Goal: Task Accomplishment & Management: Use online tool/utility

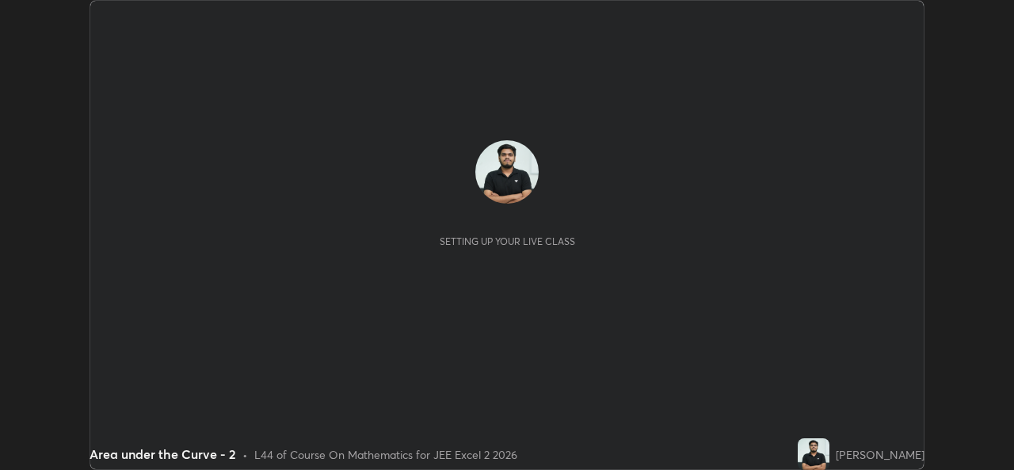
scroll to position [470, 1013]
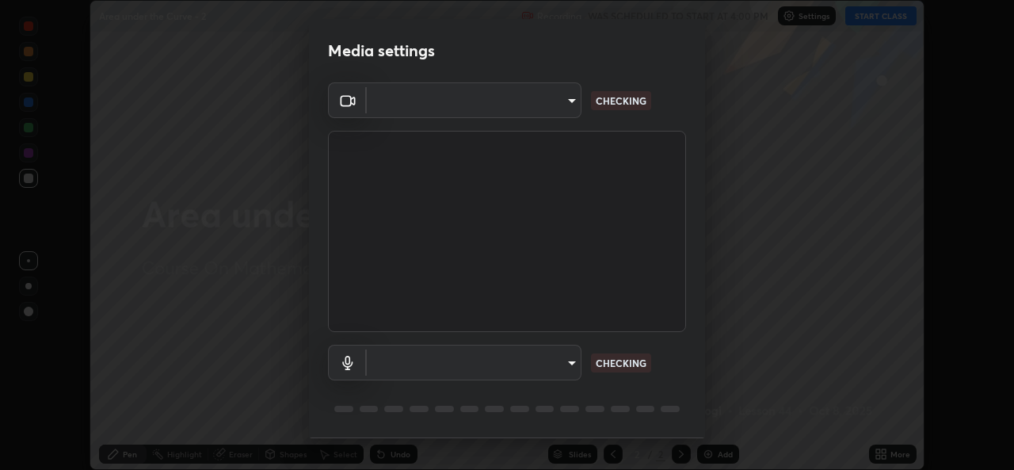
type input "02c526a7d083af2ea0f9b848da83c41b37d7728a07c2247aa6837277cf3aa32d"
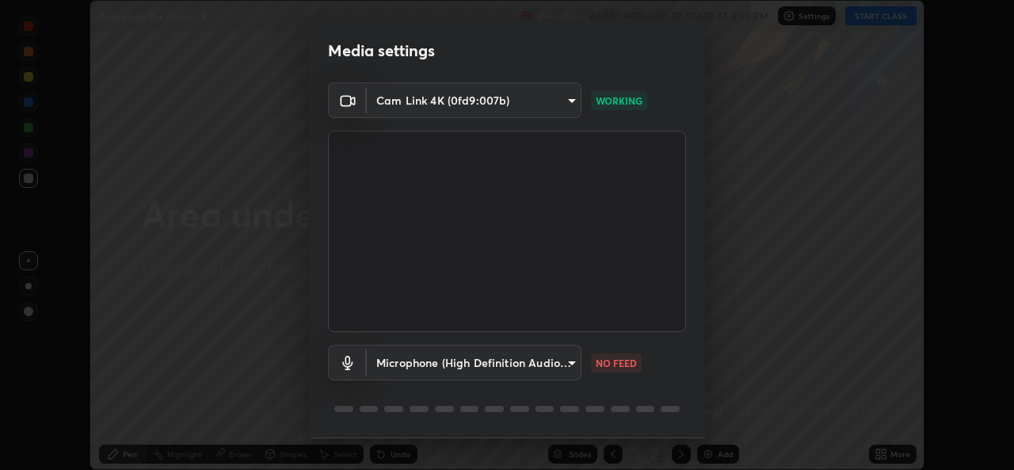
click at [561, 370] on body "Erase all Area under the Curve - 2 Recording WAS SCHEDULED TO START AT 4:00 PM …" at bounding box center [507, 235] width 1014 height 470
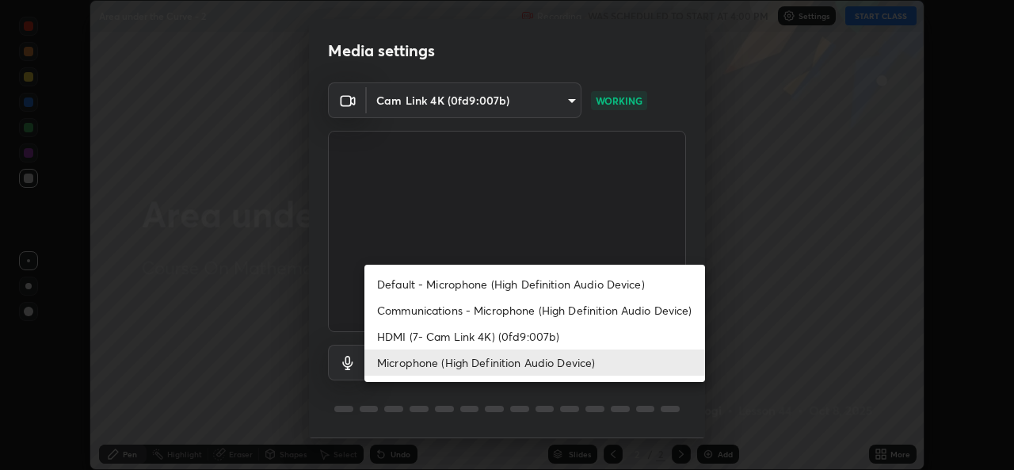
click at [515, 308] on li "Communications - Microphone (High Definition Audio Device)" at bounding box center [534, 310] width 341 height 26
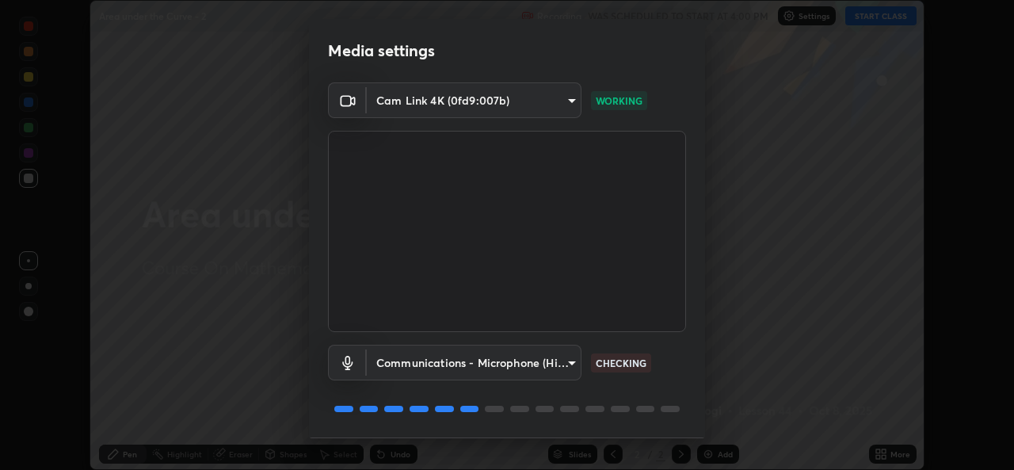
click at [512, 353] on body "Erase all Area under the Curve - 2 Recording WAS SCHEDULED TO START AT 4:00 PM …" at bounding box center [507, 235] width 1014 height 470
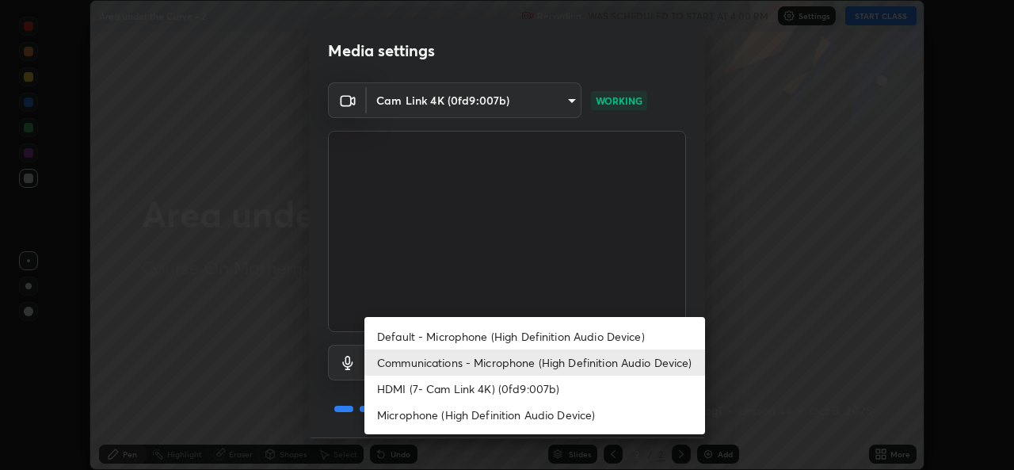
click at [516, 414] on li "Microphone (High Definition Audio Device)" at bounding box center [534, 415] width 341 height 26
type input "1f9b2b7b856d792cc5f4e166810154640c8dc3d584de9c331c588b9cd70d1665"
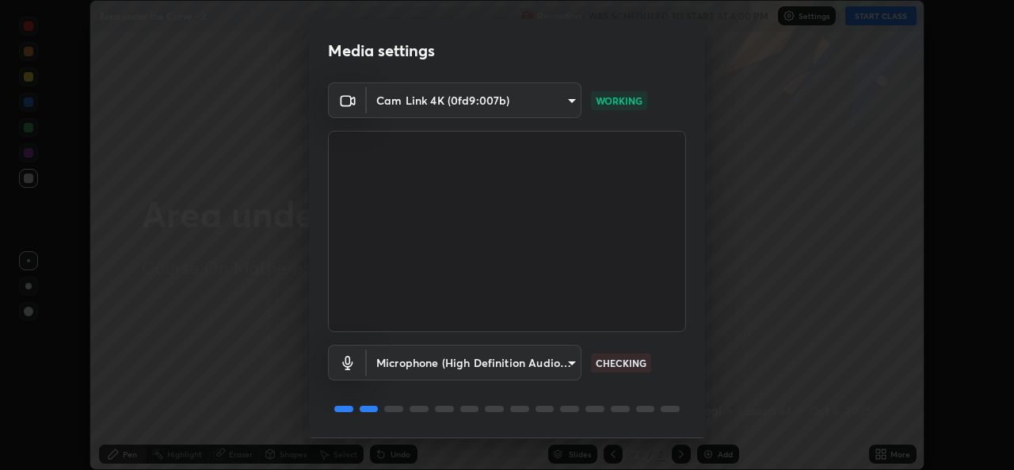
scroll to position [50, 0]
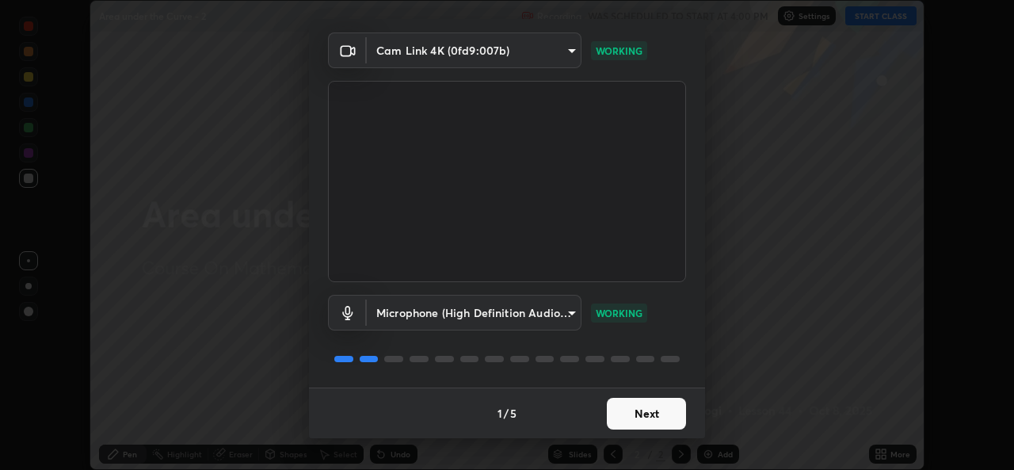
click at [623, 413] on button "Next" at bounding box center [646, 414] width 79 height 32
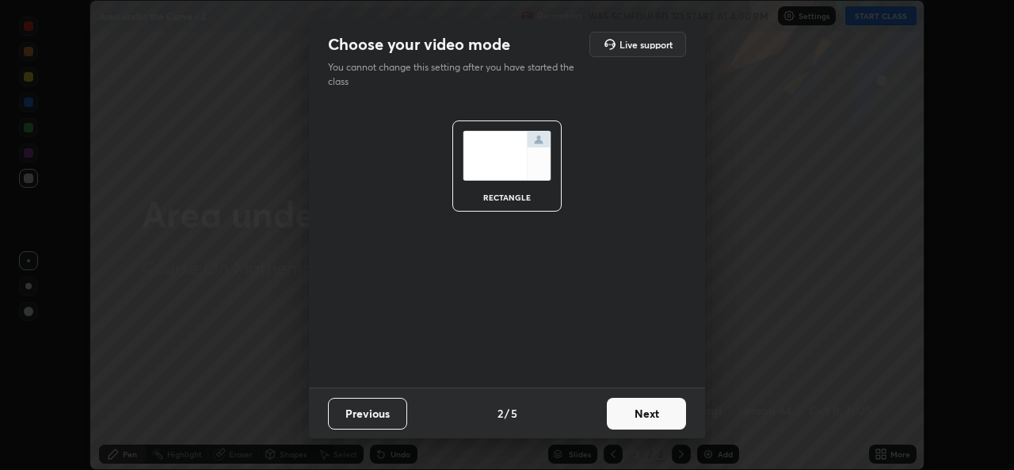
click at [624, 414] on button "Next" at bounding box center [646, 414] width 79 height 32
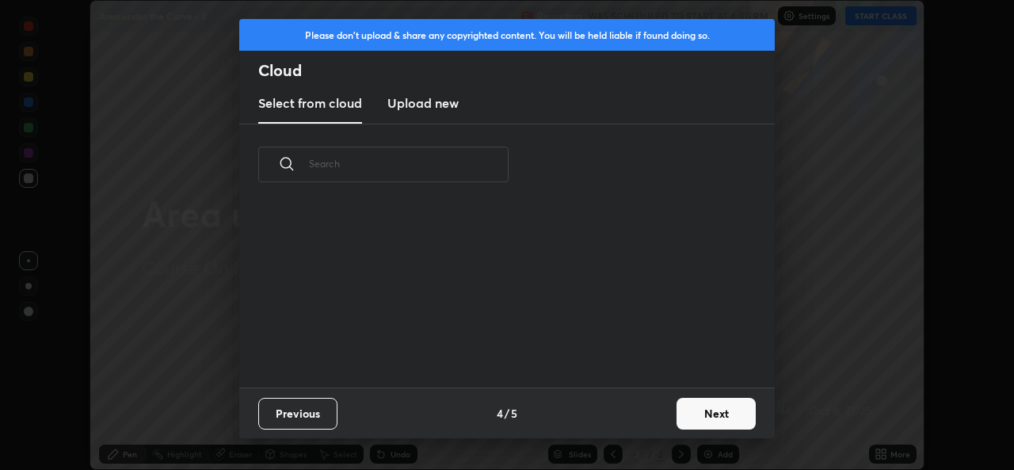
click at [636, 417] on div "Previous 4 / 5 Next" at bounding box center [506, 412] width 535 height 51
click at [702, 408] on button "Next" at bounding box center [715, 414] width 79 height 32
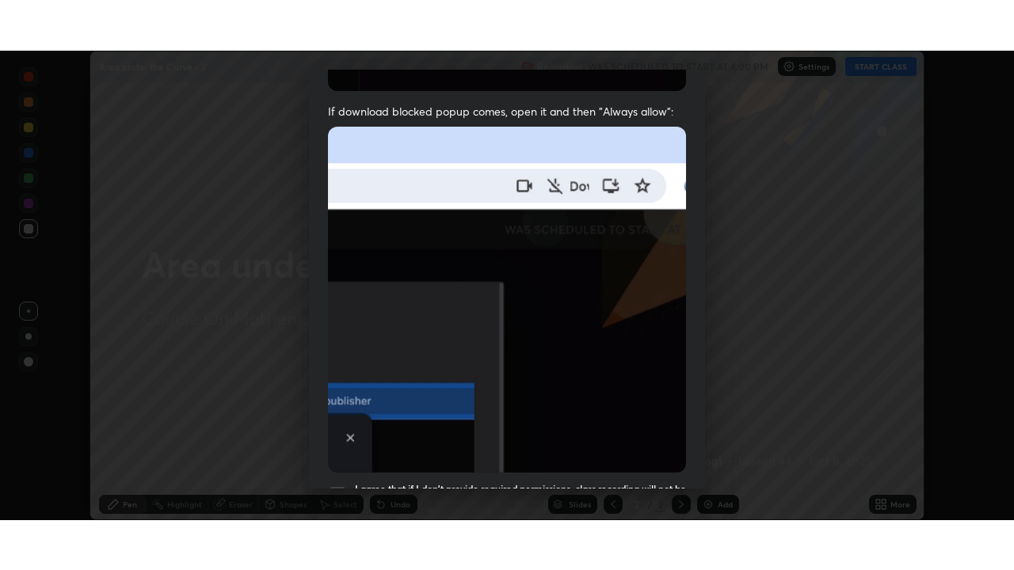
scroll to position [373, 0]
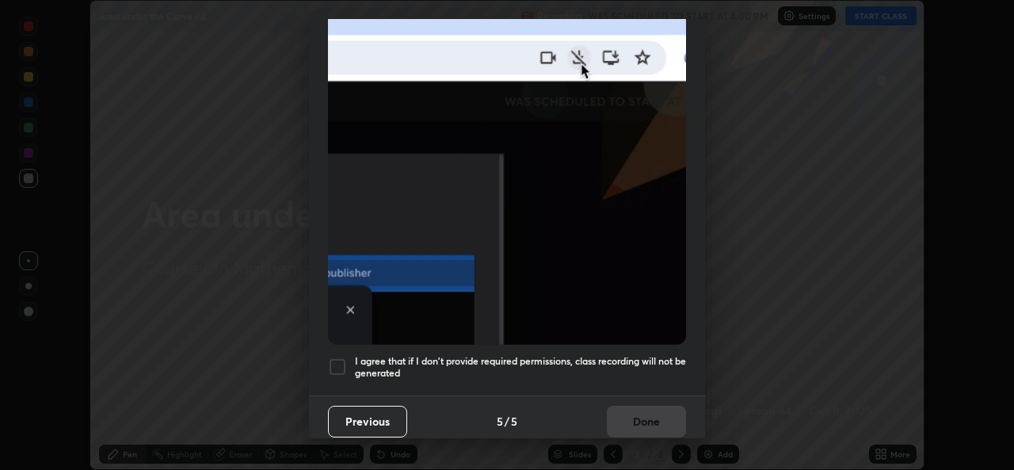
click at [338, 361] on div at bounding box center [337, 366] width 19 height 19
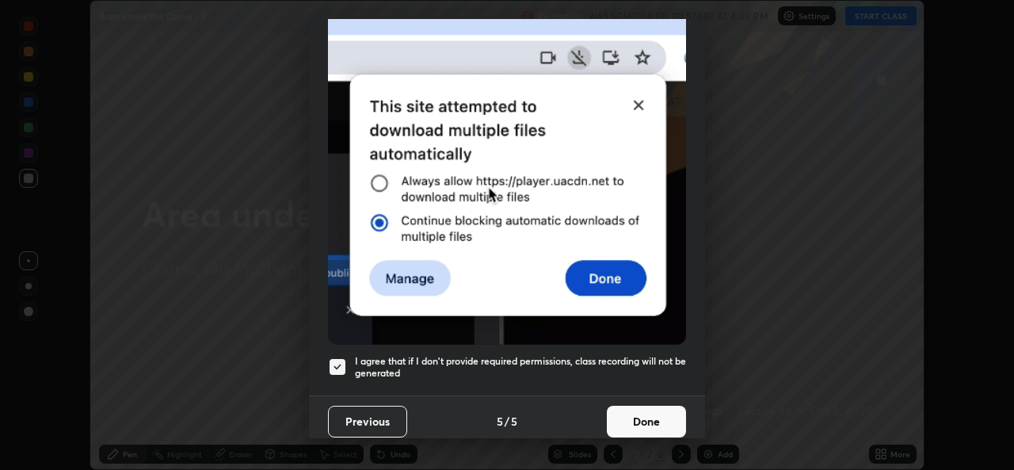
click at [645, 424] on button "Done" at bounding box center [646, 421] width 79 height 32
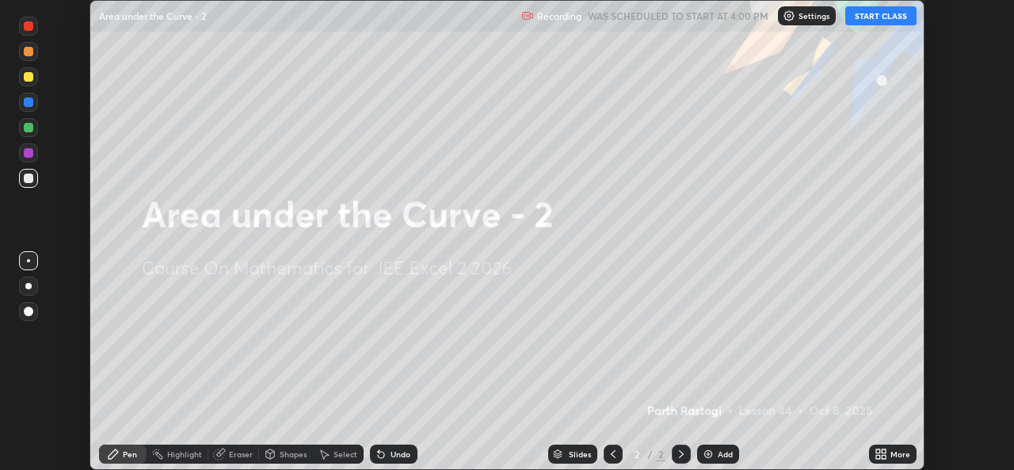
click at [885, 18] on button "START CLASS" at bounding box center [880, 15] width 71 height 19
click at [890, 454] on div "More" at bounding box center [900, 454] width 20 height 8
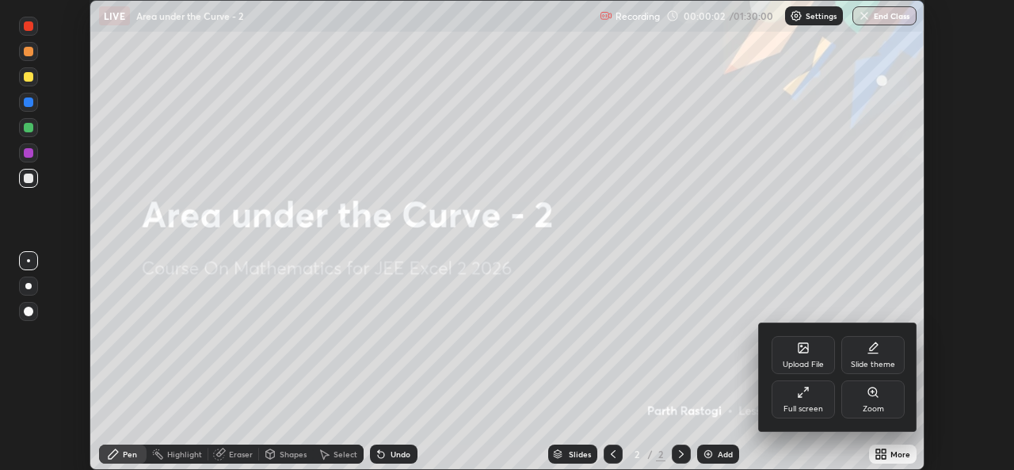
click at [790, 398] on div "Full screen" at bounding box center [802, 399] width 63 height 38
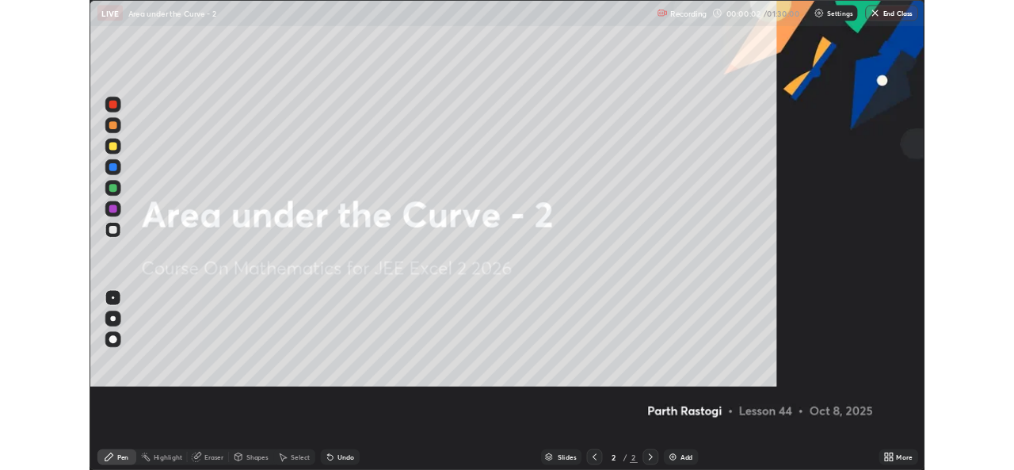
scroll to position [570, 1014]
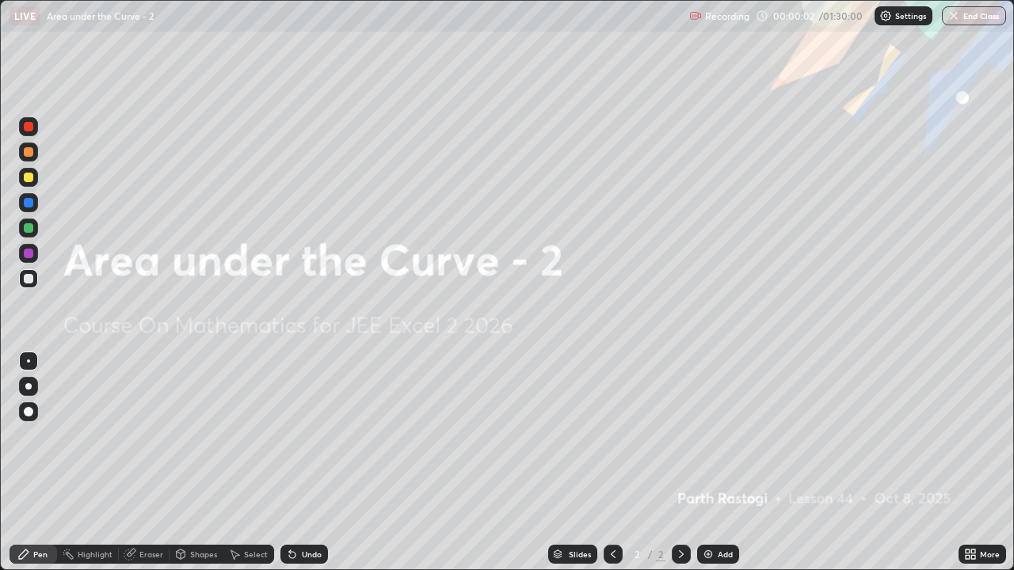
click at [714, 469] on div "Add" at bounding box center [718, 554] width 42 height 19
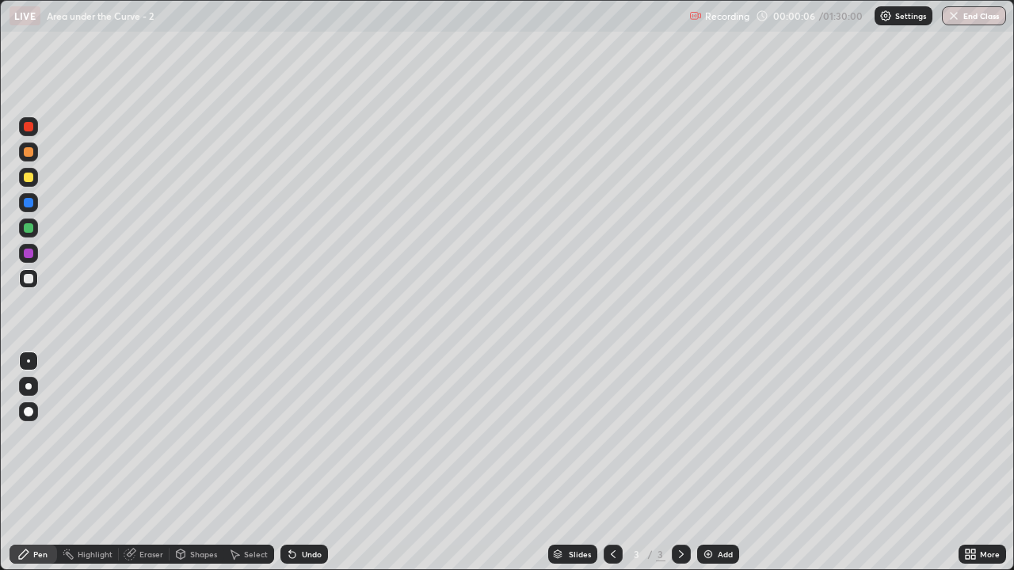
click at [29, 386] on div at bounding box center [28, 386] width 6 height 6
click at [29, 236] on div at bounding box center [28, 228] width 19 height 19
click at [27, 287] on div at bounding box center [28, 278] width 19 height 19
click at [191, 469] on div "Shapes" at bounding box center [203, 554] width 27 height 8
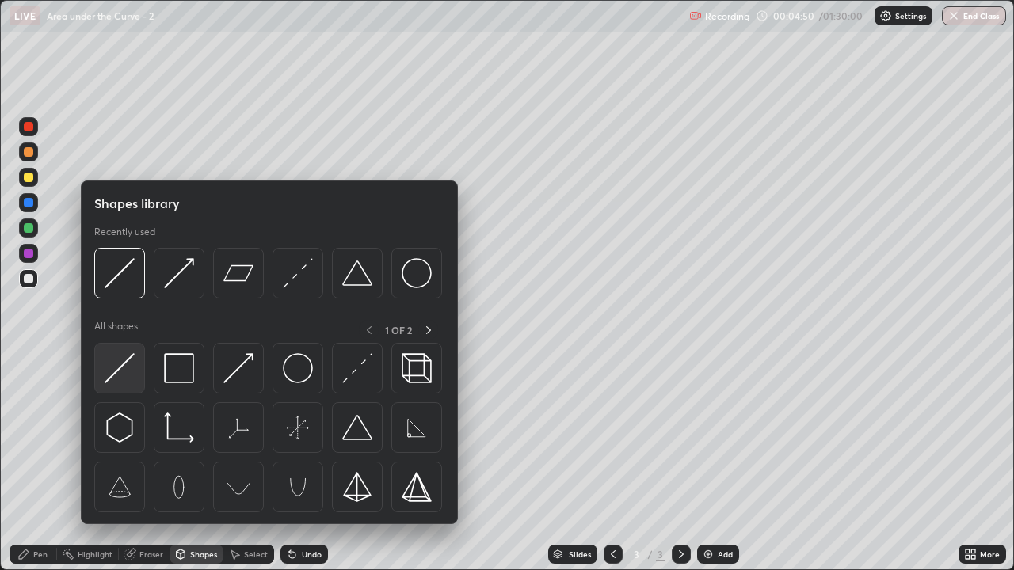
click at [119, 371] on img at bounding box center [120, 368] width 30 height 30
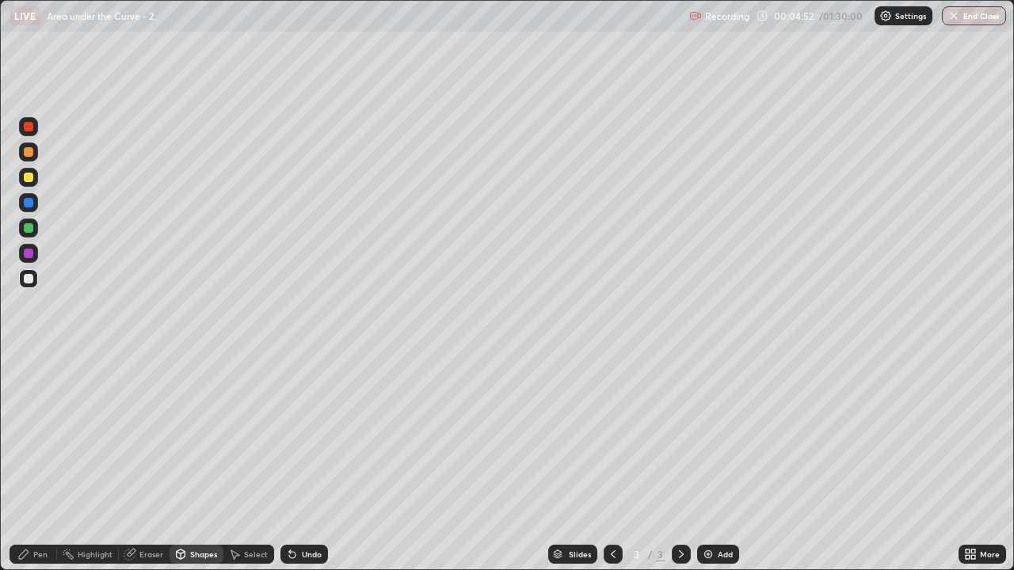
click at [28, 230] on div at bounding box center [29, 228] width 10 height 10
click at [309, 469] on div "Undo" at bounding box center [312, 554] width 20 height 8
click at [290, 469] on icon at bounding box center [292, 555] width 6 height 6
click at [200, 469] on div "Shapes" at bounding box center [203, 554] width 27 height 8
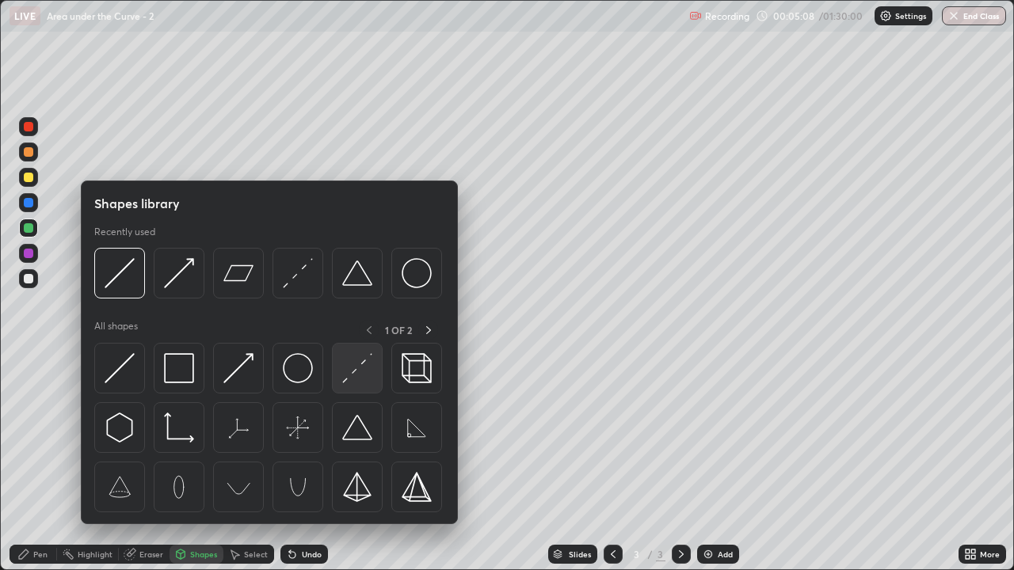
click at [364, 370] on img at bounding box center [357, 368] width 30 height 30
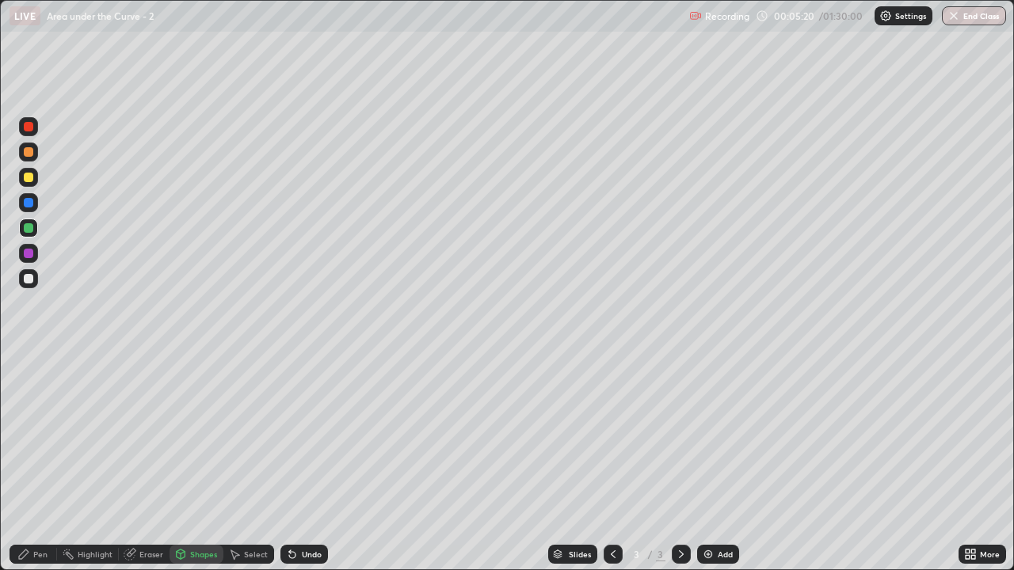
click at [28, 184] on div at bounding box center [28, 177] width 19 height 19
click at [308, 469] on div "Undo" at bounding box center [312, 554] width 20 height 8
click at [21, 469] on icon at bounding box center [24, 555] width 10 height 10
click at [310, 469] on div "Undo" at bounding box center [312, 554] width 20 height 8
click at [29, 153] on div at bounding box center [29, 152] width 10 height 10
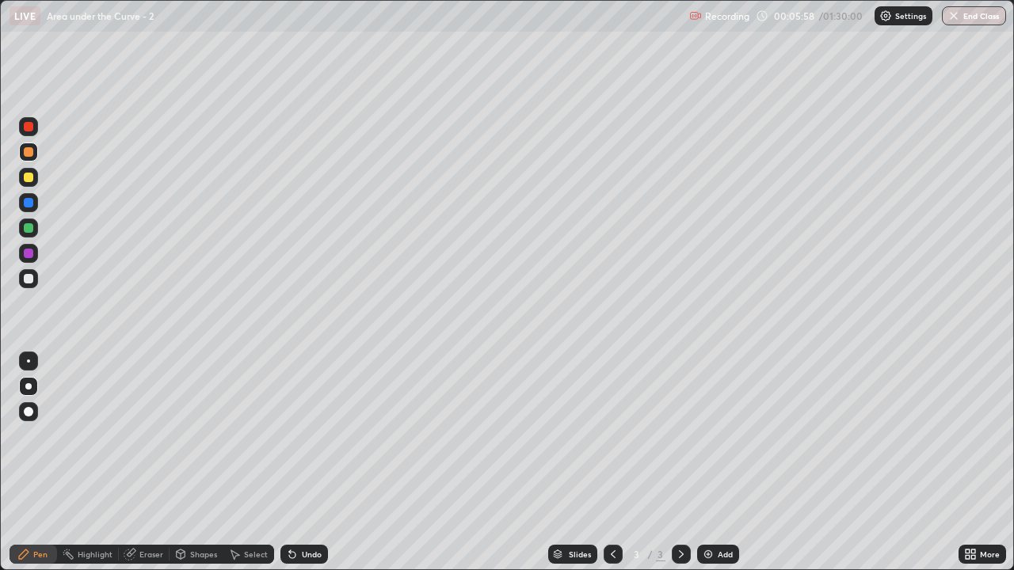
click at [91, 469] on div "Highlight" at bounding box center [88, 554] width 62 height 19
click at [29, 279] on div at bounding box center [29, 279] width 10 height 10
click at [29, 469] on icon at bounding box center [29, 506] width 10 height 0
click at [41, 469] on div "Pen" at bounding box center [34, 554] width 48 height 19
click at [29, 286] on div at bounding box center [28, 278] width 19 height 19
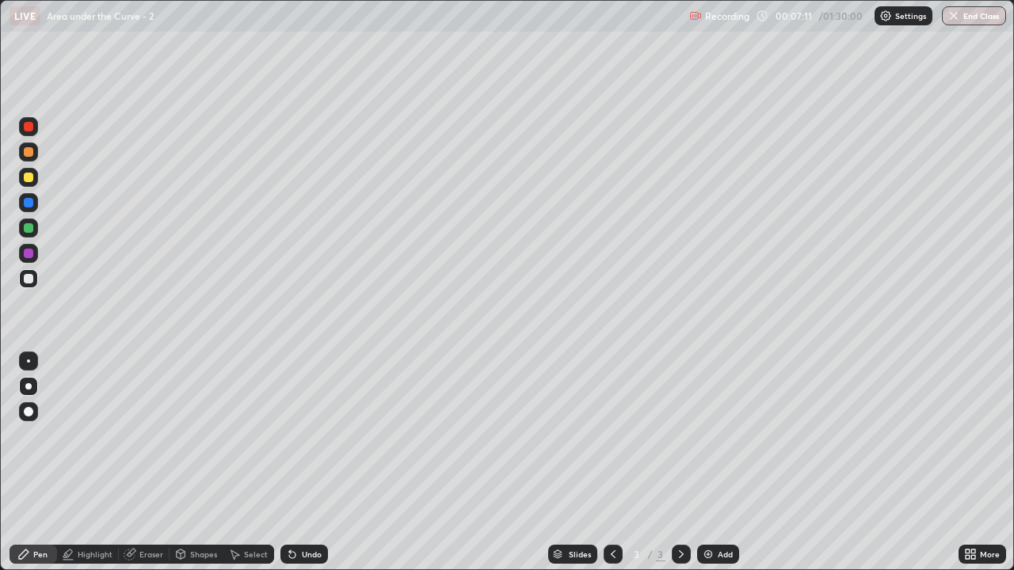
click at [191, 469] on div "Shapes" at bounding box center [203, 554] width 27 height 8
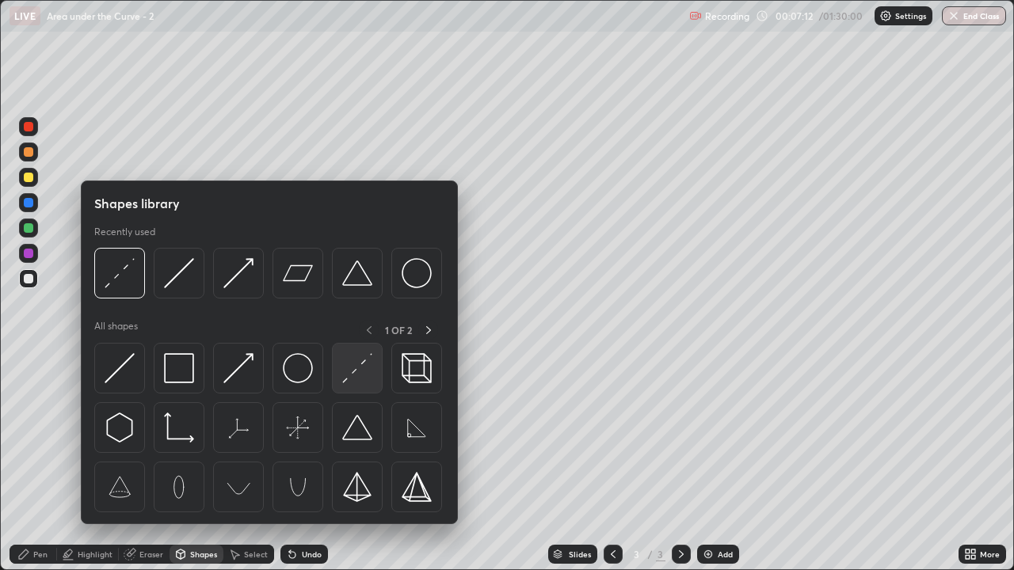
click at [353, 366] on img at bounding box center [357, 368] width 30 height 30
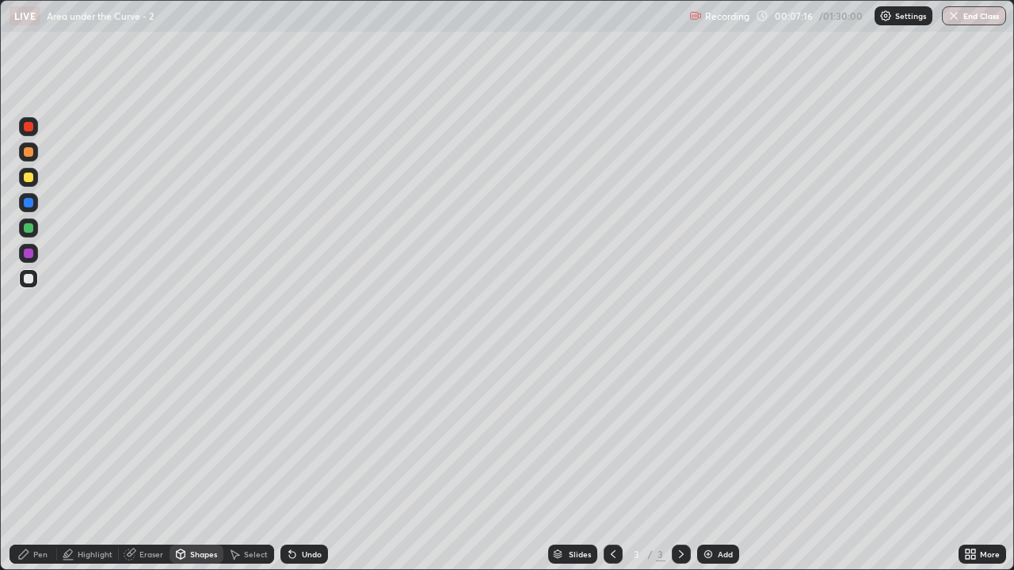
click at [35, 469] on div "Pen" at bounding box center [34, 554] width 48 height 19
click at [31, 154] on div at bounding box center [29, 152] width 10 height 10
click at [29, 184] on div at bounding box center [28, 177] width 19 height 19
click at [91, 469] on div "Highlight" at bounding box center [95, 554] width 35 height 8
click at [25, 469] on div "Pen" at bounding box center [34, 554] width 48 height 19
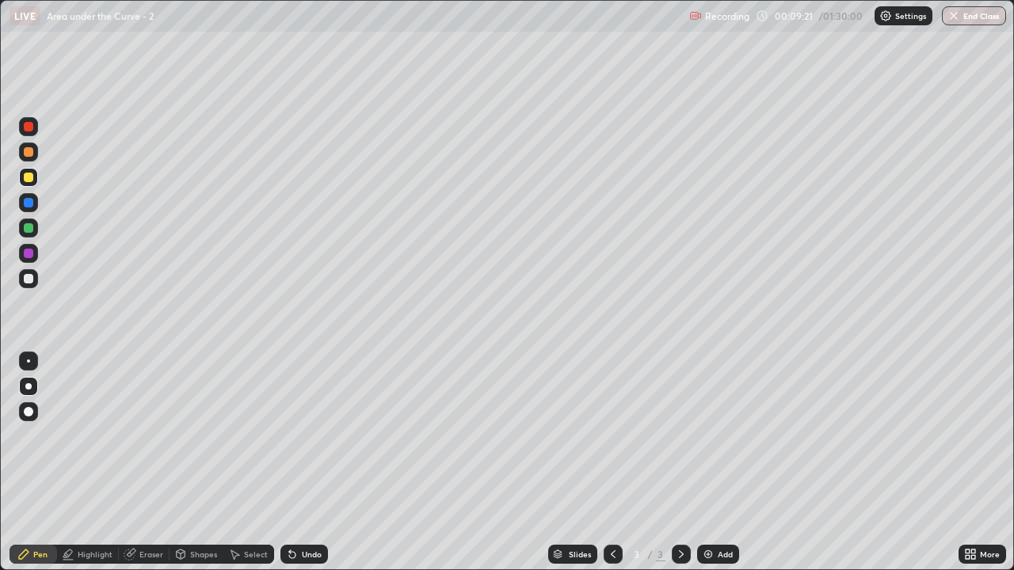
click at [31, 280] on div at bounding box center [29, 279] width 10 height 10
click at [45, 469] on div "Pen" at bounding box center [40, 554] width 14 height 8
click at [303, 469] on div "Undo" at bounding box center [312, 554] width 20 height 8
click at [306, 469] on div "Undo" at bounding box center [312, 554] width 20 height 8
click at [307, 469] on div "Undo" at bounding box center [312, 554] width 20 height 8
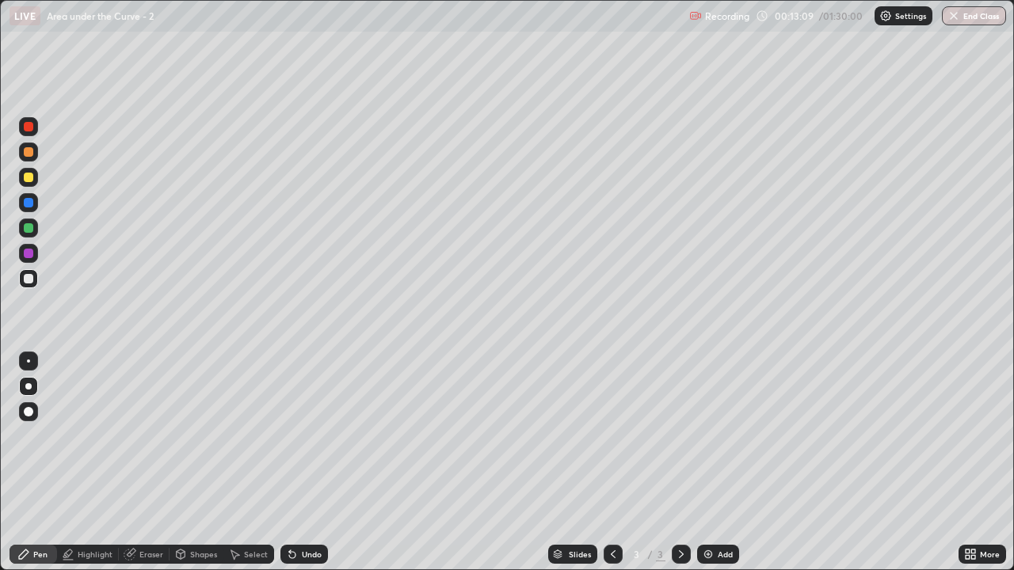
click at [314, 469] on div "Undo" at bounding box center [304, 554] width 48 height 19
click at [141, 469] on div "Eraser" at bounding box center [144, 554] width 51 height 19
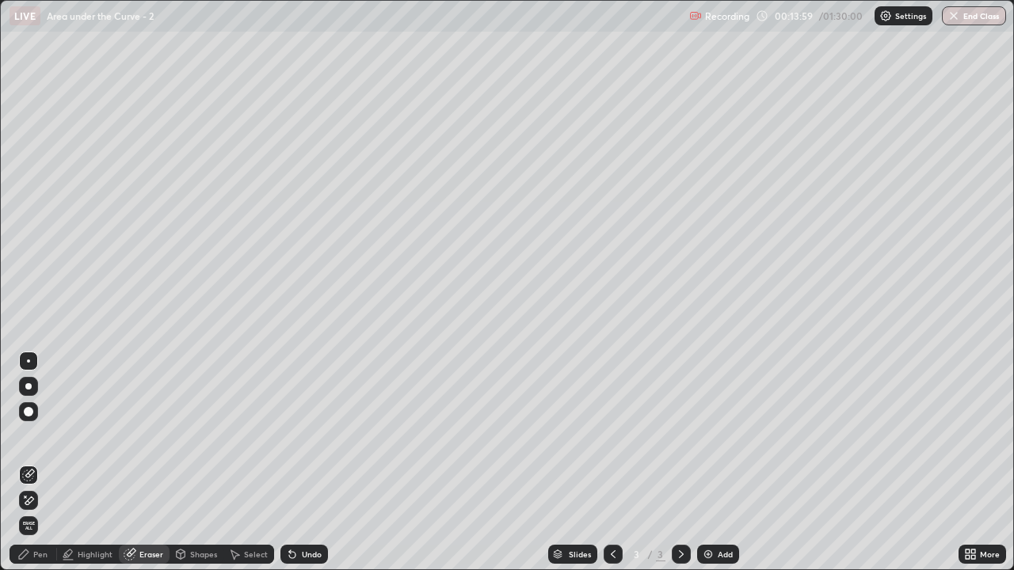
click at [28, 469] on icon at bounding box center [28, 500] width 13 height 13
click at [38, 469] on div "Pen" at bounding box center [34, 554] width 48 height 19
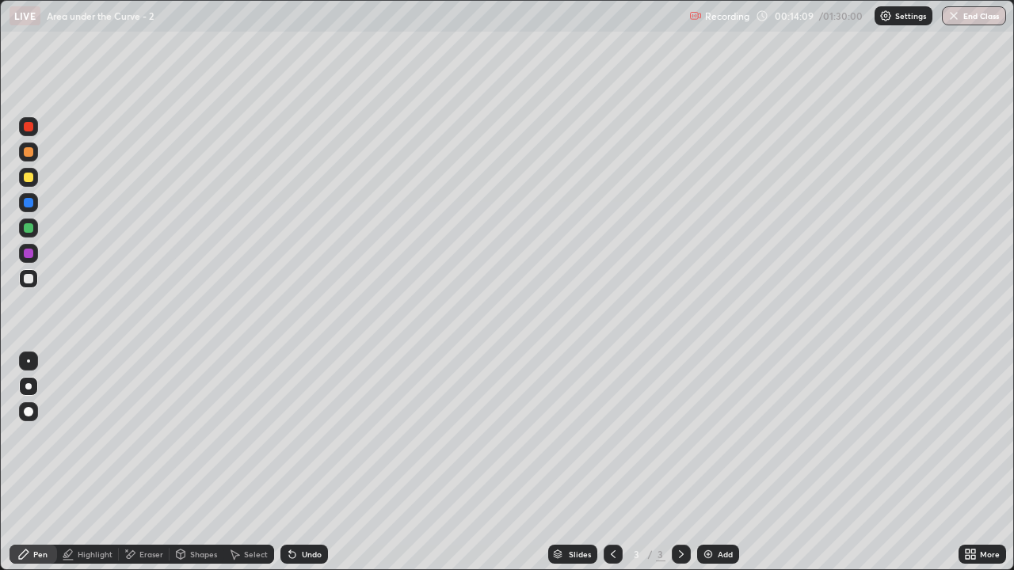
click at [715, 469] on div "Add" at bounding box center [718, 554] width 42 height 19
click at [24, 230] on div at bounding box center [29, 228] width 10 height 10
click at [192, 469] on div "Shapes" at bounding box center [203, 554] width 27 height 8
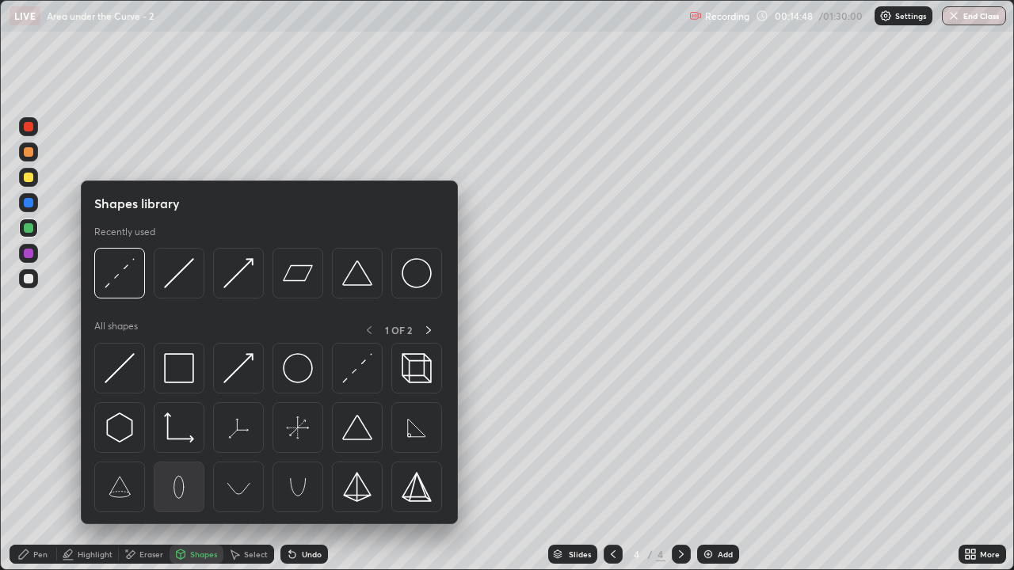
click at [170, 469] on img at bounding box center [179, 487] width 30 height 30
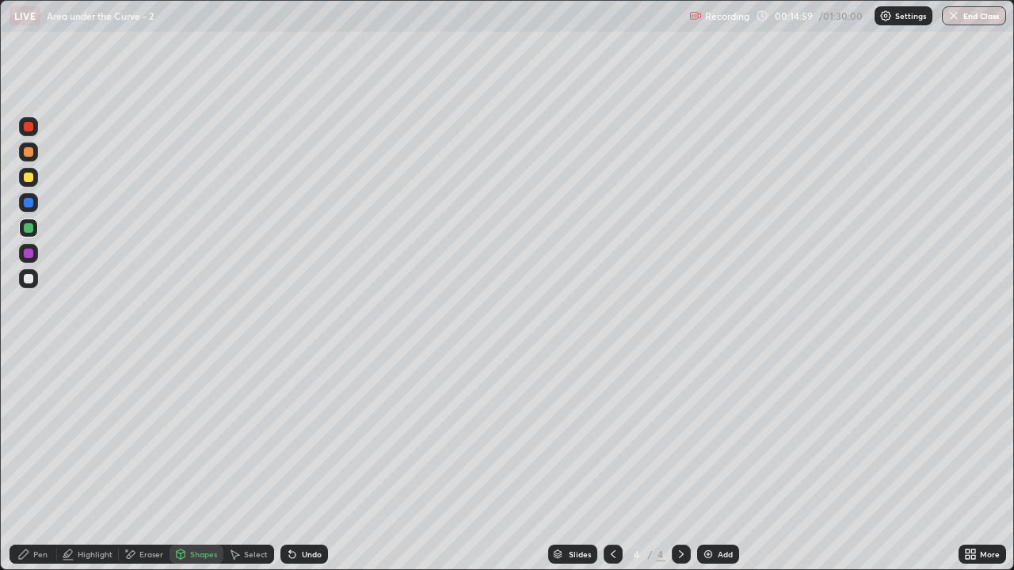
click at [200, 469] on div "Shapes" at bounding box center [196, 554] width 54 height 19
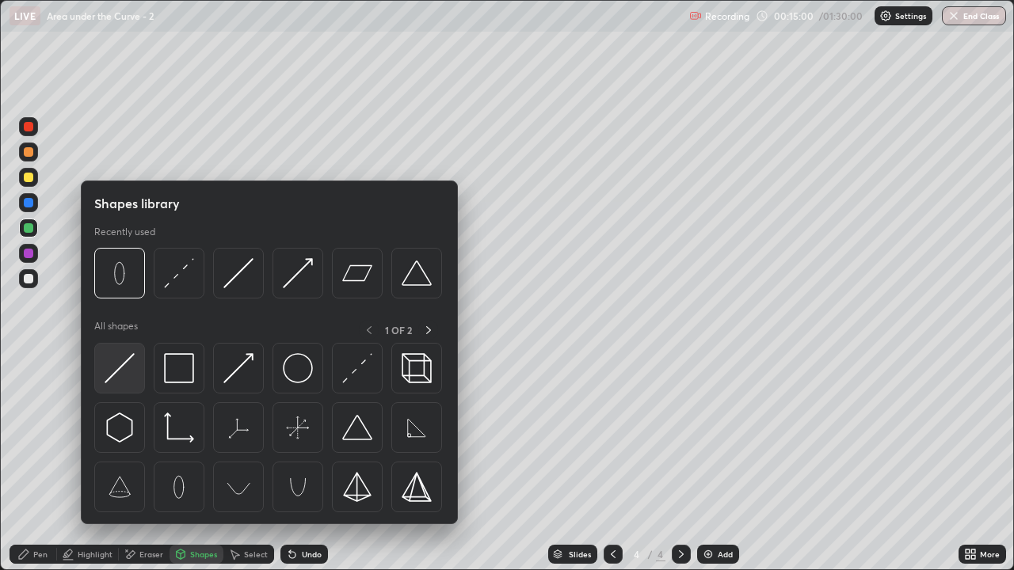
click at [116, 379] on img at bounding box center [120, 368] width 30 height 30
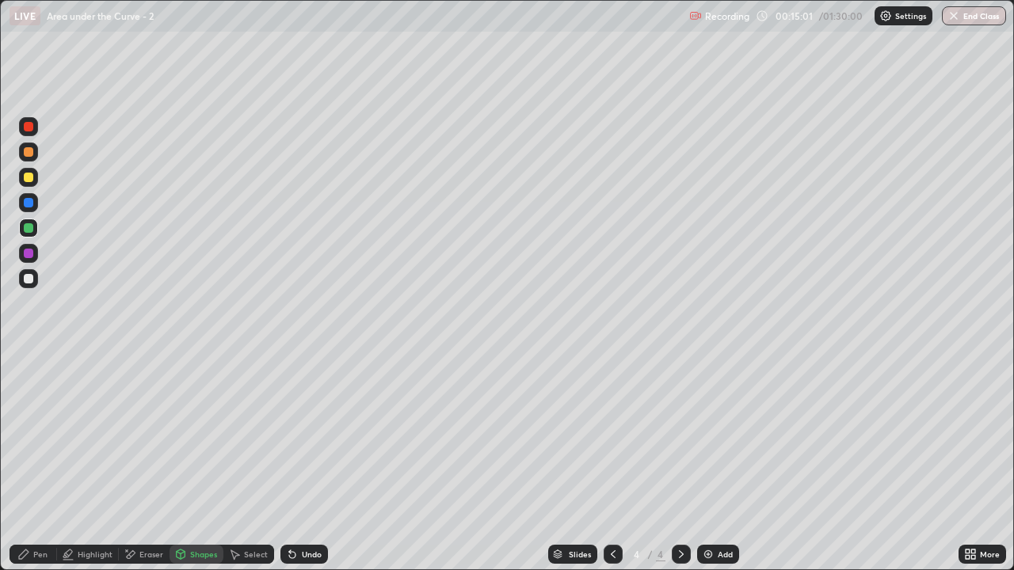
click at [28, 286] on div at bounding box center [28, 278] width 19 height 19
click at [611, 469] on icon at bounding box center [613, 554] width 13 height 13
click at [679, 469] on icon at bounding box center [681, 554] width 13 height 13
click at [29, 179] on div at bounding box center [29, 178] width 10 height 10
click at [29, 283] on div at bounding box center [29, 279] width 10 height 10
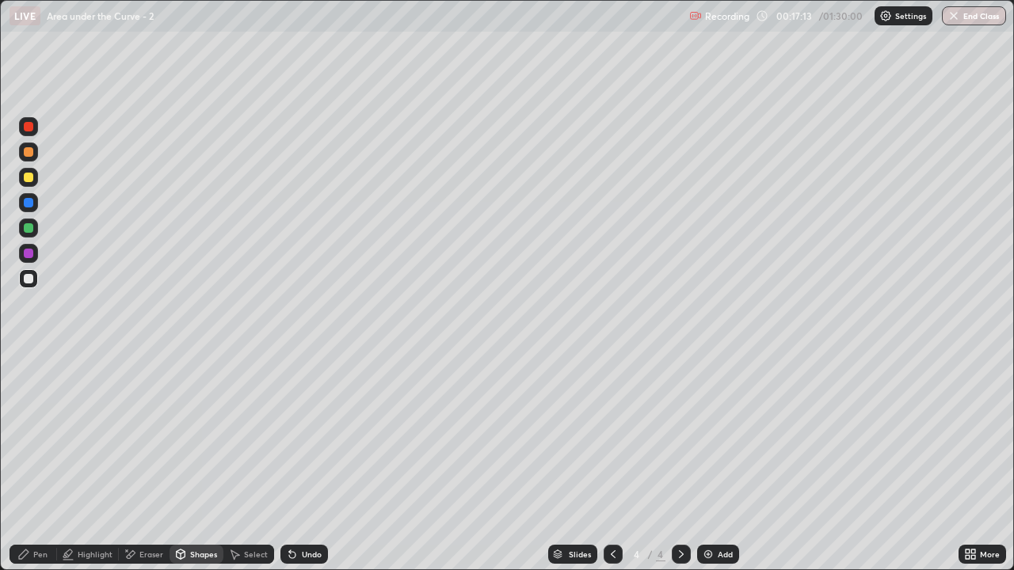
click at [44, 469] on div "Pen" at bounding box center [40, 554] width 14 height 8
click at [140, 469] on div "Eraser" at bounding box center [144, 554] width 51 height 19
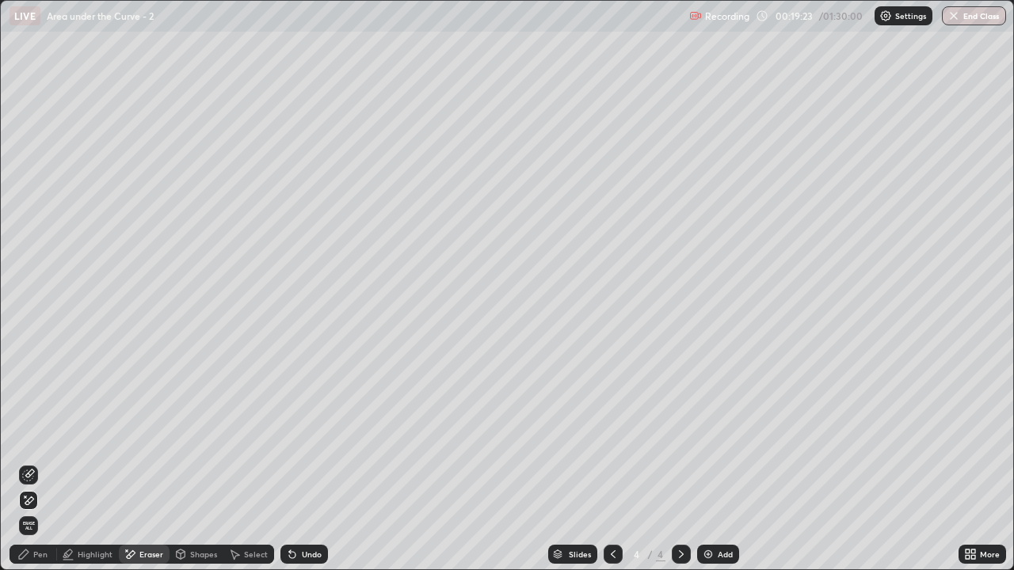
click at [44, 469] on div "Pen" at bounding box center [34, 554] width 48 height 19
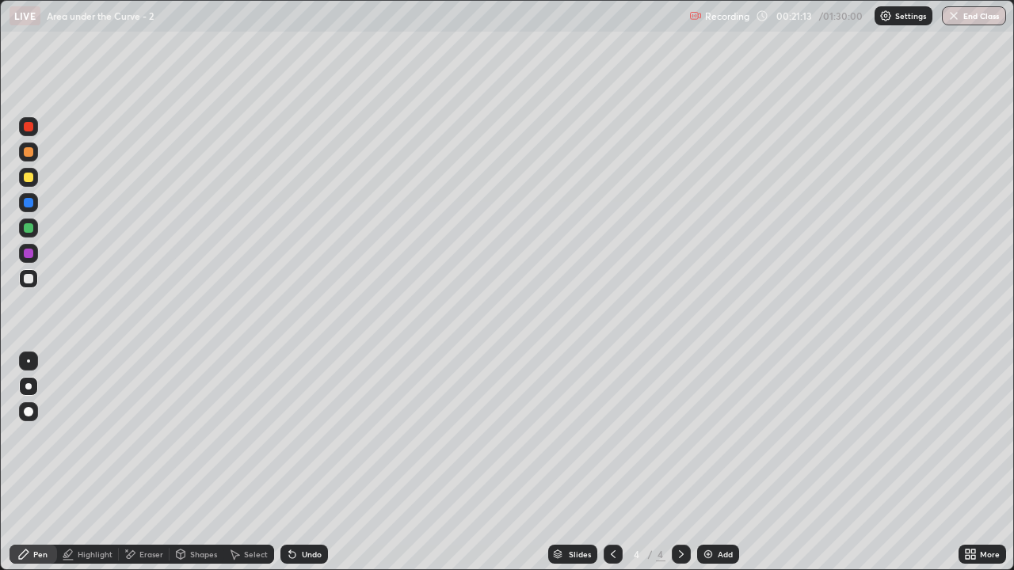
click at [31, 283] on div at bounding box center [29, 279] width 10 height 10
click at [712, 469] on img at bounding box center [708, 554] width 13 height 13
click at [28, 228] on div at bounding box center [29, 228] width 10 height 10
click at [312, 469] on div "Undo" at bounding box center [312, 554] width 20 height 8
click at [318, 469] on div "Undo" at bounding box center [312, 554] width 20 height 8
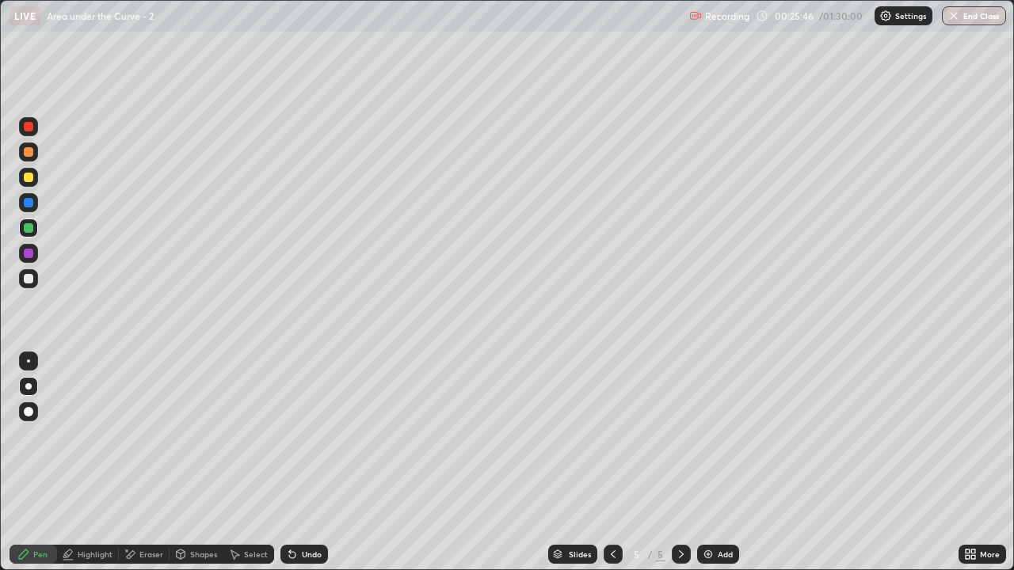
click at [301, 469] on div "Undo" at bounding box center [304, 554] width 48 height 19
click at [302, 469] on div "Undo" at bounding box center [312, 554] width 20 height 8
click at [25, 280] on div at bounding box center [29, 279] width 10 height 10
click at [722, 469] on div "Add" at bounding box center [718, 554] width 42 height 19
click at [201, 469] on div "Shapes" at bounding box center [203, 554] width 27 height 8
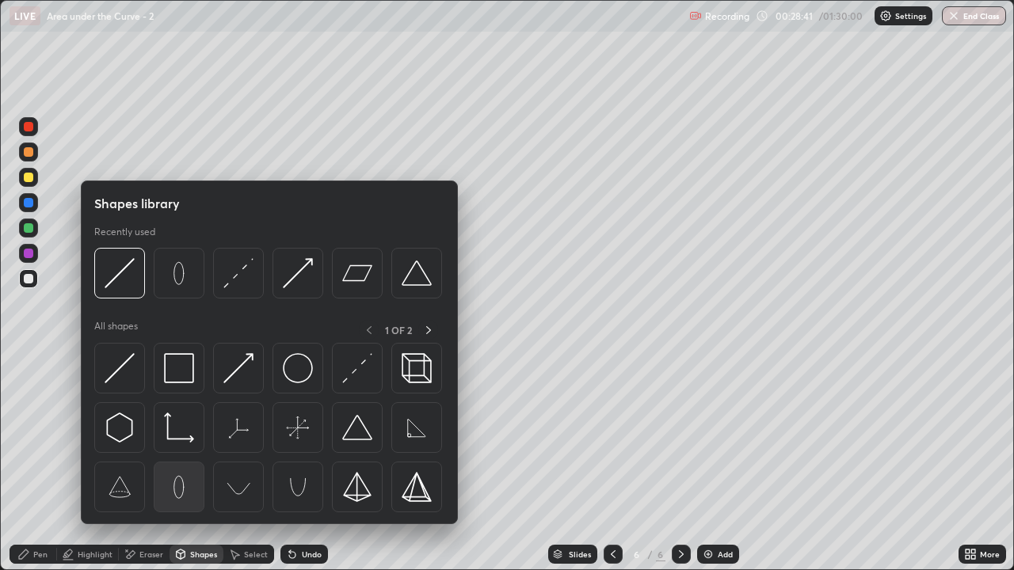
click at [174, 469] on img at bounding box center [179, 487] width 30 height 30
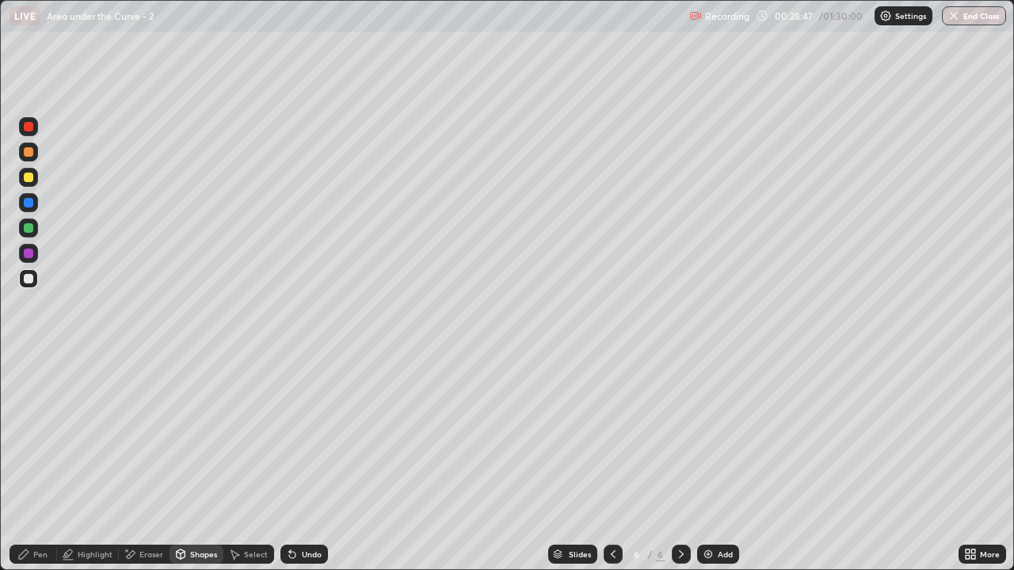
click at [190, 469] on div "Shapes" at bounding box center [203, 554] width 27 height 8
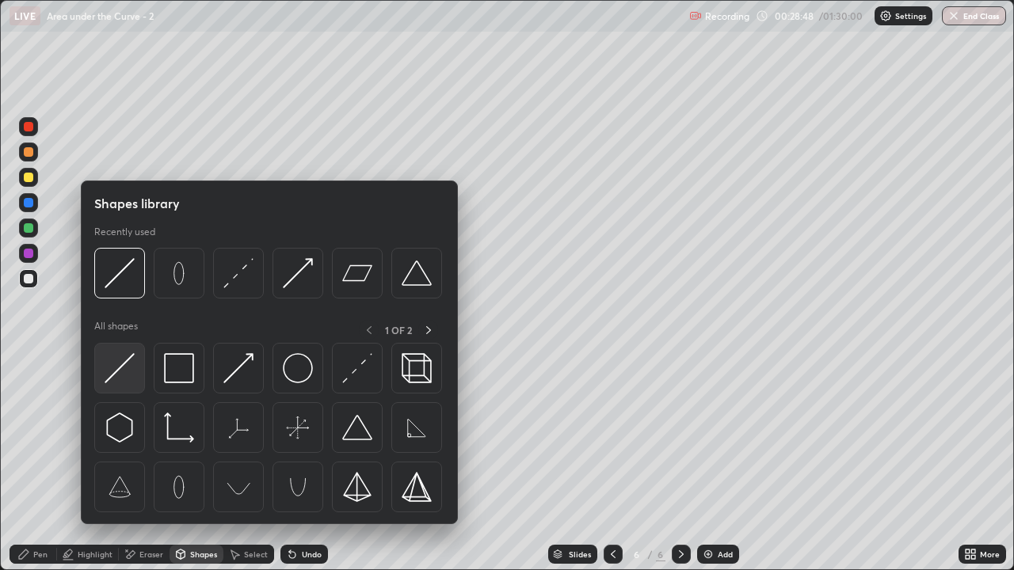
click at [116, 374] on img at bounding box center [120, 368] width 30 height 30
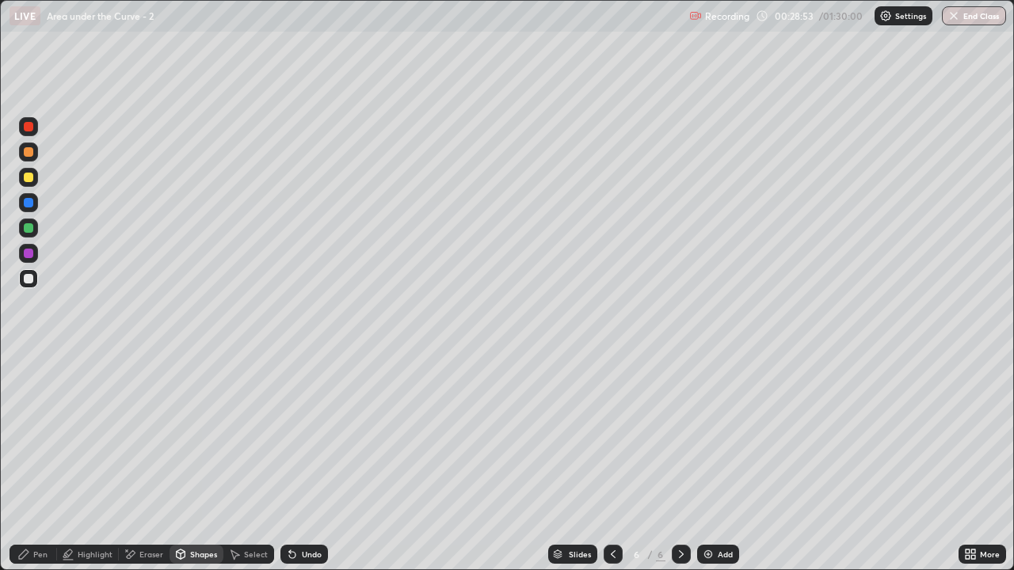
click at [36, 469] on div "Pen" at bounding box center [40, 554] width 14 height 8
click at [250, 469] on div "Select" at bounding box center [248, 554] width 51 height 19
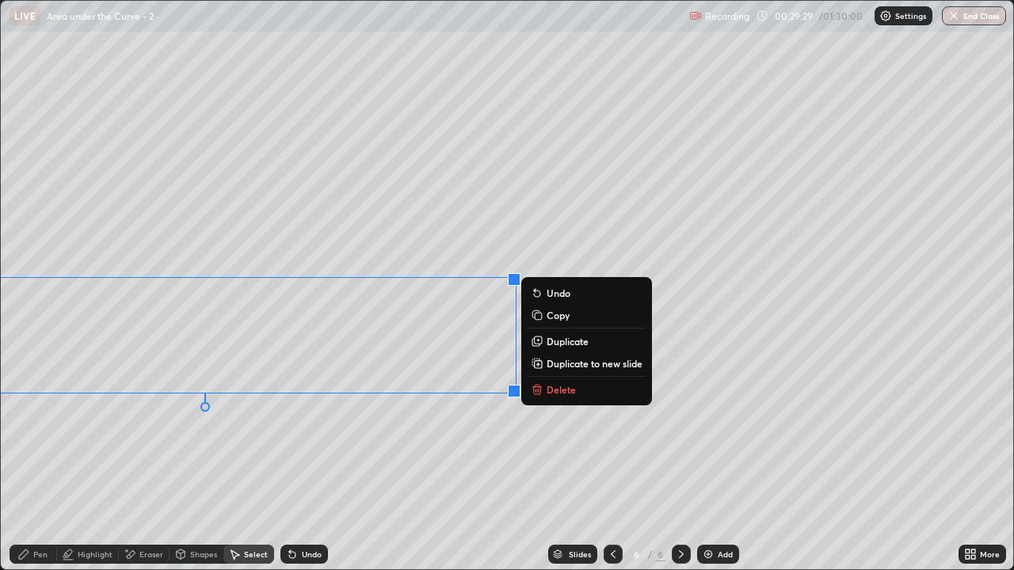
click at [608, 469] on div at bounding box center [612, 554] width 19 height 19
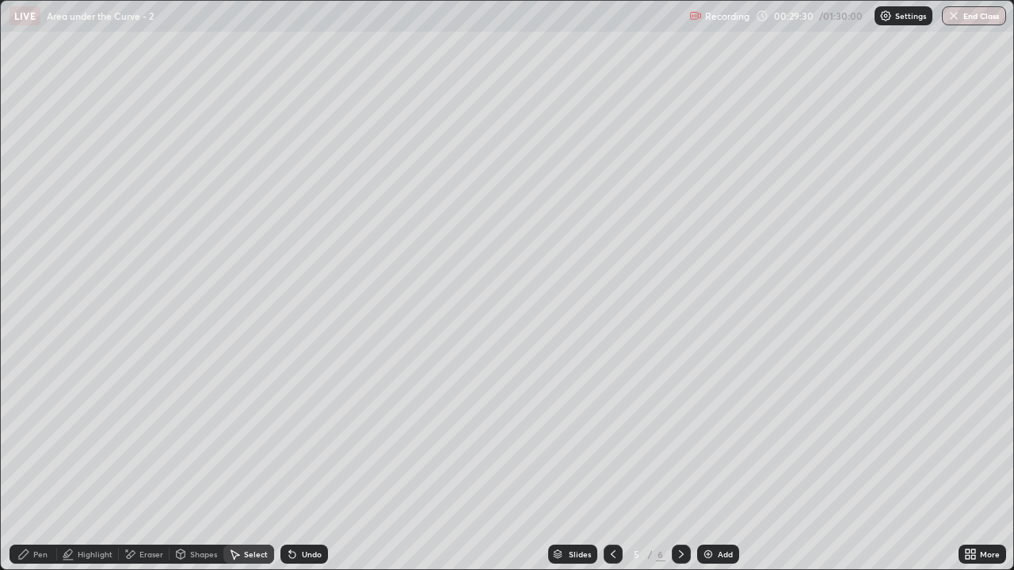
click at [31, 469] on div "Pen" at bounding box center [34, 554] width 48 height 19
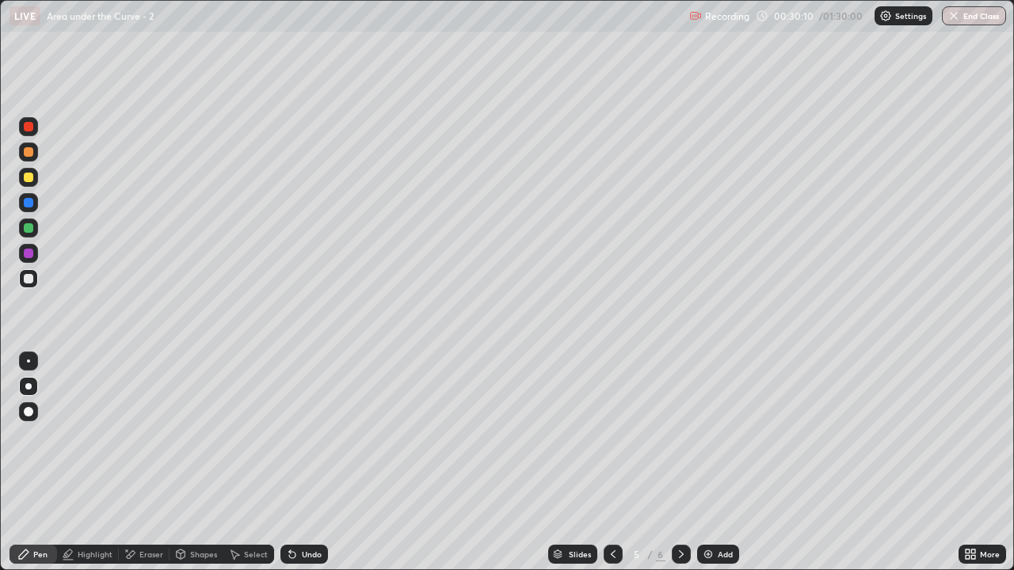
click at [984, 469] on div "More" at bounding box center [990, 554] width 20 height 8
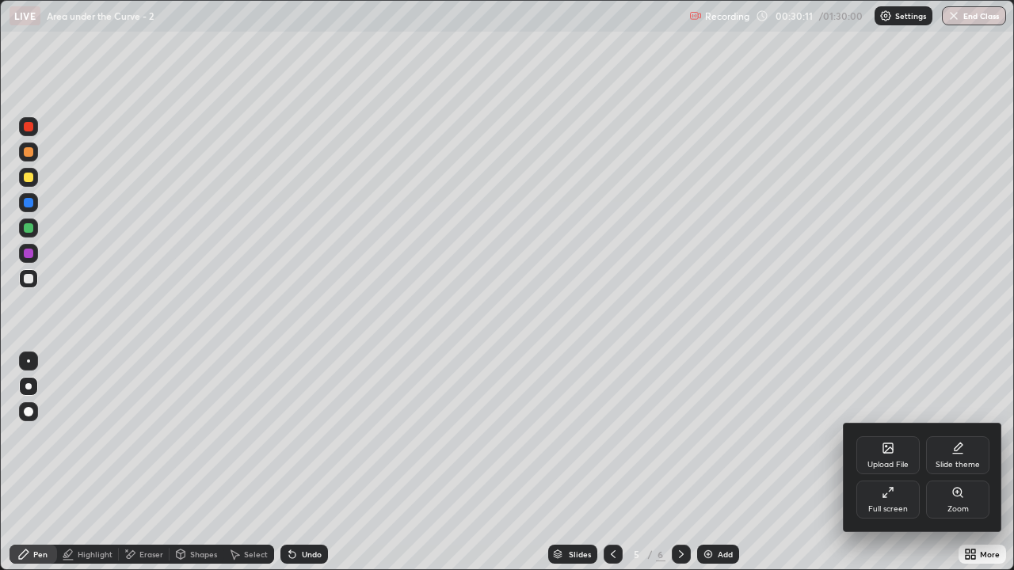
click at [884, 469] on div "Full screen" at bounding box center [887, 500] width 63 height 38
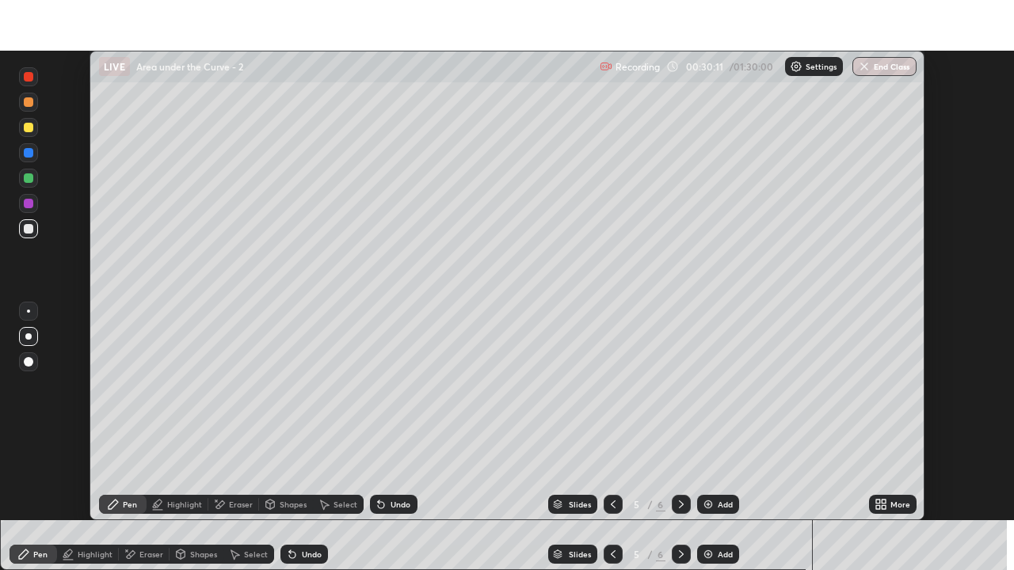
scroll to position [78723, 78179]
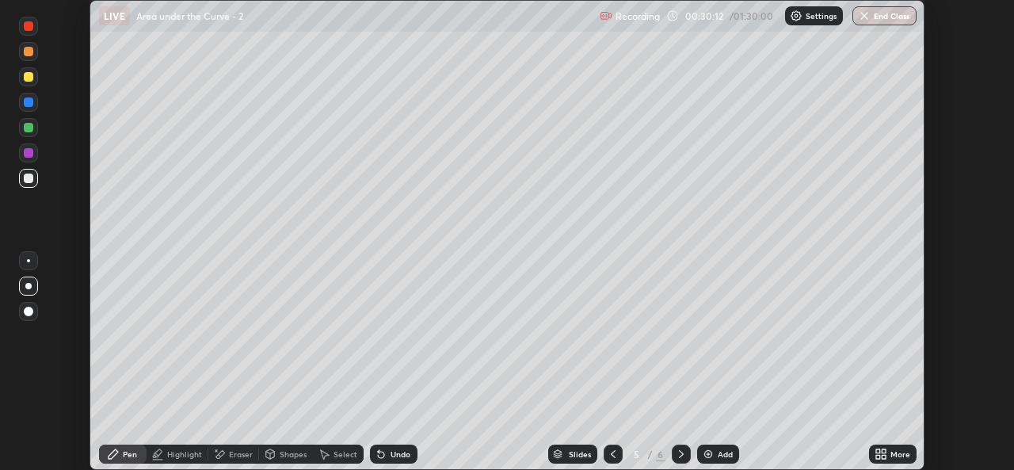
click at [897, 453] on div "More" at bounding box center [900, 454] width 20 height 8
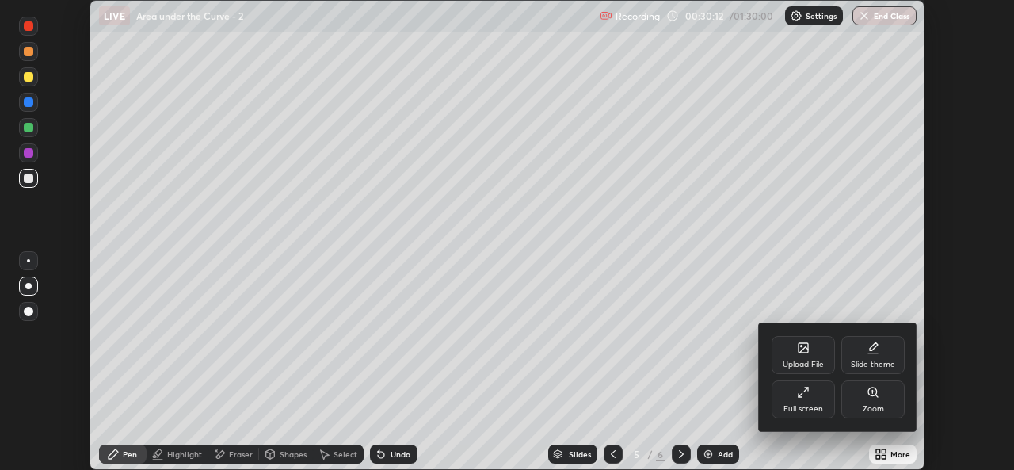
click at [796, 403] on div "Full screen" at bounding box center [802, 399] width 63 height 38
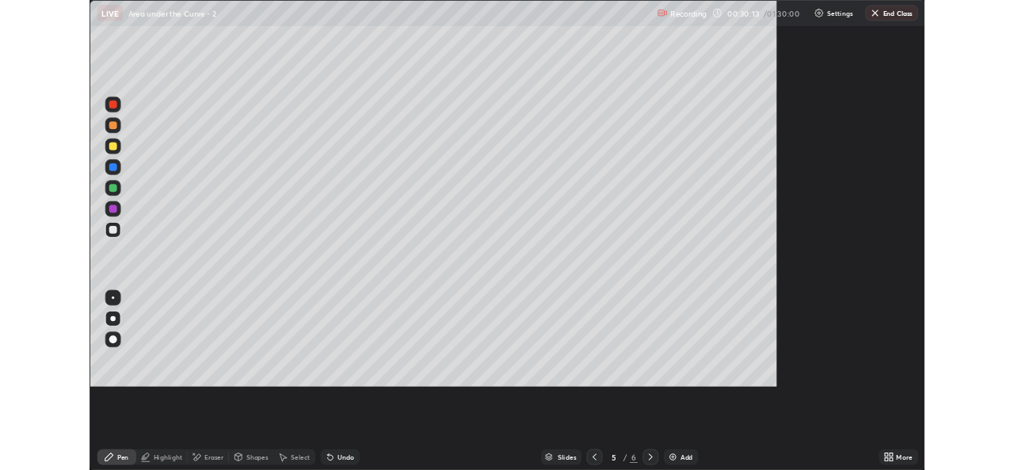
scroll to position [570, 1014]
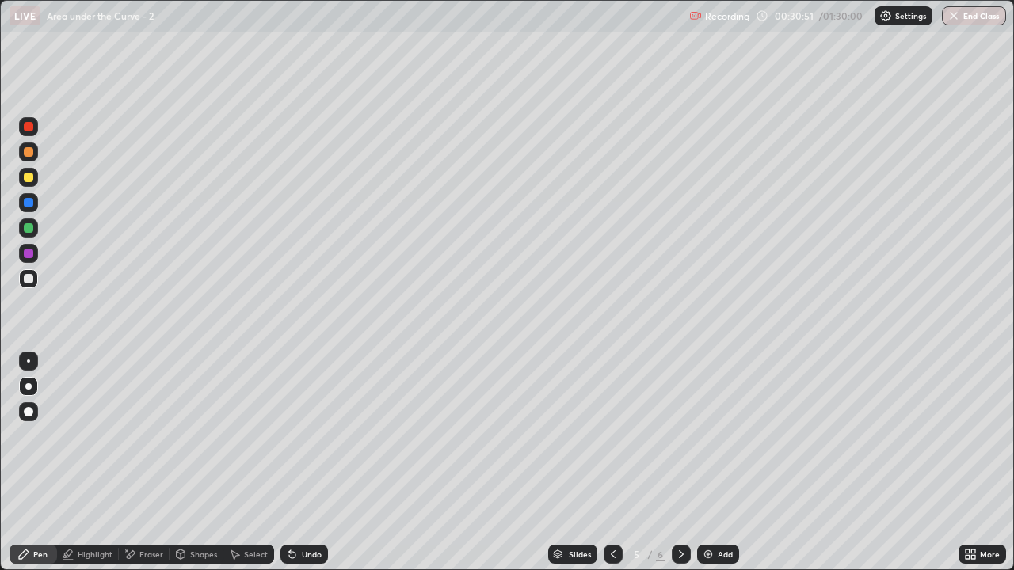
click at [245, 469] on div "Select" at bounding box center [256, 554] width 24 height 8
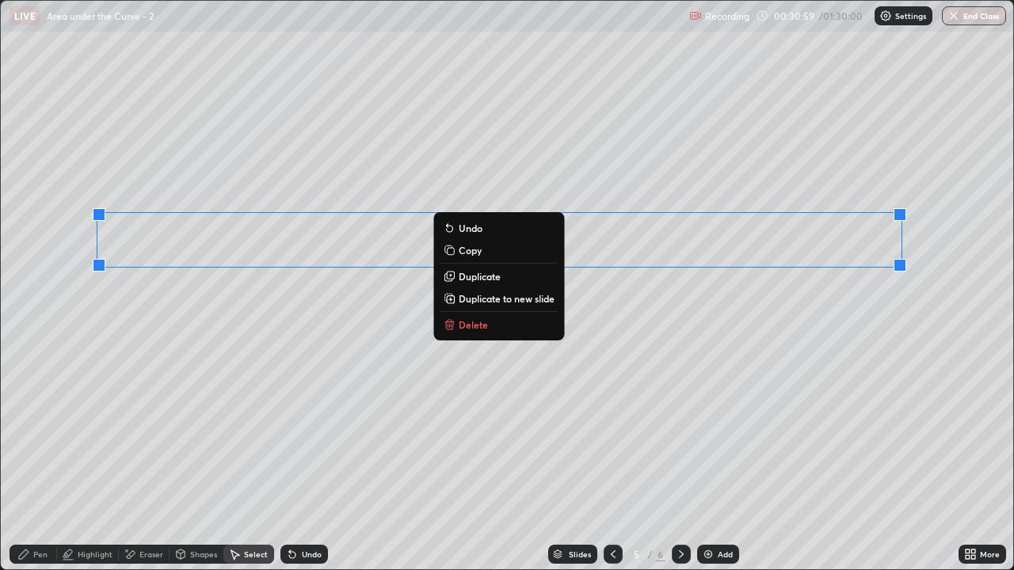
click at [490, 304] on p "Duplicate to new slide" at bounding box center [507, 298] width 96 height 13
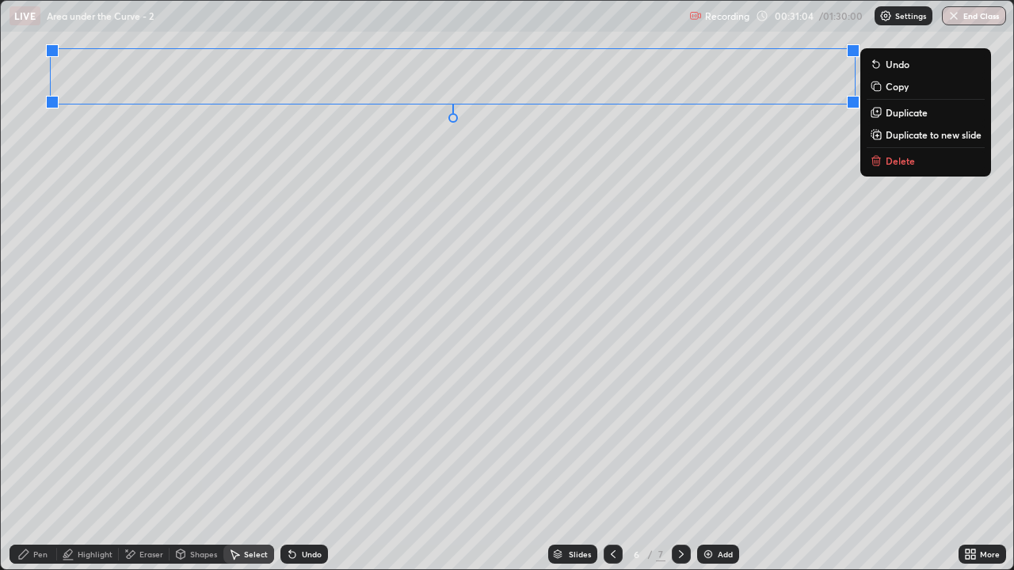
click at [253, 429] on div "0 ° Undo Copy Duplicate Duplicate to new slide Delete" at bounding box center [507, 285] width 1012 height 569
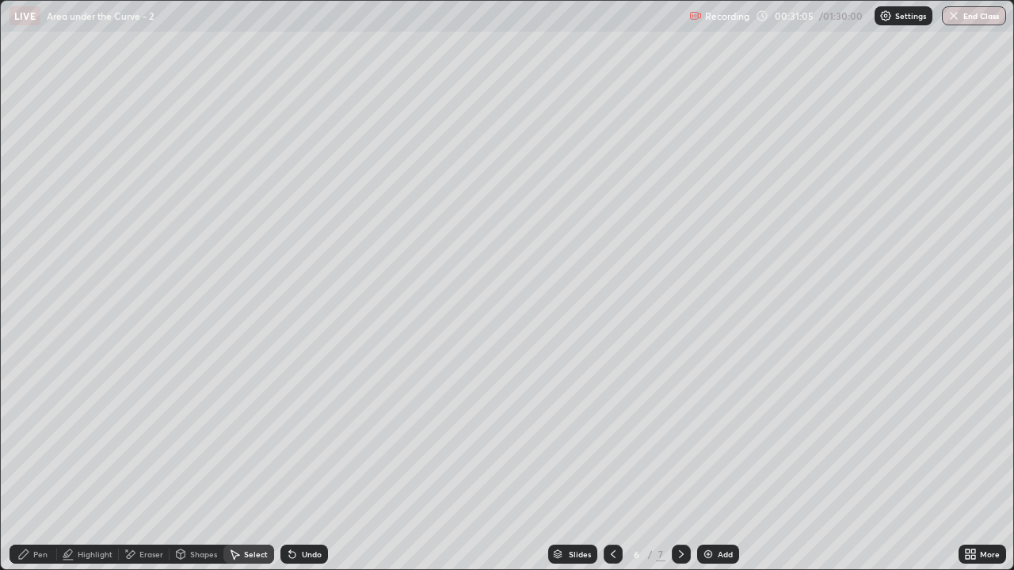
click at [196, 469] on div "Shapes" at bounding box center [203, 554] width 27 height 8
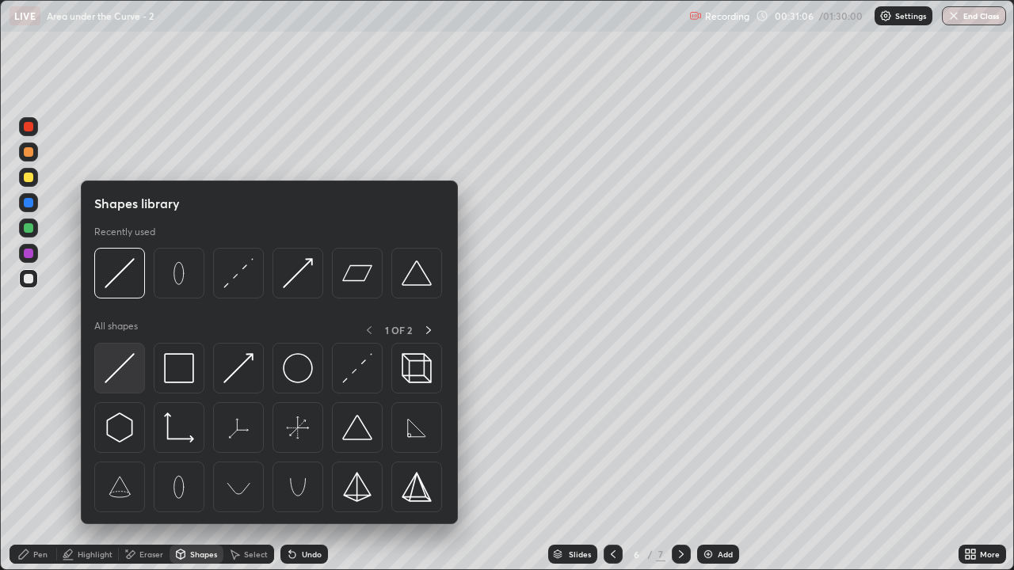
click at [122, 372] on img at bounding box center [120, 368] width 30 height 30
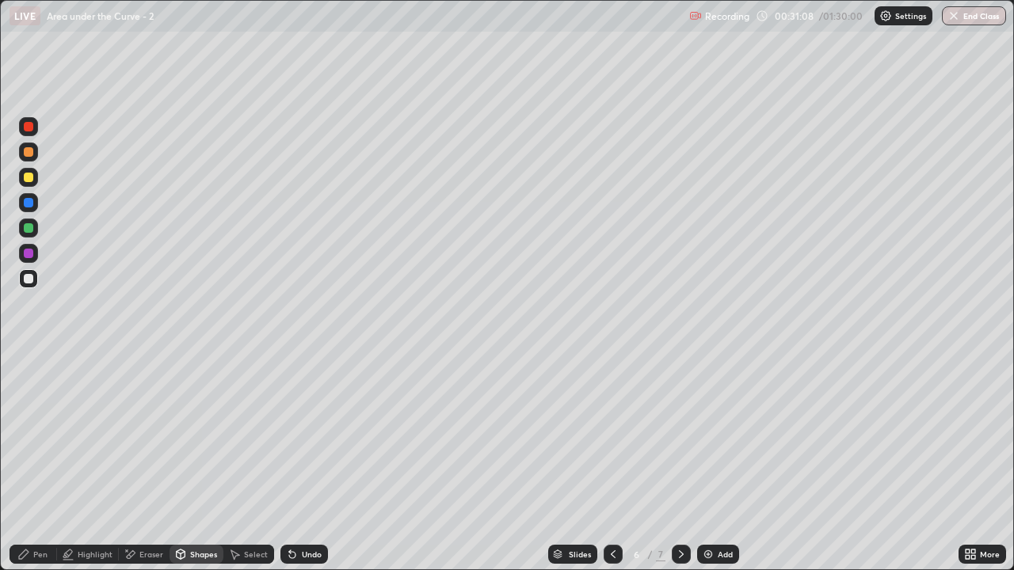
click at [25, 278] on div at bounding box center [29, 279] width 10 height 10
click at [35, 183] on div at bounding box center [28, 177] width 19 height 19
click at [32, 469] on div "Pen" at bounding box center [34, 554] width 48 height 19
click at [25, 280] on div at bounding box center [29, 279] width 10 height 10
click at [27, 181] on div at bounding box center [29, 178] width 10 height 10
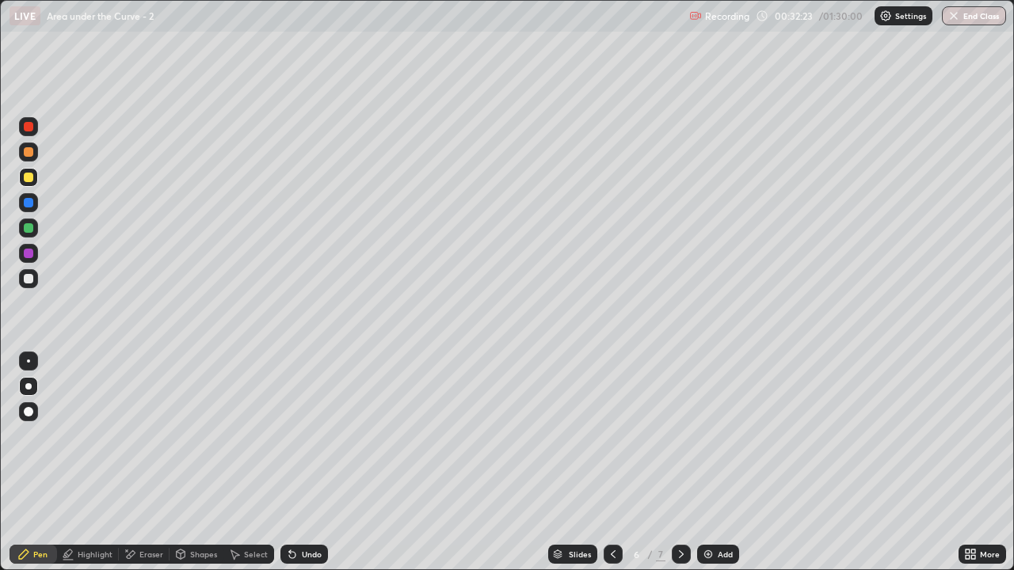
click at [981, 469] on div "More" at bounding box center [990, 554] width 20 height 8
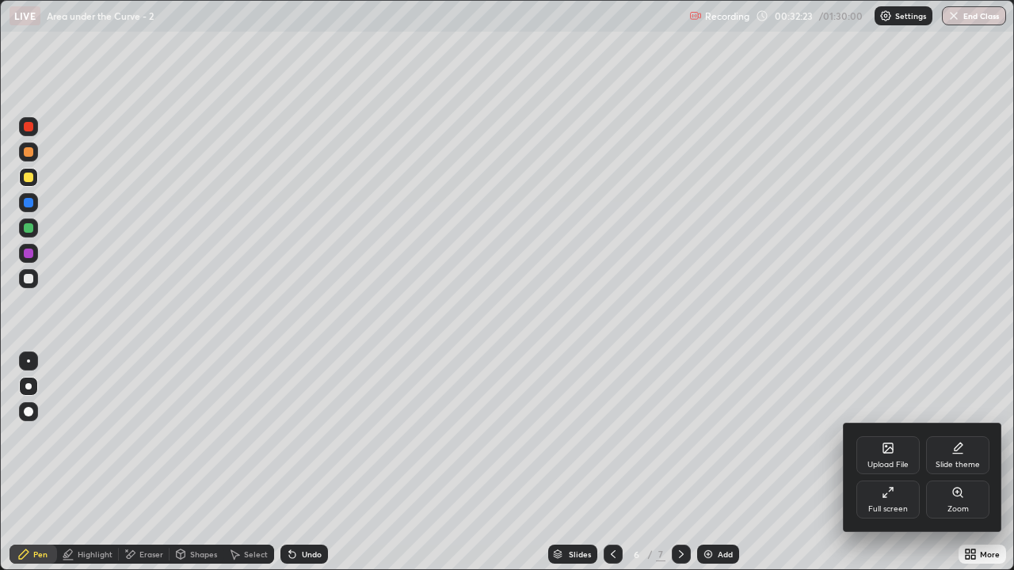
click at [894, 469] on div "Full screen" at bounding box center [888, 509] width 40 height 8
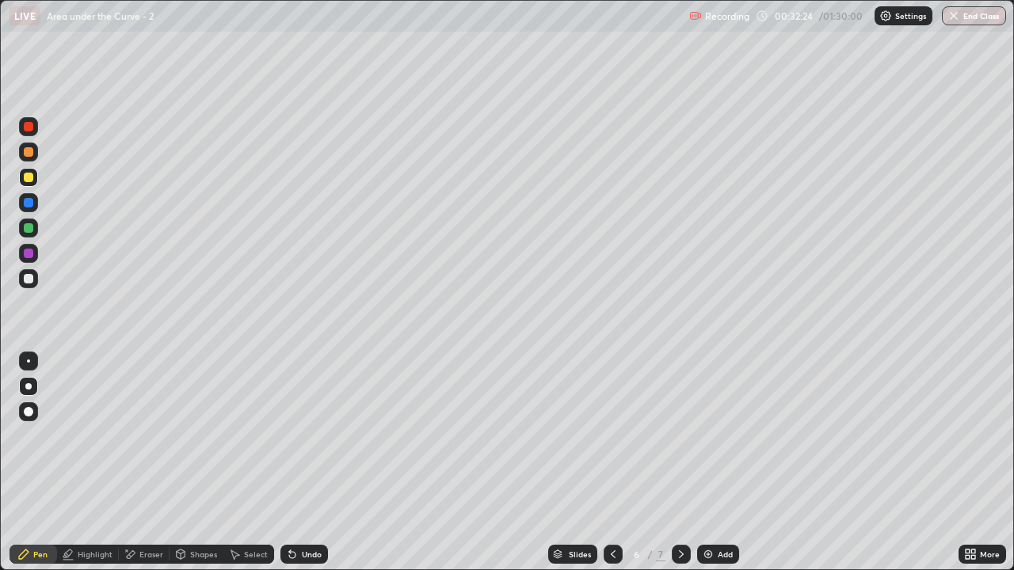
scroll to position [78723, 78179]
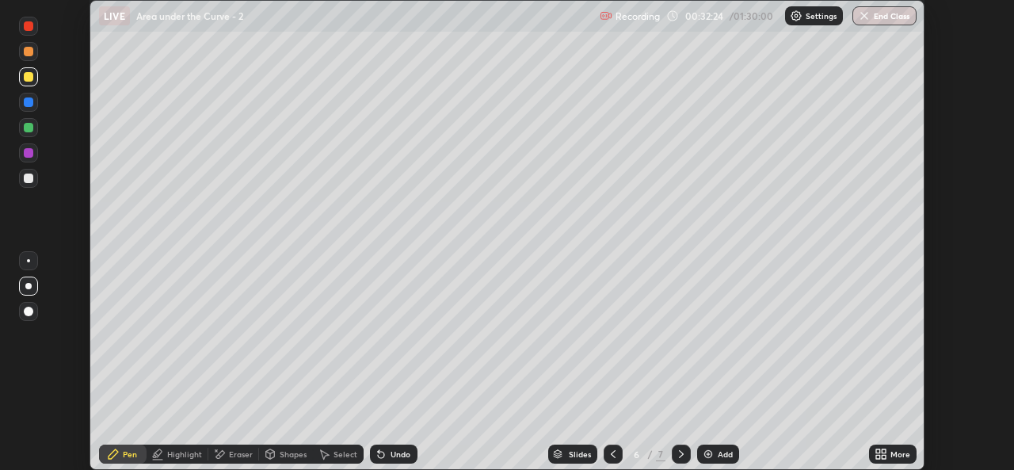
click at [883, 452] on icon at bounding box center [883, 451] width 4 height 4
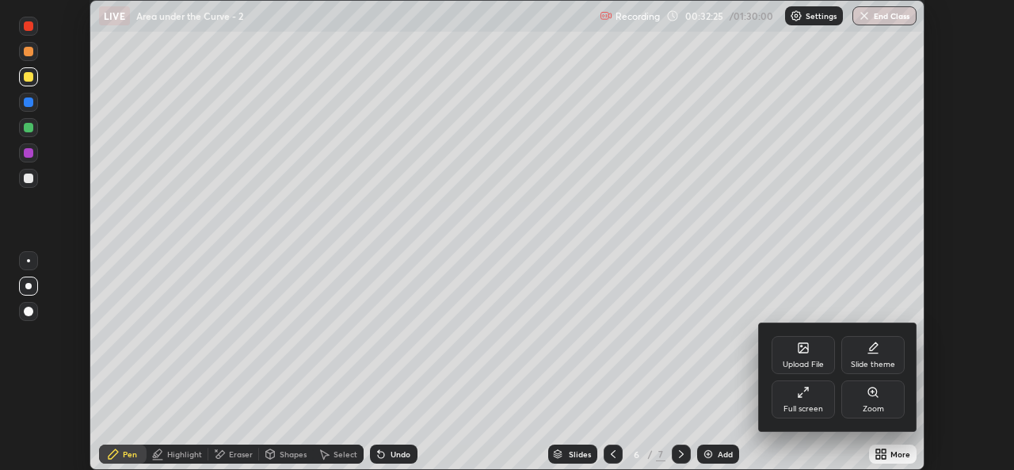
click at [811, 400] on div "Full screen" at bounding box center [802, 399] width 63 height 38
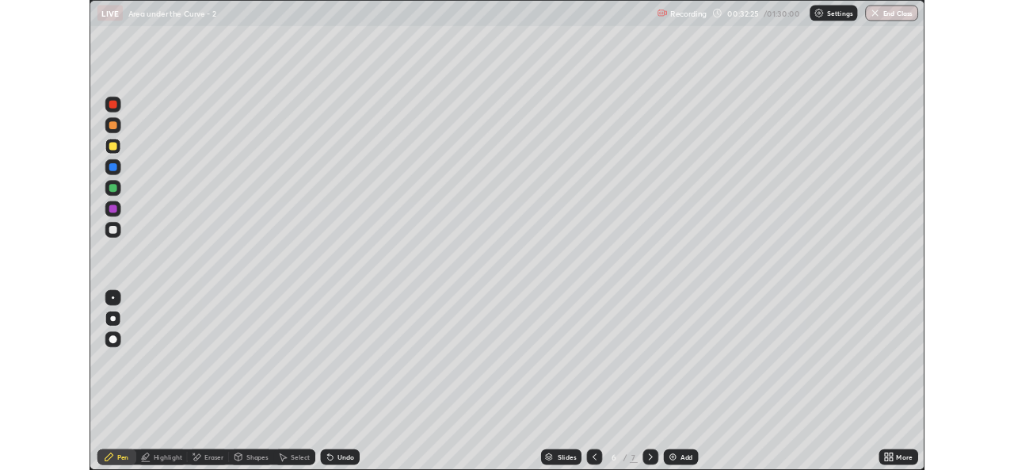
scroll to position [570, 1014]
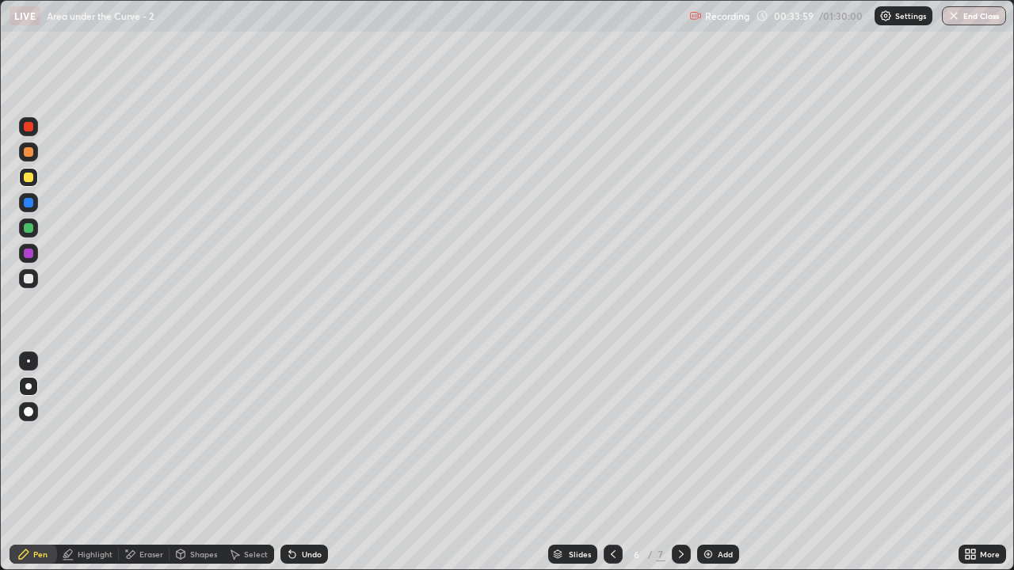
click at [610, 469] on div at bounding box center [612, 554] width 19 height 19
click at [678, 469] on icon at bounding box center [681, 554] width 13 height 13
click at [613, 469] on icon at bounding box center [613, 554] width 13 height 13
click at [245, 469] on div "Select" at bounding box center [256, 554] width 24 height 8
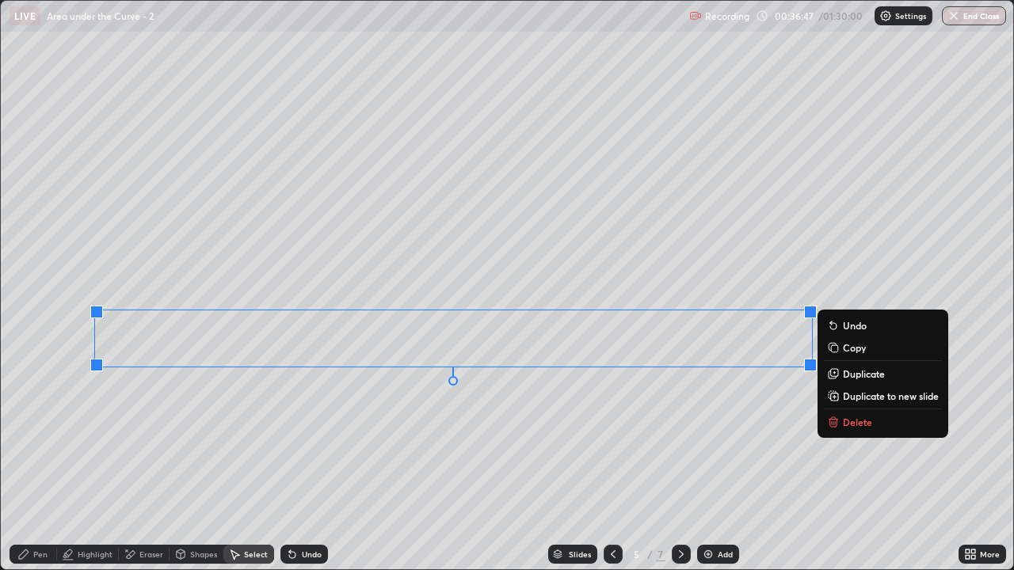
click at [848, 399] on p "Duplicate to new slide" at bounding box center [891, 396] width 96 height 13
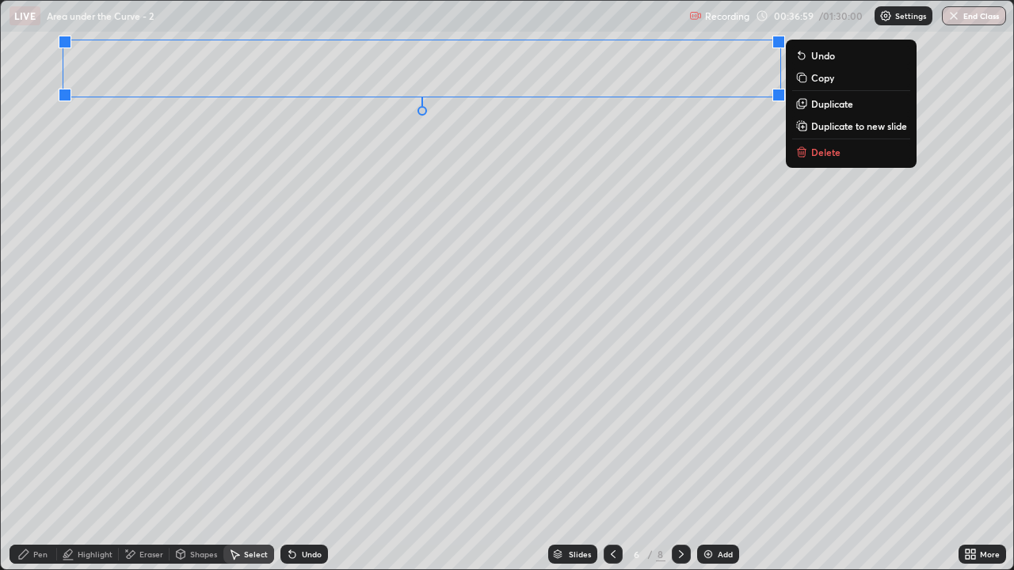
click at [987, 469] on div "More" at bounding box center [982, 554] width 48 height 19
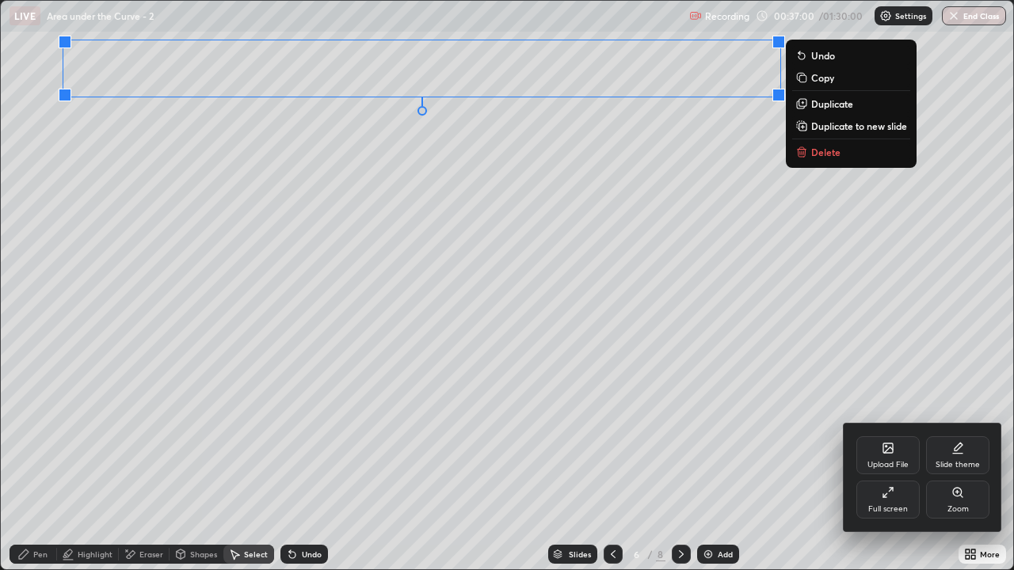
click at [895, 469] on div "Full screen" at bounding box center [888, 509] width 40 height 8
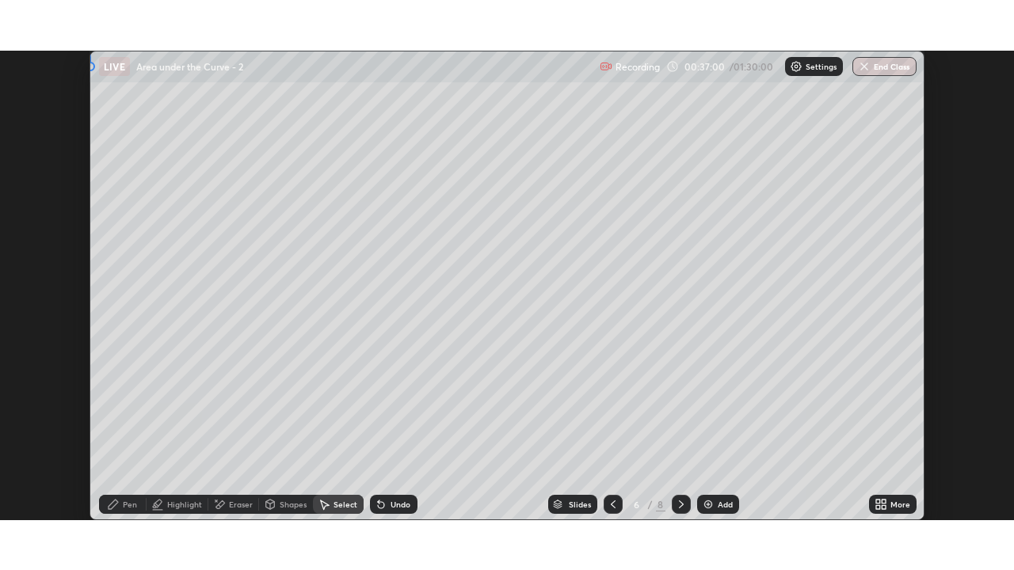
scroll to position [78723, 78179]
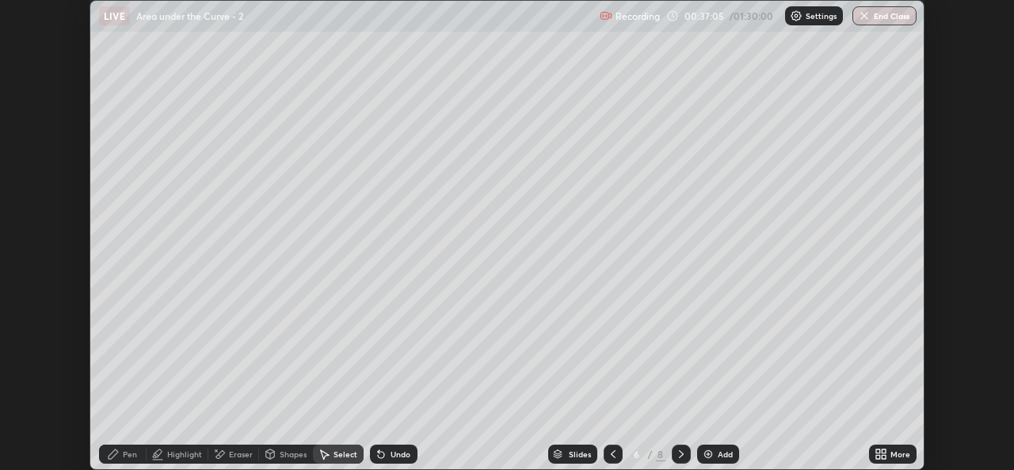
click at [894, 453] on div "More" at bounding box center [900, 454] width 20 height 8
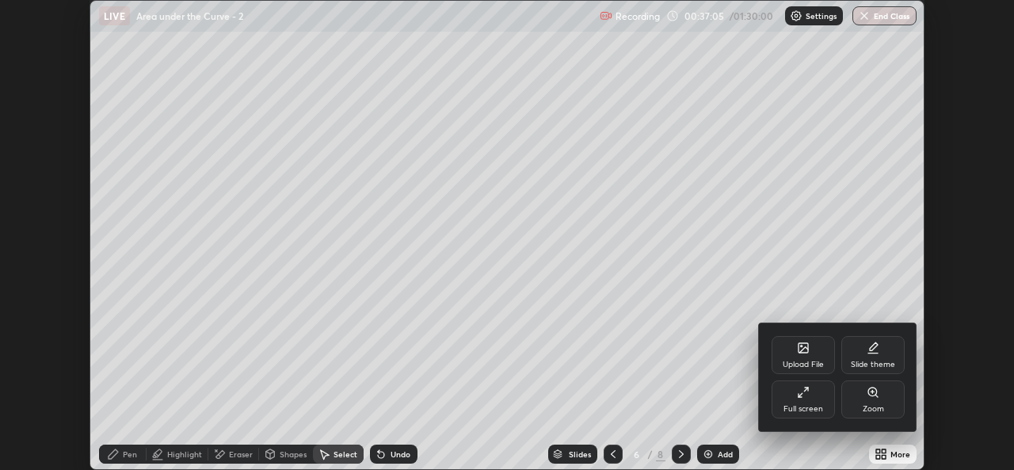
click at [806, 405] on div "Full screen" at bounding box center [803, 409] width 40 height 8
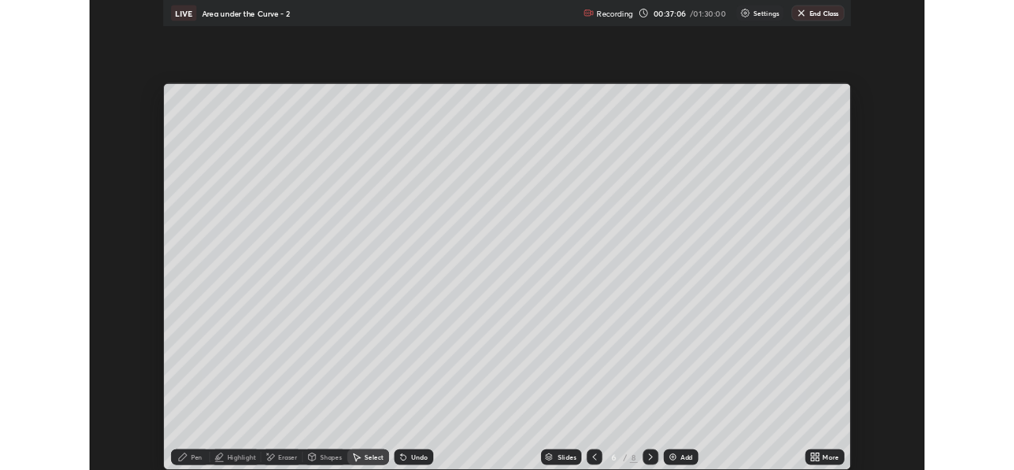
scroll to position [570, 1014]
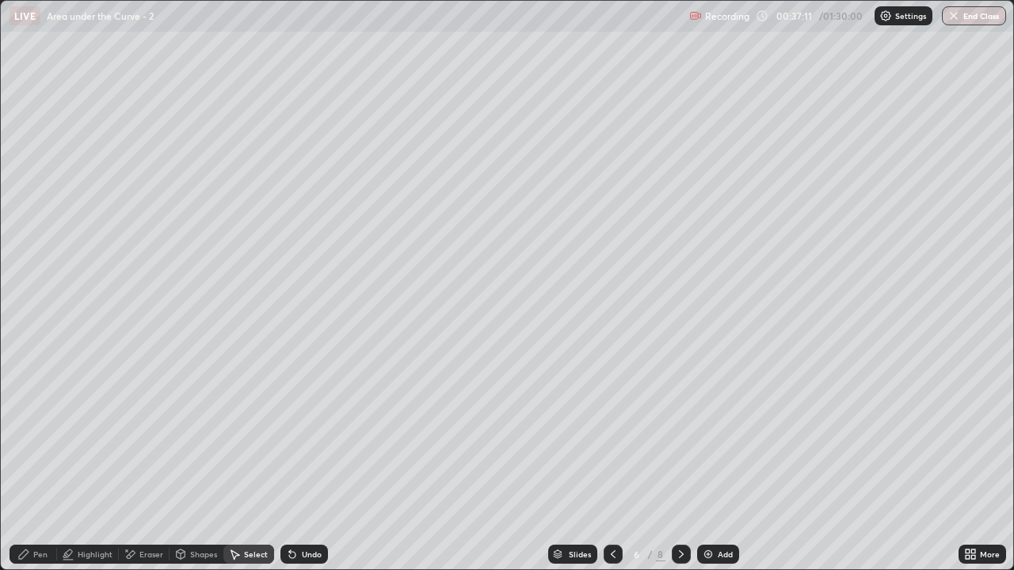
click at [198, 469] on div "Shapes" at bounding box center [203, 554] width 27 height 8
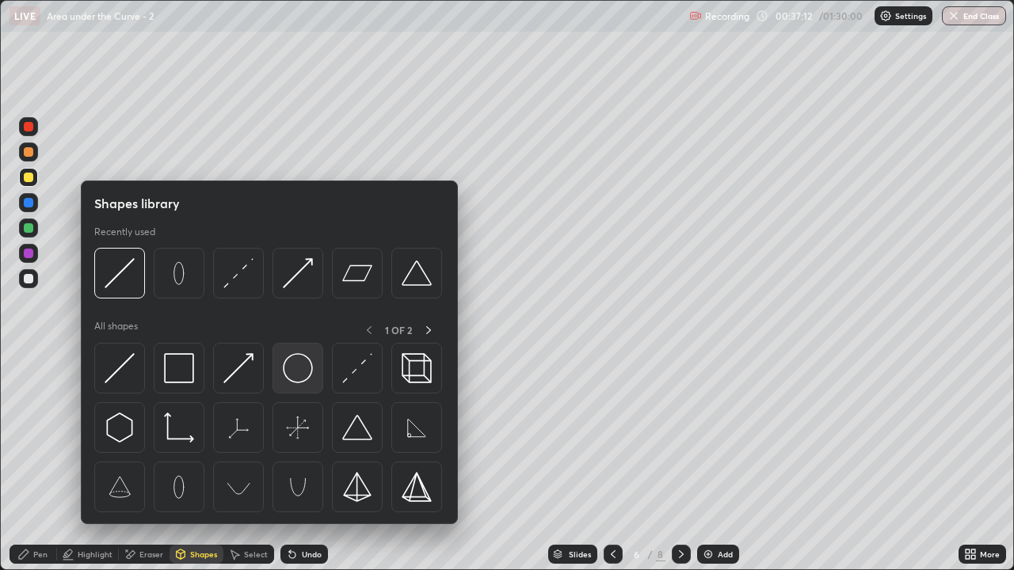
click at [301, 366] on img at bounding box center [298, 368] width 30 height 30
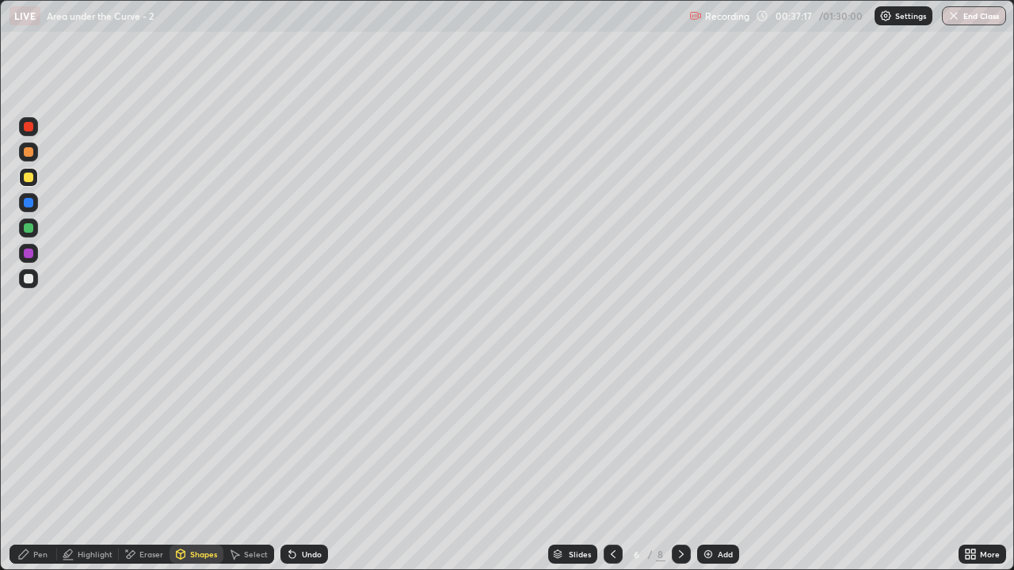
click at [191, 469] on div "Shapes" at bounding box center [196, 554] width 54 height 19
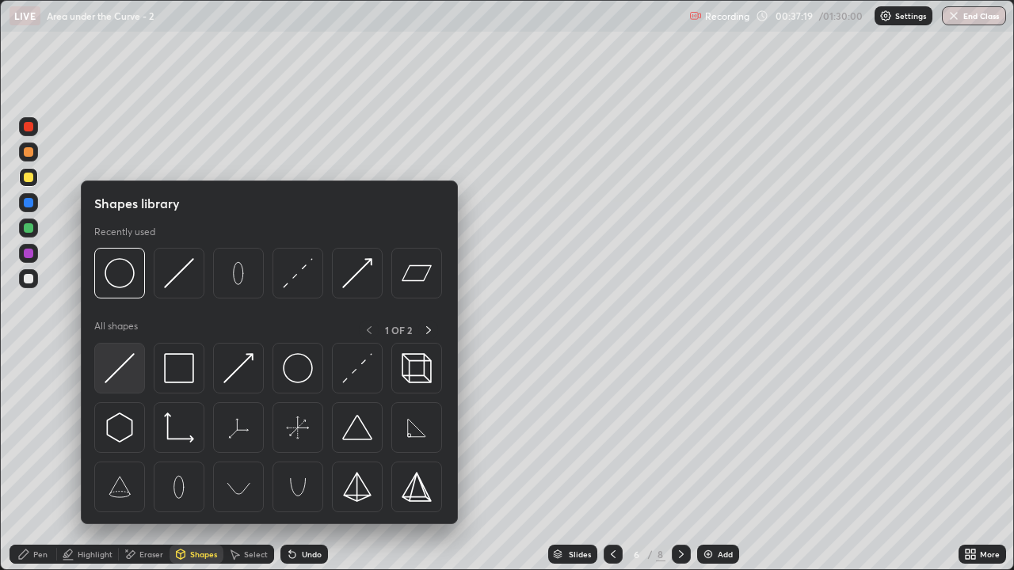
click at [126, 372] on img at bounding box center [120, 368] width 30 height 30
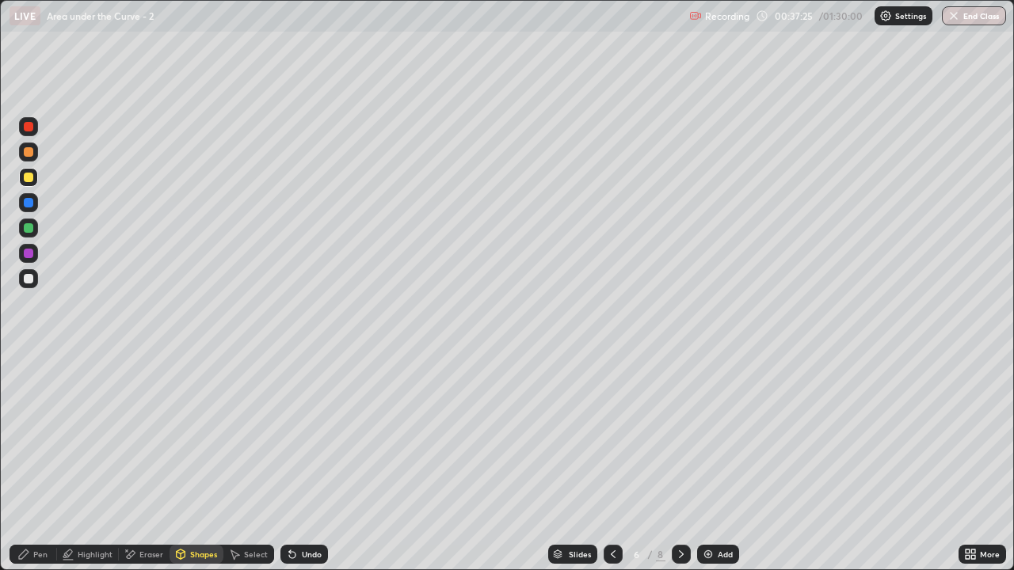
click at [30, 230] on div at bounding box center [29, 228] width 10 height 10
click at [42, 469] on div "Pen" at bounding box center [40, 554] width 14 height 8
click at [28, 469] on div "Pen" at bounding box center [34, 554] width 48 height 19
click at [25, 153] on div at bounding box center [29, 152] width 10 height 10
click at [85, 469] on div "Highlight" at bounding box center [95, 554] width 35 height 8
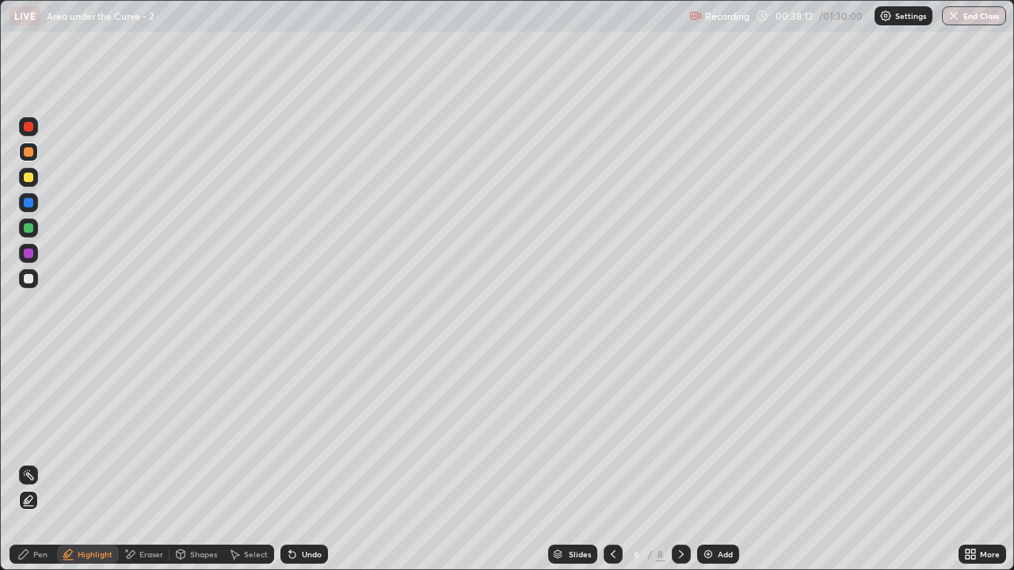
click at [31, 276] on div at bounding box center [29, 279] width 10 height 10
click at [32, 469] on div "Pen" at bounding box center [34, 554] width 48 height 19
click at [86, 469] on div "Highlight" at bounding box center [95, 554] width 35 height 8
click at [30, 152] on div at bounding box center [29, 152] width 10 height 10
click at [30, 469] on div "Pen" at bounding box center [34, 554] width 48 height 19
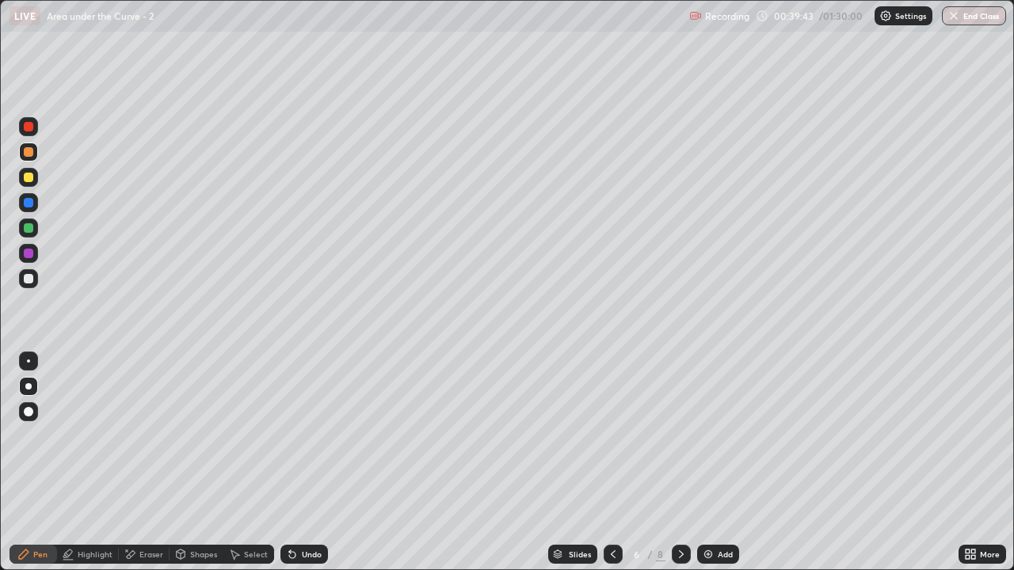
click at [32, 283] on div at bounding box center [28, 278] width 19 height 19
click at [41, 469] on div "Pen" at bounding box center [40, 554] width 14 height 8
click at [29, 469] on icon at bounding box center [23, 554] width 13 height 13
click at [35, 226] on div at bounding box center [28, 228] width 19 height 19
click at [36, 284] on div at bounding box center [28, 278] width 19 height 19
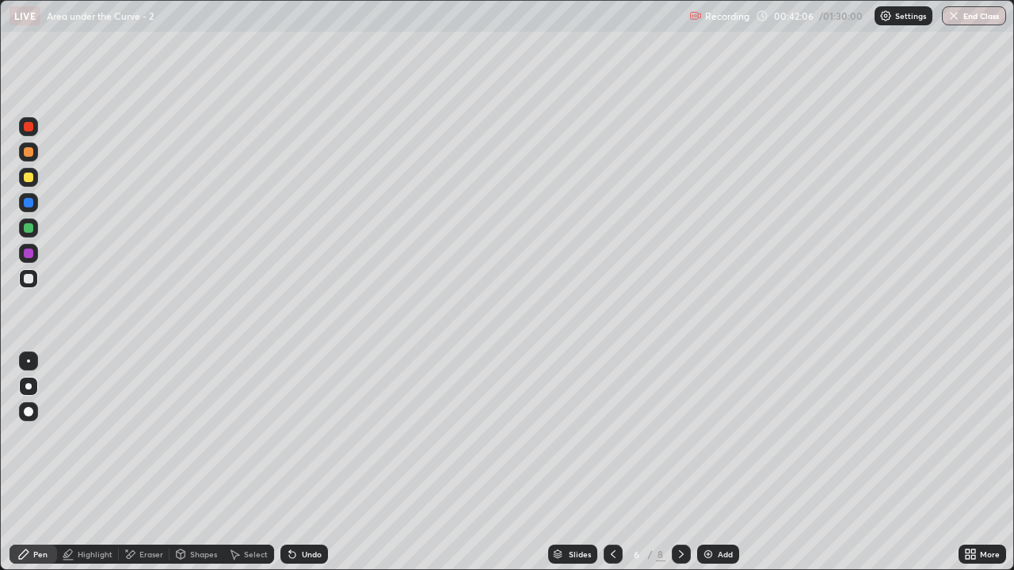
click at [197, 469] on div "Shapes" at bounding box center [196, 554] width 54 height 19
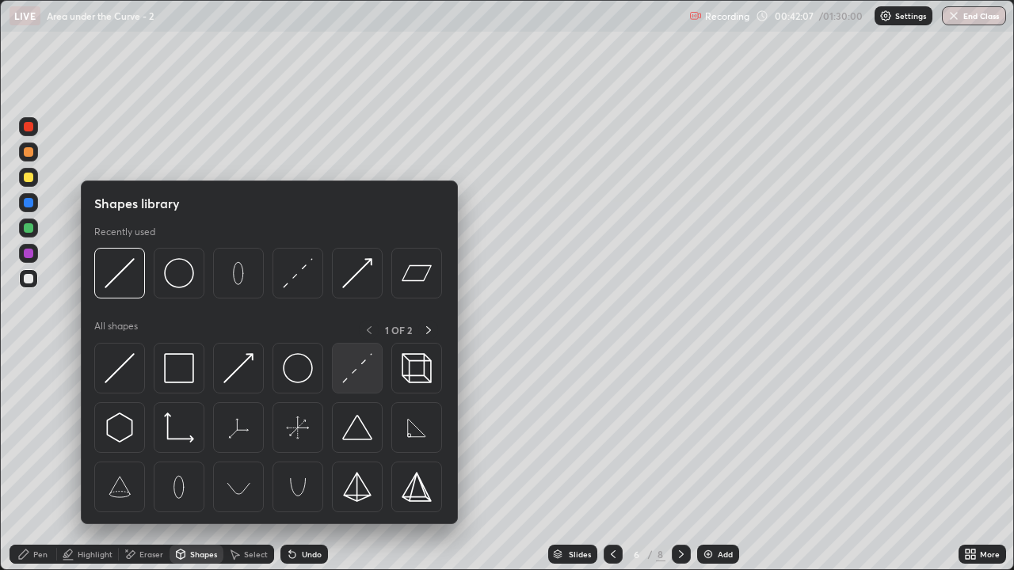
click at [351, 369] on img at bounding box center [357, 368] width 30 height 30
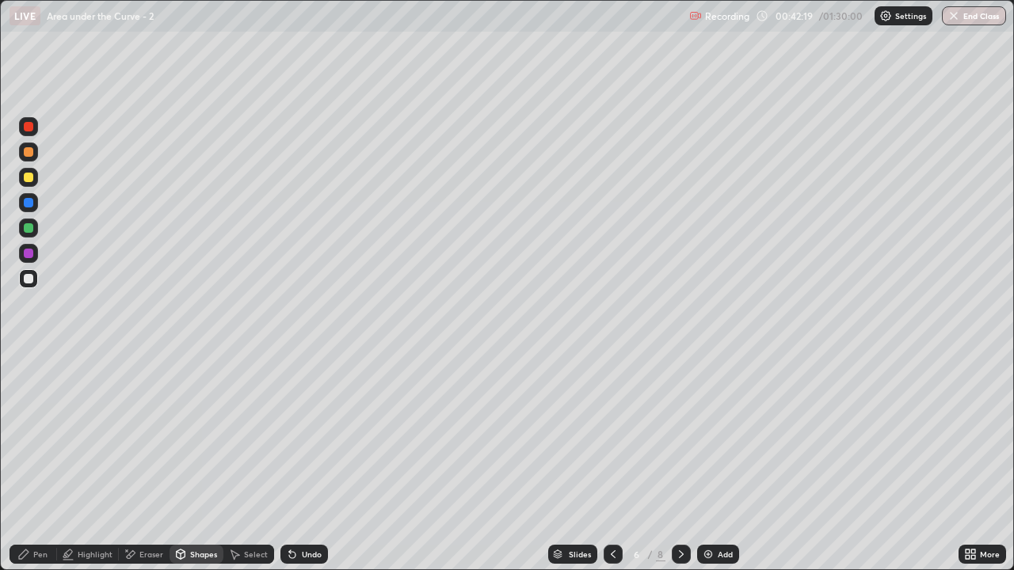
click at [31, 469] on div "Pen" at bounding box center [34, 554] width 48 height 19
click at [611, 469] on icon at bounding box center [613, 554] width 13 height 13
click at [256, 469] on div "Select" at bounding box center [256, 554] width 24 height 8
click at [672, 469] on div at bounding box center [681, 554] width 19 height 19
click at [611, 469] on icon at bounding box center [613, 554] width 13 height 13
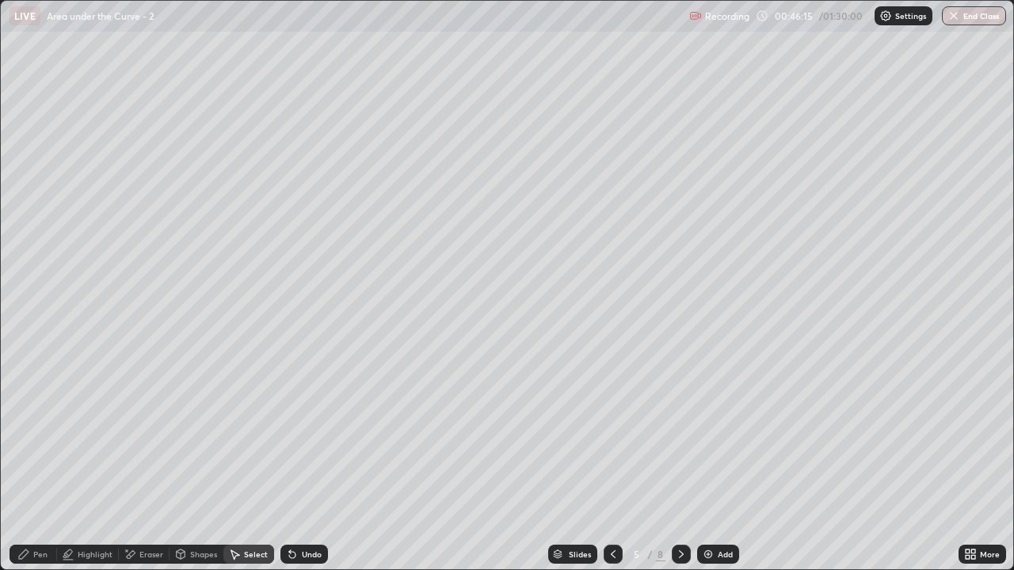
click at [253, 469] on div "Select" at bounding box center [256, 554] width 24 height 8
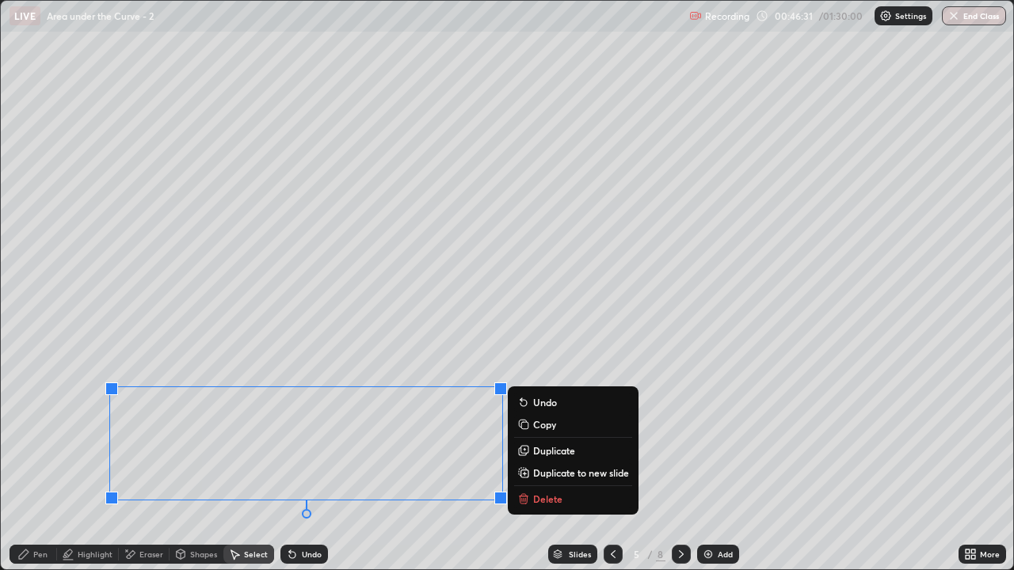
click at [531, 469] on button "Duplicate to new slide" at bounding box center [573, 472] width 118 height 19
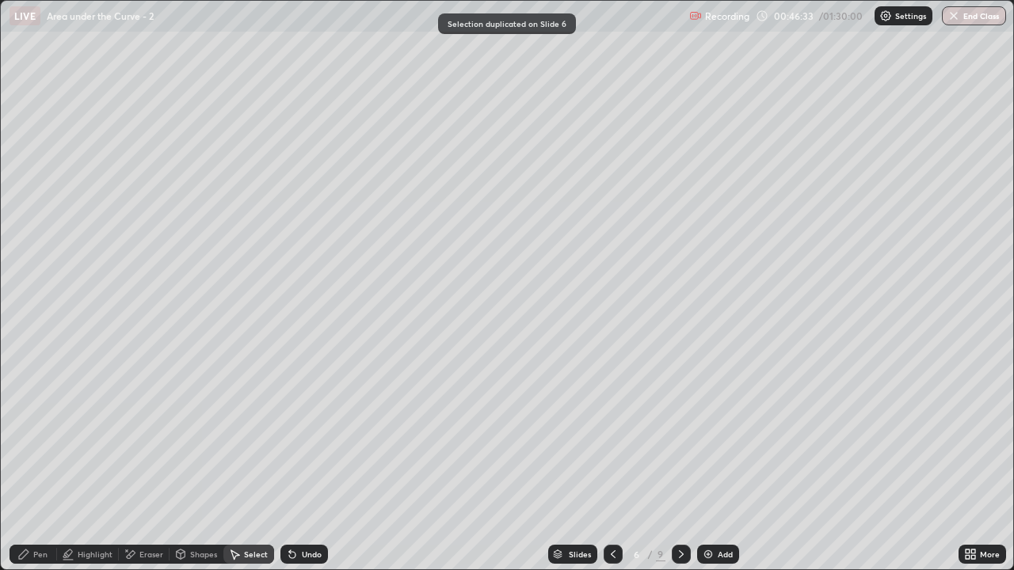
click at [147, 469] on div "Eraser" at bounding box center [144, 554] width 51 height 19
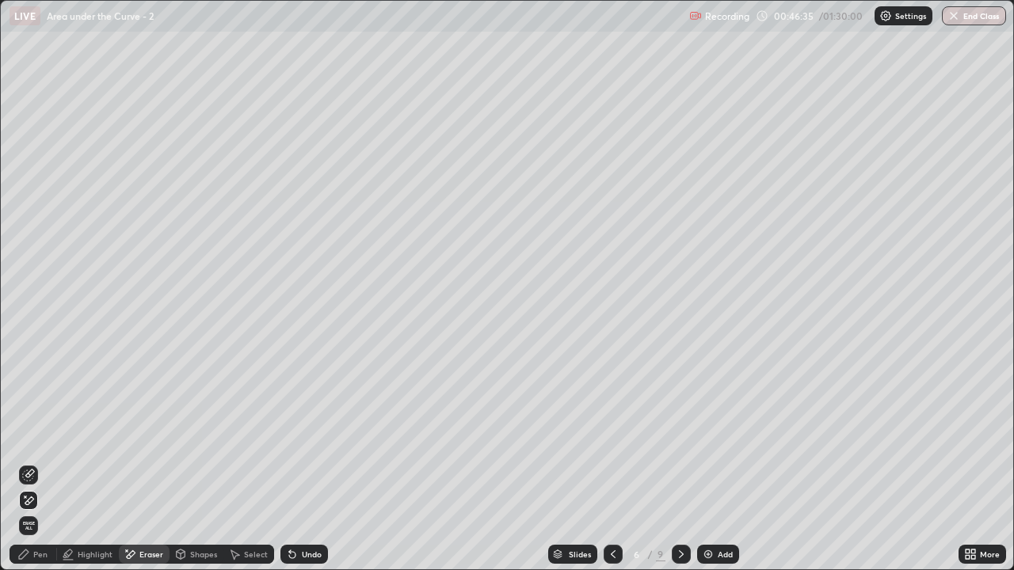
click at [261, 469] on div "Select" at bounding box center [248, 554] width 51 height 19
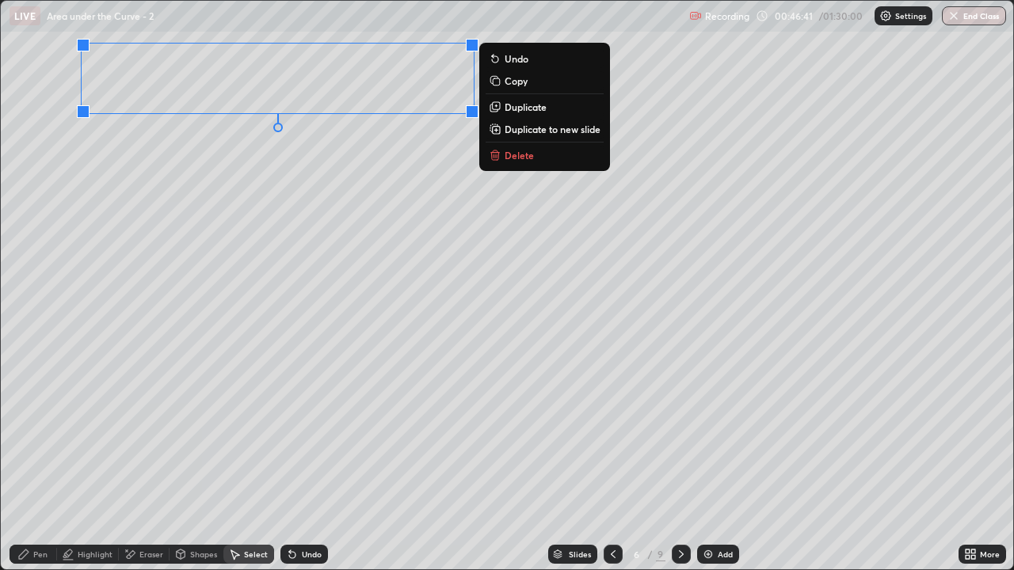
click at [36, 469] on div "Pen" at bounding box center [40, 554] width 14 height 8
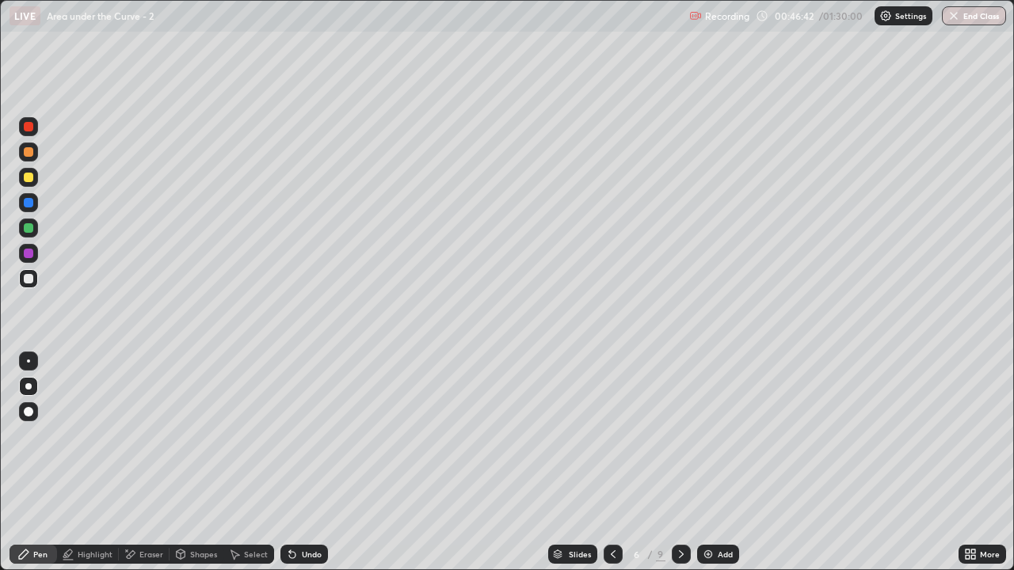
click at [28, 285] on div at bounding box center [28, 278] width 19 height 19
click at [973, 469] on icon at bounding box center [973, 552] width 4 height 4
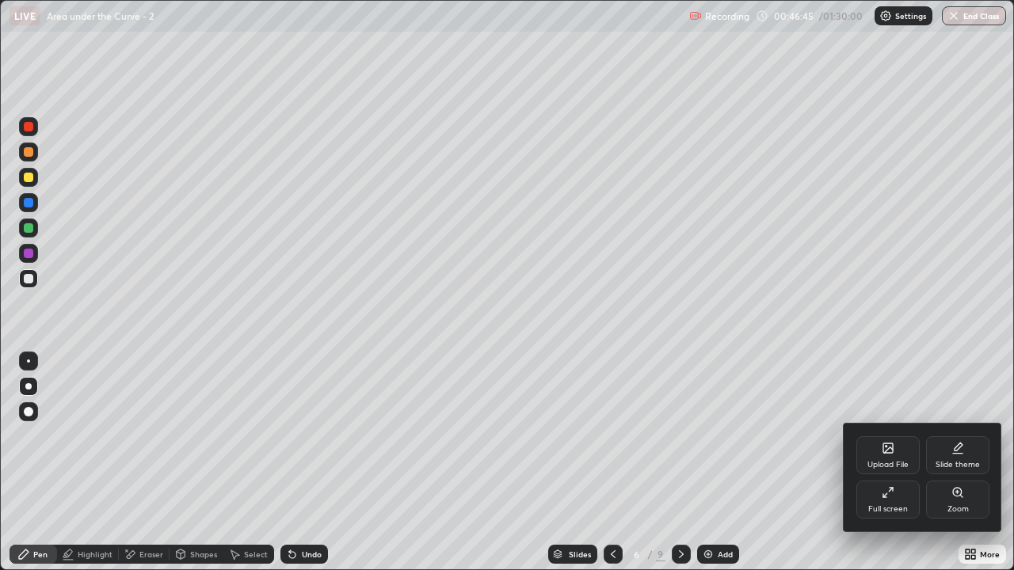
click at [886, 469] on div "Full screen" at bounding box center [888, 509] width 40 height 8
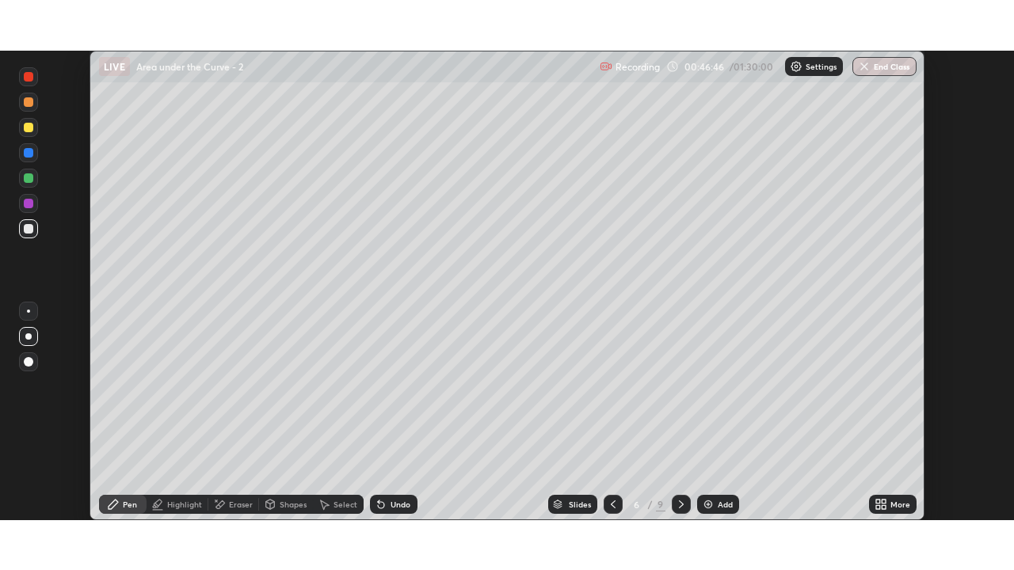
scroll to position [78723, 78179]
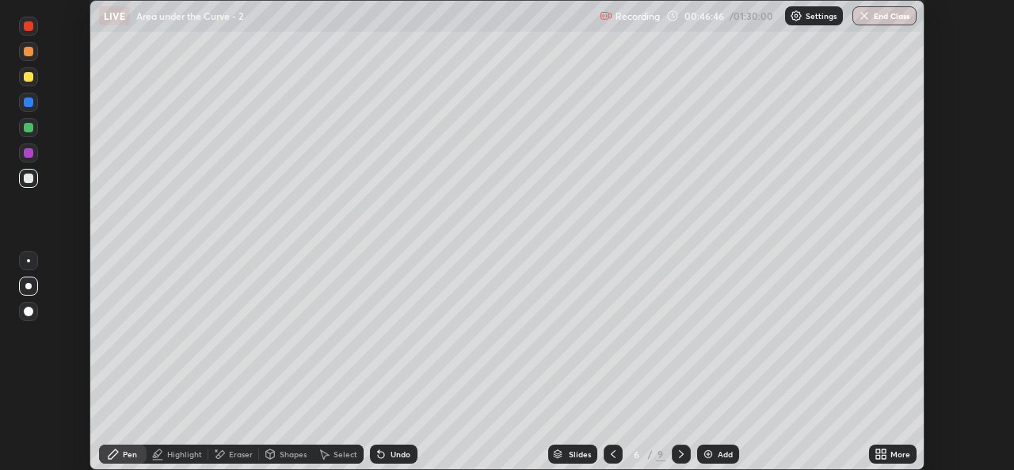
click at [883, 451] on icon at bounding box center [883, 451] width 4 height 4
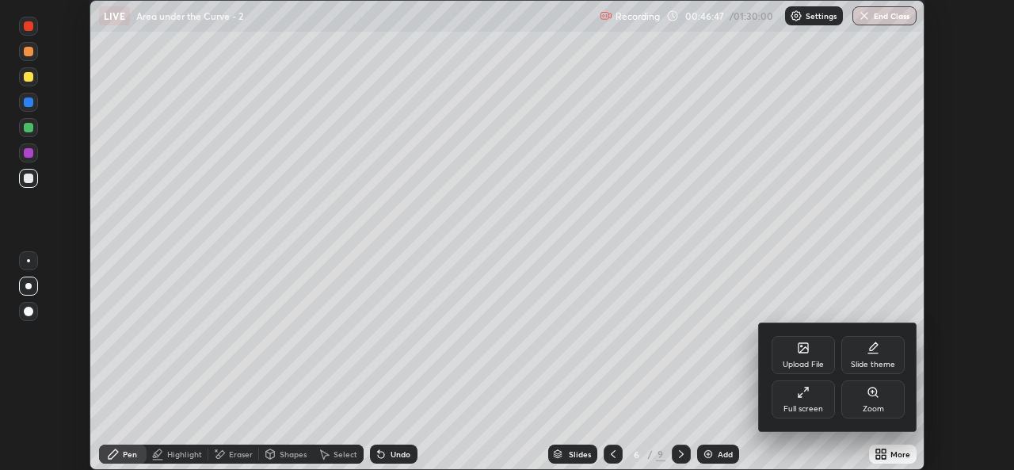
click at [806, 402] on div "Full screen" at bounding box center [802, 399] width 63 height 38
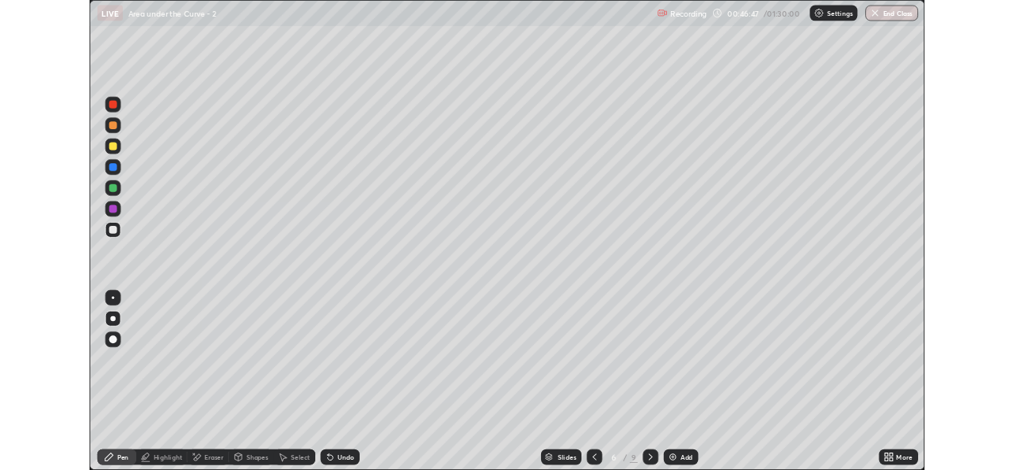
scroll to position [570, 1014]
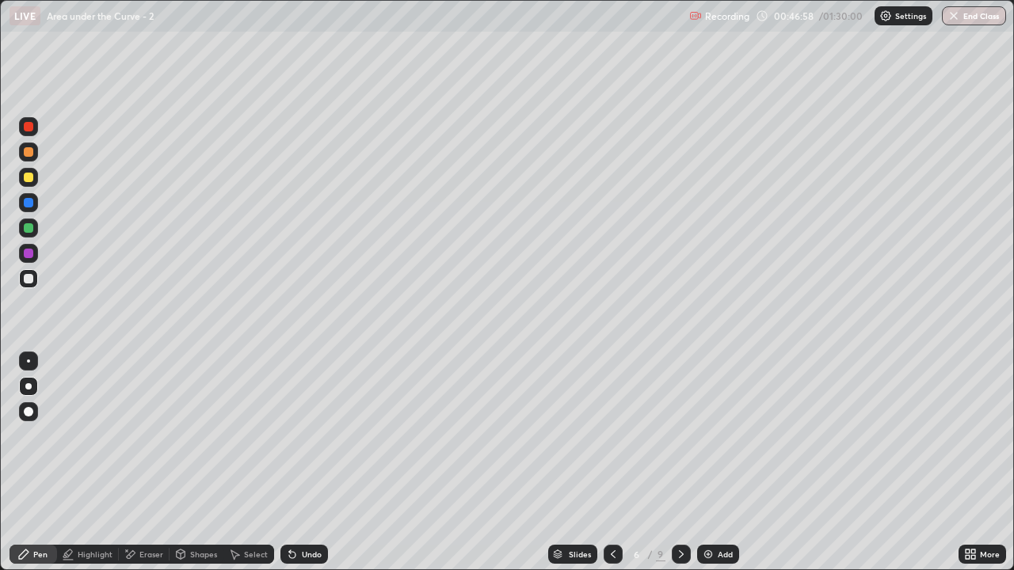
click at [196, 469] on div "Shapes" at bounding box center [203, 554] width 27 height 8
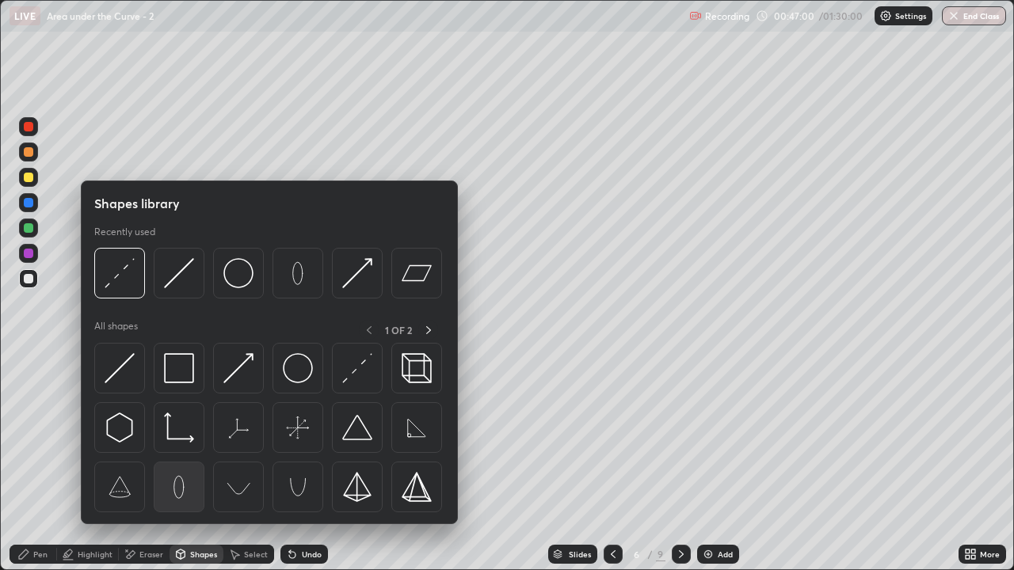
click at [185, 469] on img at bounding box center [179, 487] width 30 height 30
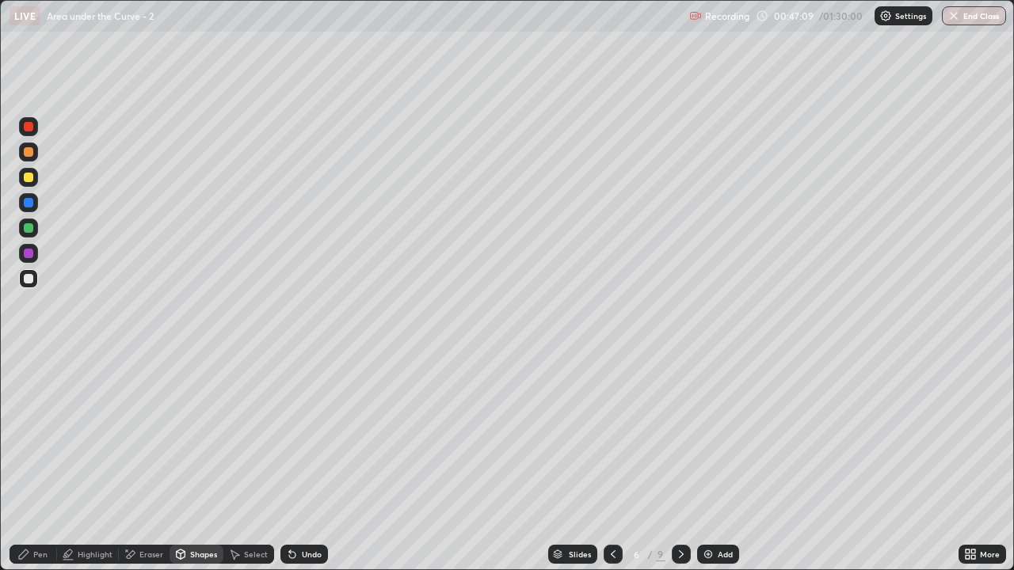
click at [250, 469] on div "Select" at bounding box center [256, 554] width 24 height 8
click at [218, 469] on div "0 ° Undo Copy Duplicate Duplicate to new slide Delete" at bounding box center [507, 285] width 1012 height 569
click at [193, 469] on div "Shapes" at bounding box center [196, 554] width 54 height 19
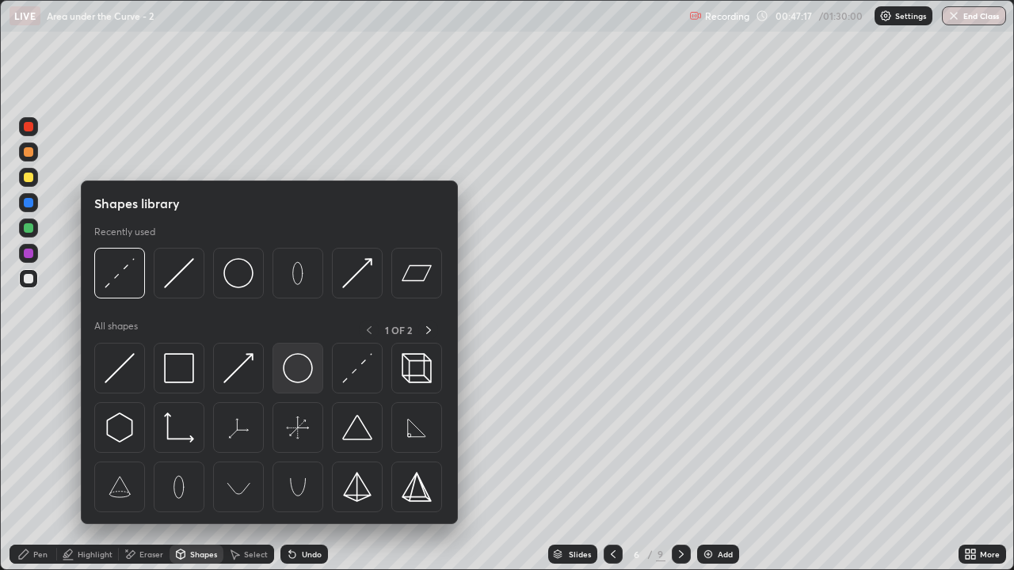
click at [299, 367] on img at bounding box center [298, 368] width 30 height 30
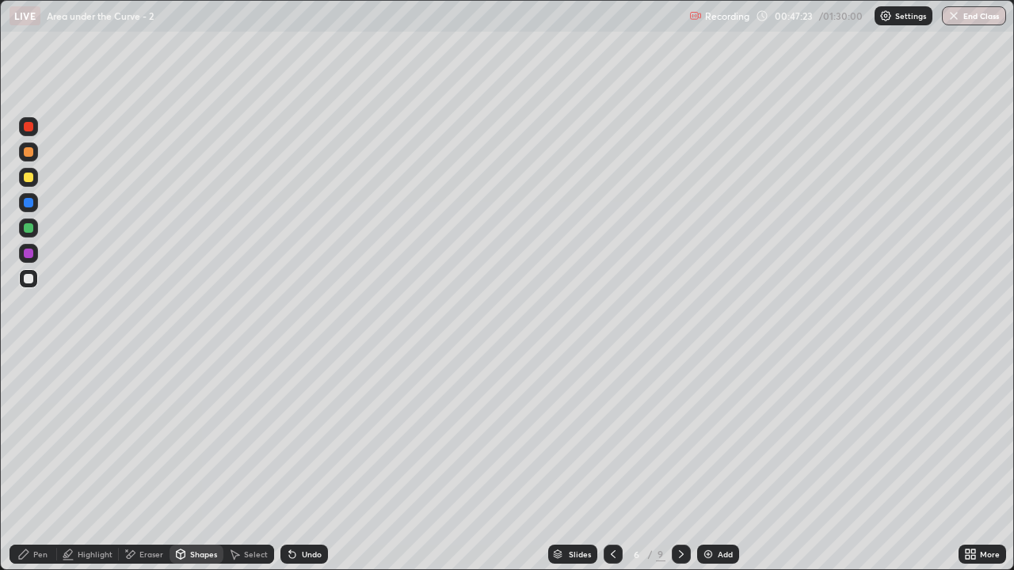
click at [93, 469] on div "Highlight" at bounding box center [88, 554] width 62 height 19
click at [27, 226] on div at bounding box center [29, 228] width 10 height 10
click at [198, 469] on div "Shapes" at bounding box center [203, 554] width 27 height 8
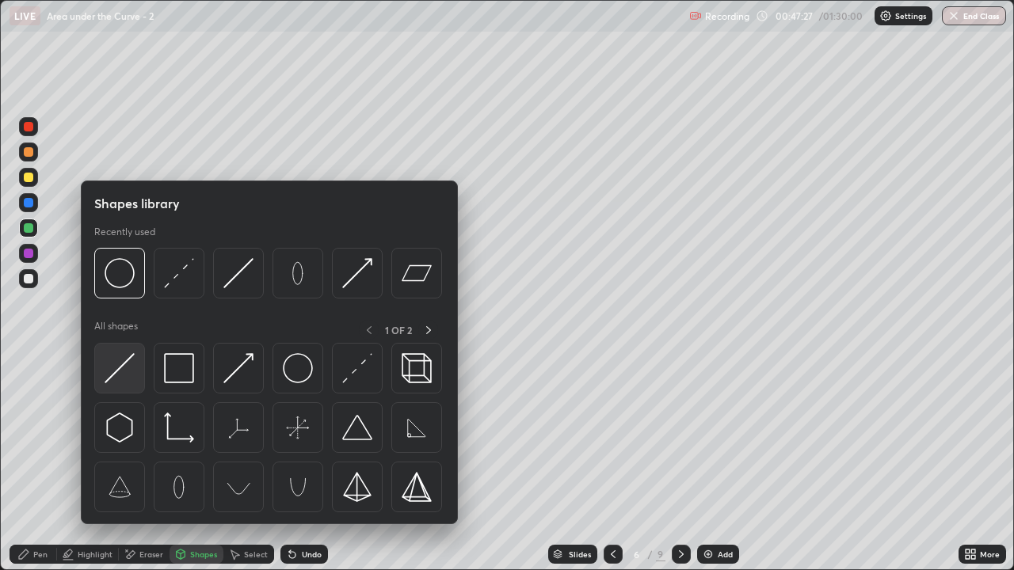
click at [126, 372] on img at bounding box center [120, 368] width 30 height 30
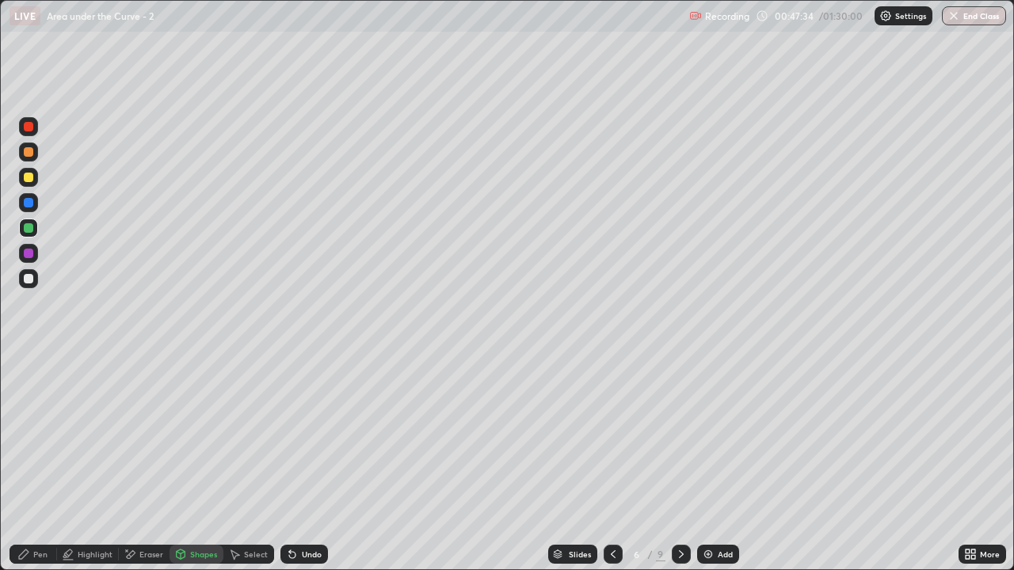
click at [32, 469] on div "Pen" at bounding box center [34, 554] width 48 height 19
click at [99, 469] on div "Highlight" at bounding box center [95, 554] width 35 height 8
click at [29, 176] on div at bounding box center [29, 178] width 10 height 10
click at [35, 469] on div "Pen" at bounding box center [34, 554] width 48 height 19
click at [29, 229] on div at bounding box center [29, 228] width 10 height 10
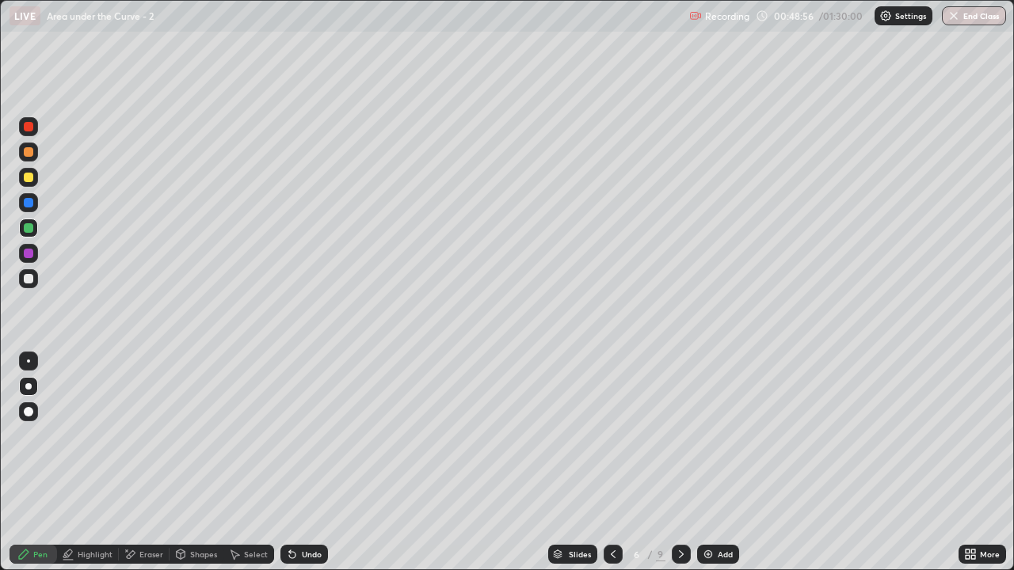
click at [973, 469] on icon at bounding box center [973, 557] width 4 height 4
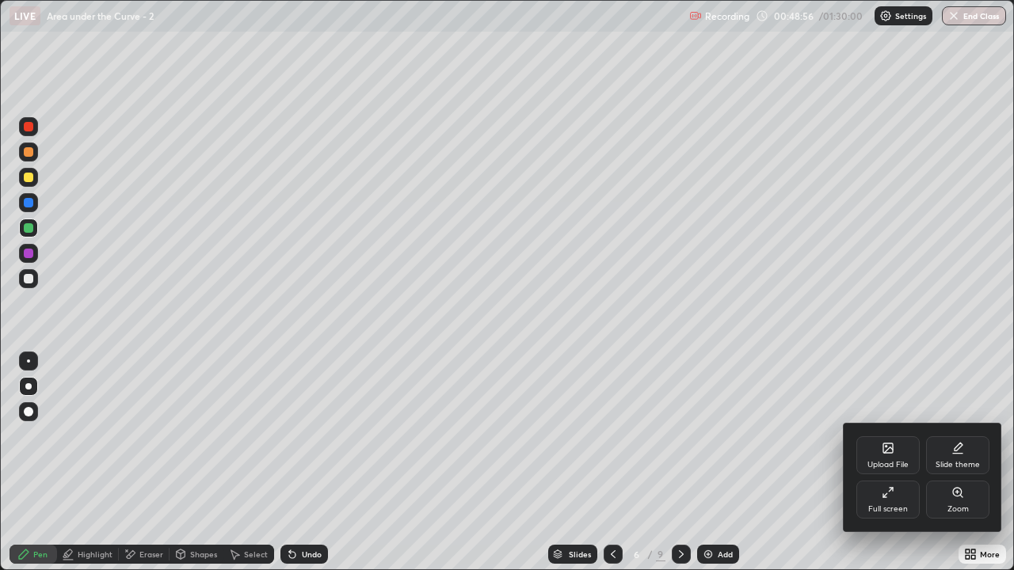
click at [900, 469] on div "Full screen" at bounding box center [887, 500] width 63 height 38
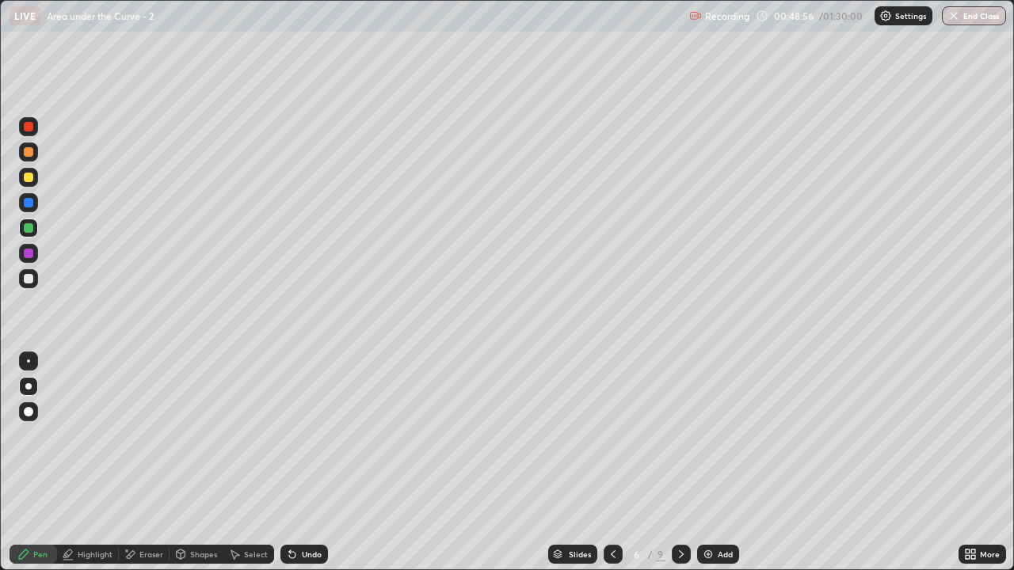
scroll to position [78723, 78179]
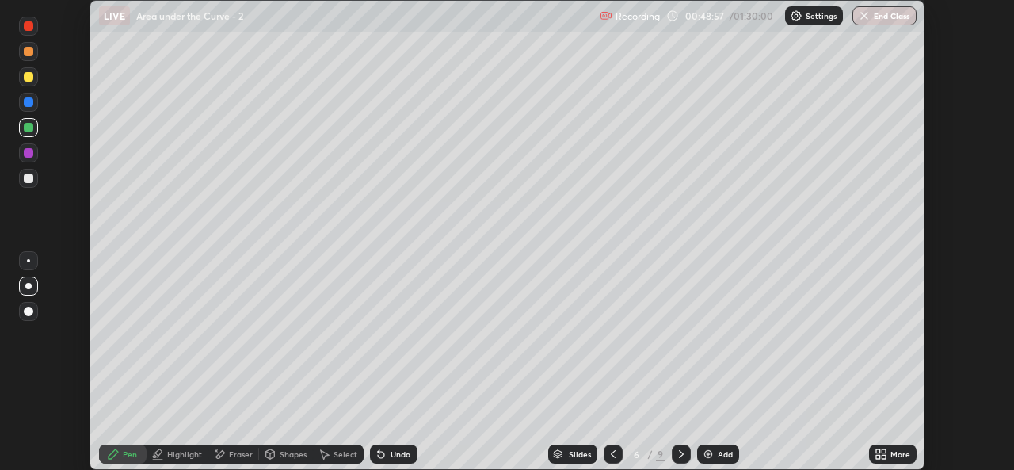
click at [892, 452] on div "More" at bounding box center [900, 454] width 20 height 8
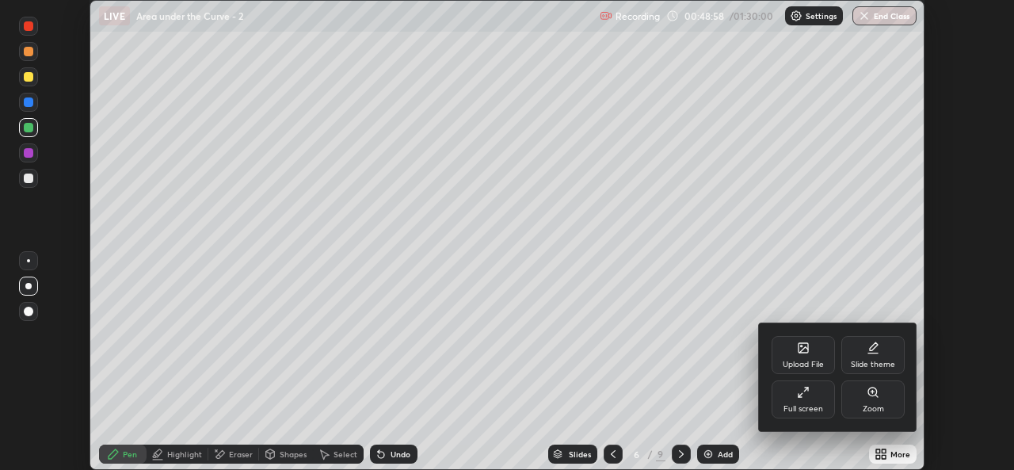
click at [815, 402] on div "Full screen" at bounding box center [802, 399] width 63 height 38
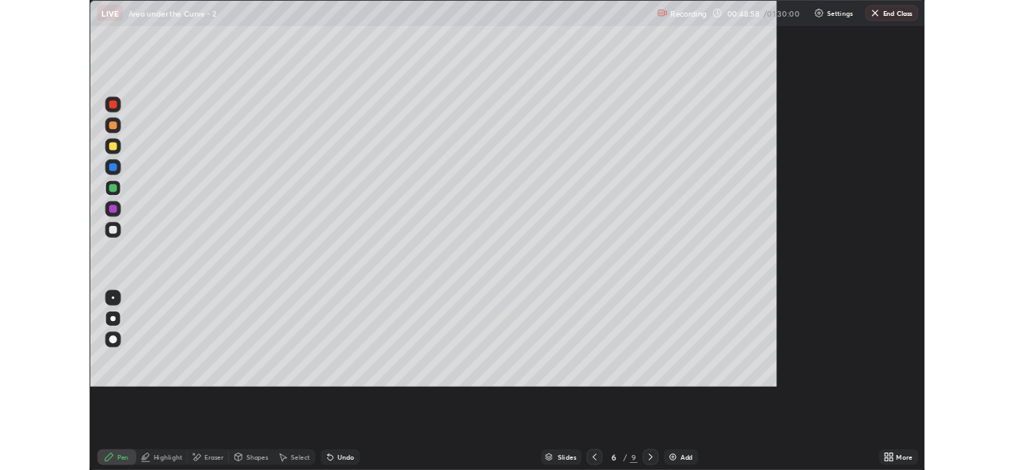
scroll to position [570, 1014]
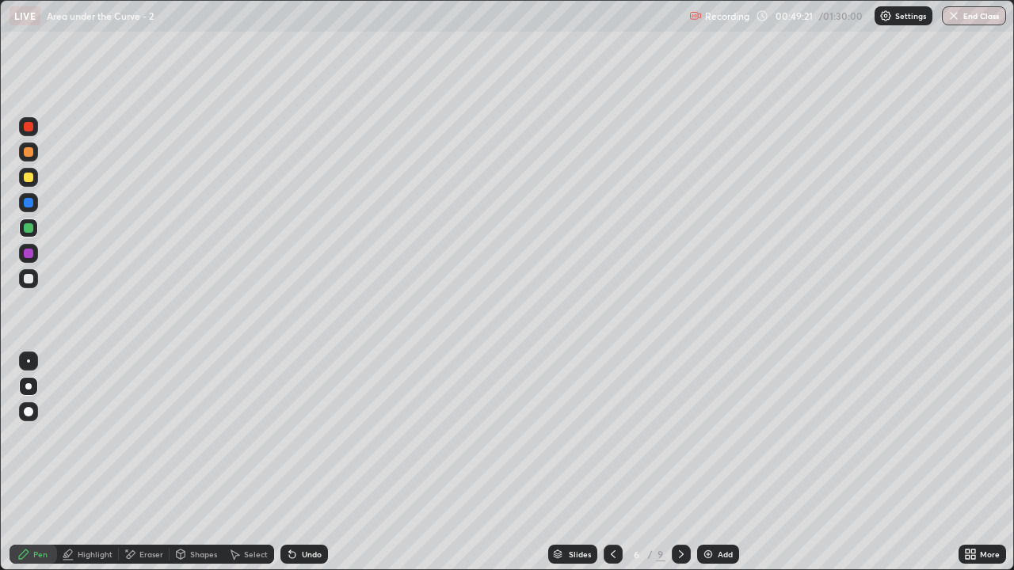
click at [609, 469] on div at bounding box center [612, 554] width 19 height 19
click at [245, 469] on div "Select" at bounding box center [248, 554] width 51 height 19
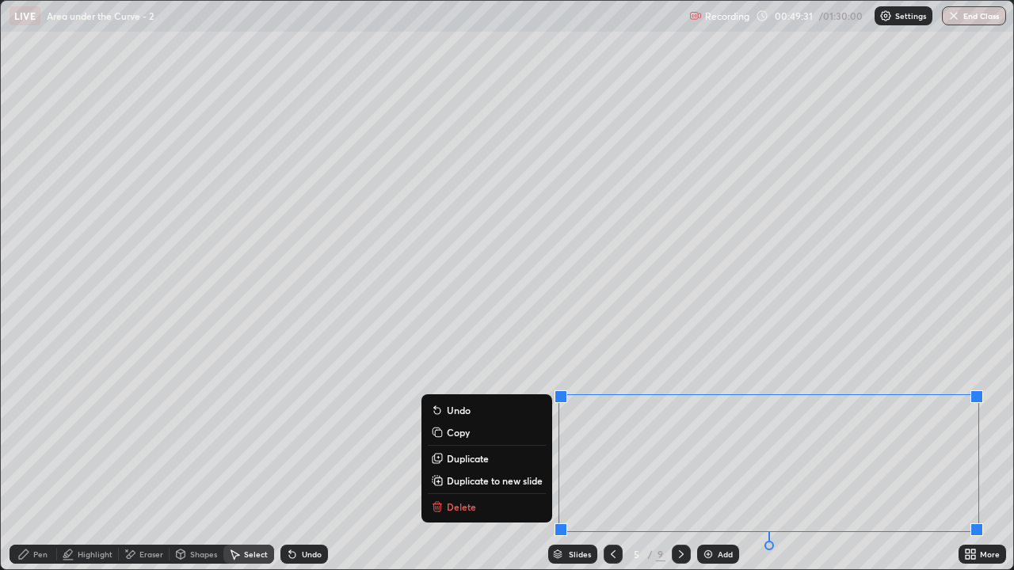
click at [516, 469] on p "Duplicate to new slide" at bounding box center [495, 480] width 96 height 13
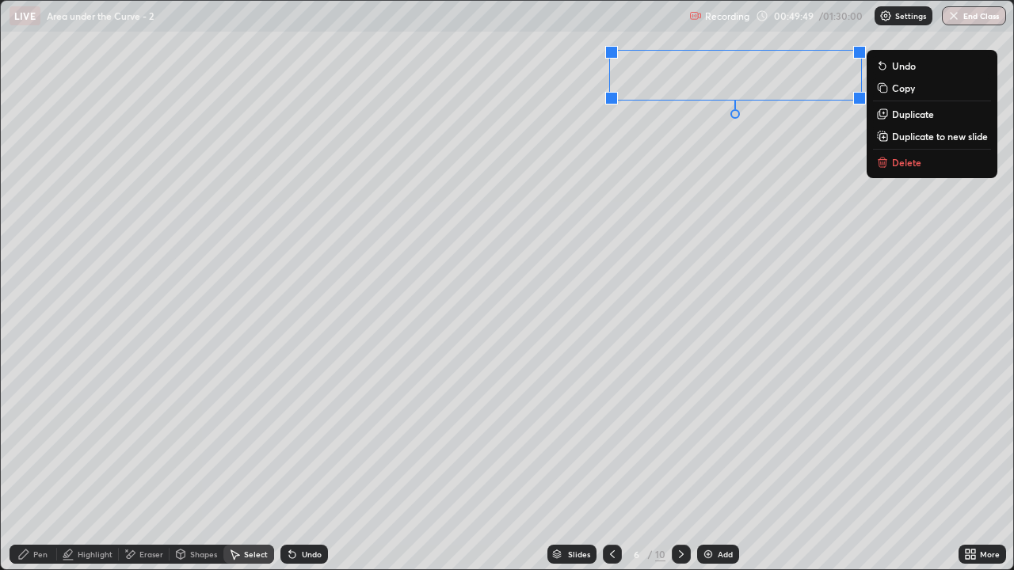
click at [818, 270] on div "0 ° Undo Copy Duplicate Duplicate to new slide Delete" at bounding box center [507, 285] width 1012 height 569
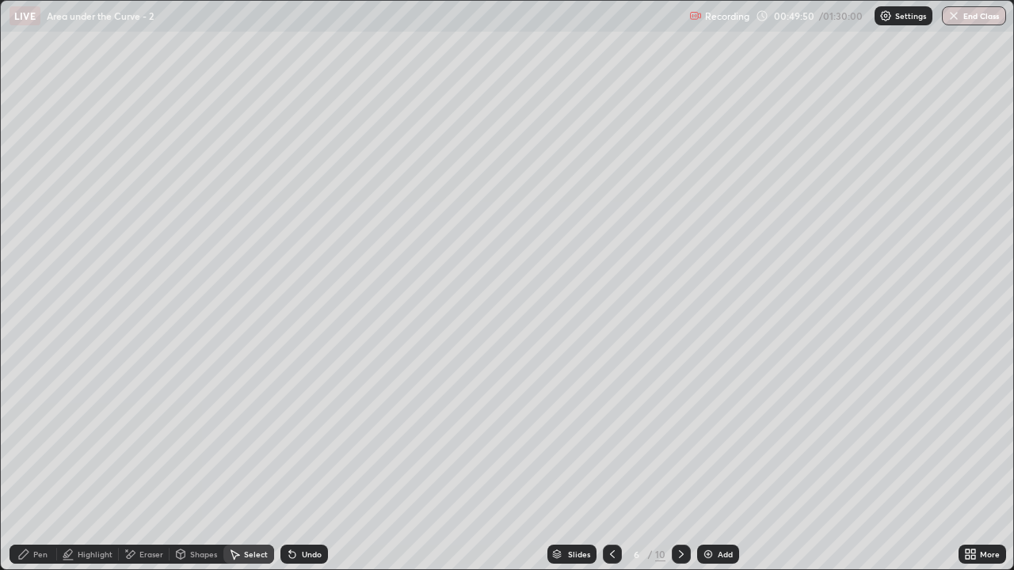
click at [984, 469] on div "More" at bounding box center [990, 554] width 20 height 8
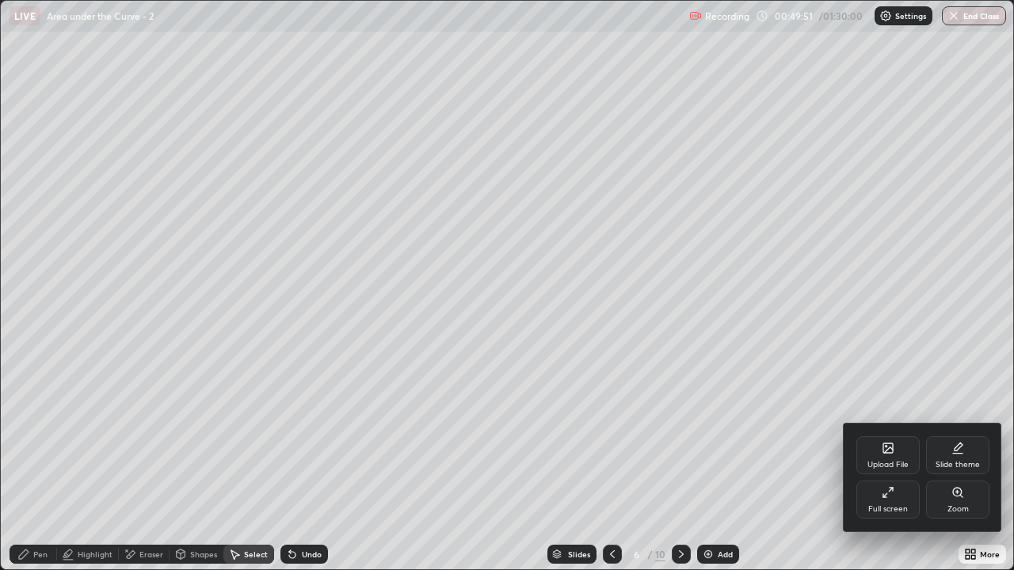
click at [901, 469] on div "Full screen" at bounding box center [887, 500] width 63 height 38
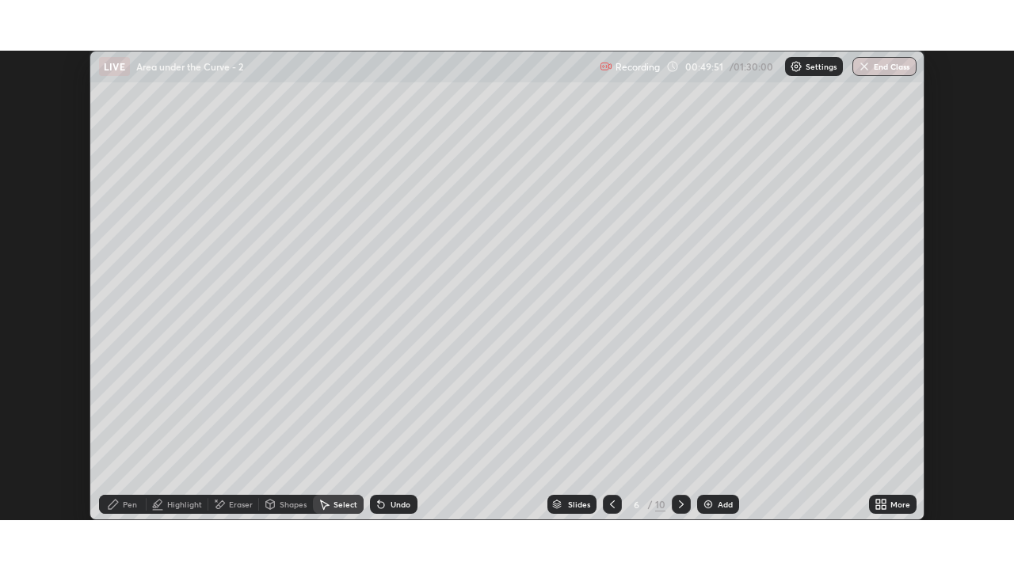
scroll to position [78723, 78179]
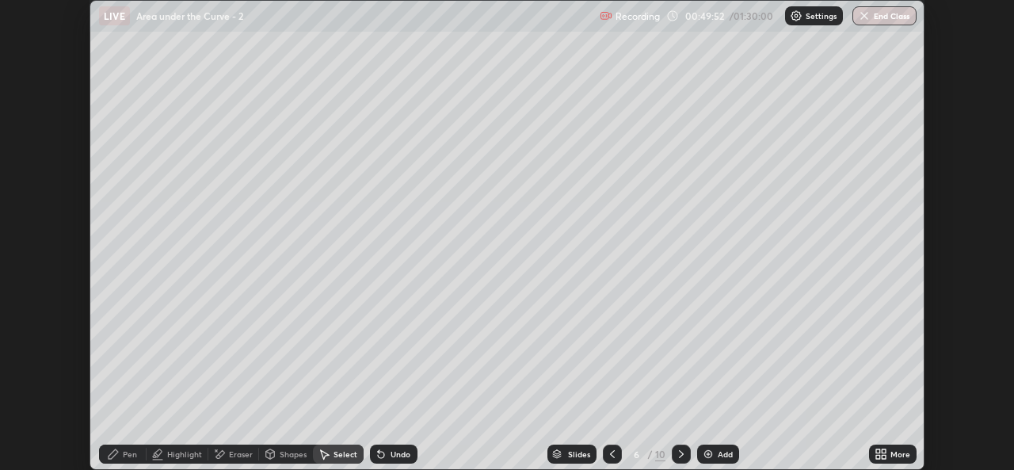
click at [908, 457] on div "More" at bounding box center [900, 454] width 20 height 8
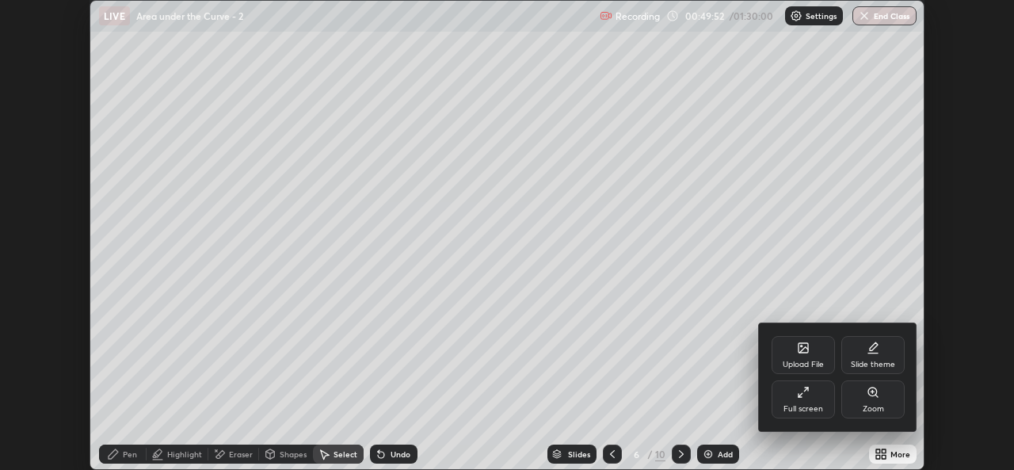
click at [811, 403] on div "Full screen" at bounding box center [802, 399] width 63 height 38
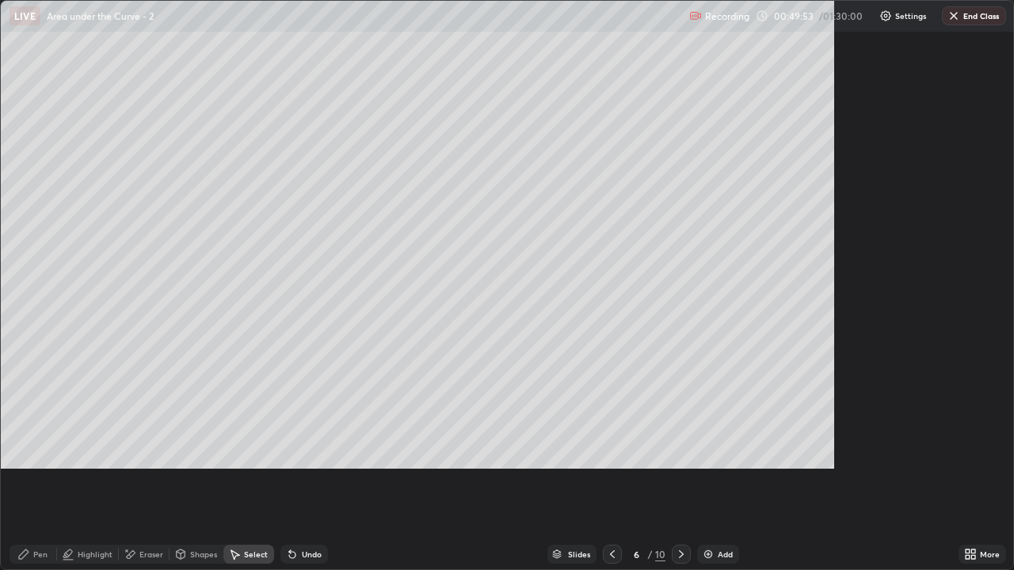
scroll to position [570, 1014]
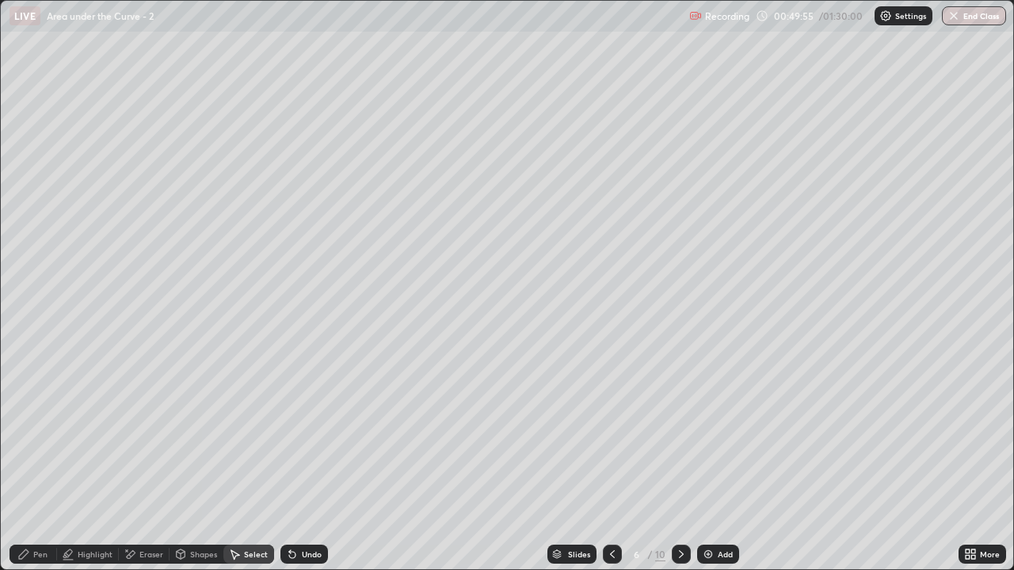
click at [38, 469] on div "Pen" at bounding box center [34, 554] width 48 height 19
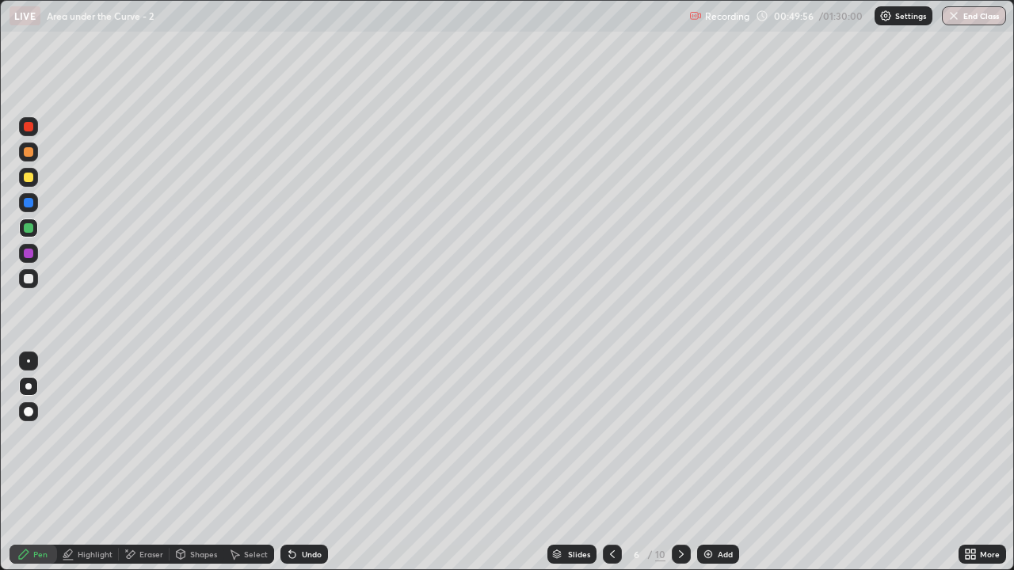
click at [25, 280] on div at bounding box center [29, 279] width 10 height 10
click at [199, 469] on div "Shapes" at bounding box center [203, 554] width 27 height 8
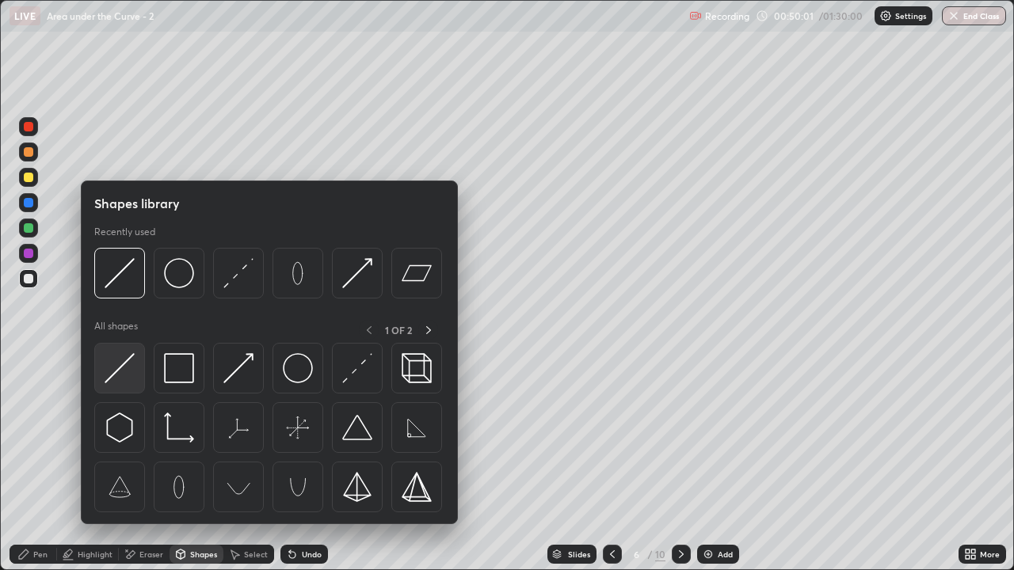
click at [122, 372] on img at bounding box center [120, 368] width 30 height 30
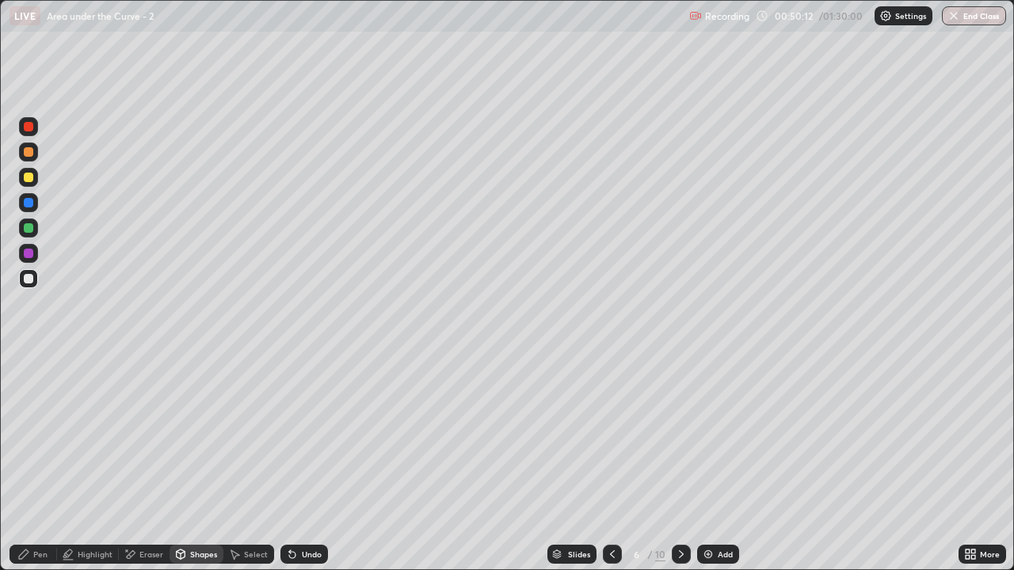
click at [27, 177] on div at bounding box center [29, 178] width 10 height 10
click at [37, 469] on div "Pen" at bounding box center [40, 554] width 14 height 8
click at [29, 230] on div at bounding box center [29, 228] width 10 height 10
click at [297, 469] on div "Undo" at bounding box center [304, 554] width 48 height 19
click at [194, 469] on div "Shapes" at bounding box center [203, 554] width 27 height 8
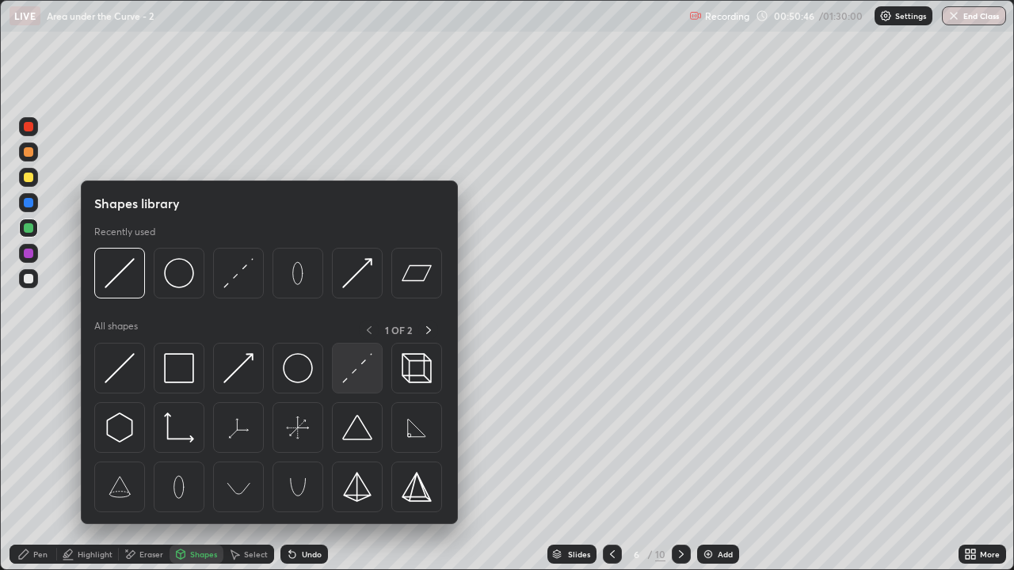
click at [359, 365] on img at bounding box center [357, 368] width 30 height 30
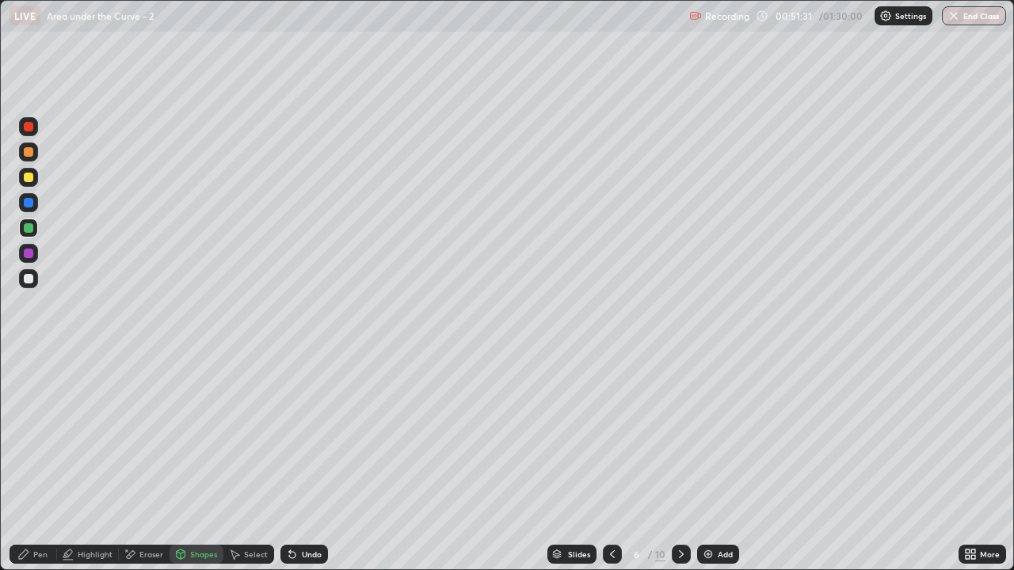
click at [93, 469] on div "Highlight" at bounding box center [95, 554] width 35 height 8
click at [30, 282] on div at bounding box center [29, 279] width 10 height 10
click at [24, 469] on div "Pen" at bounding box center [34, 554] width 48 height 19
click at [32, 469] on div "Pen" at bounding box center [34, 554] width 48 height 19
click at [305, 469] on div "Undo" at bounding box center [312, 554] width 20 height 8
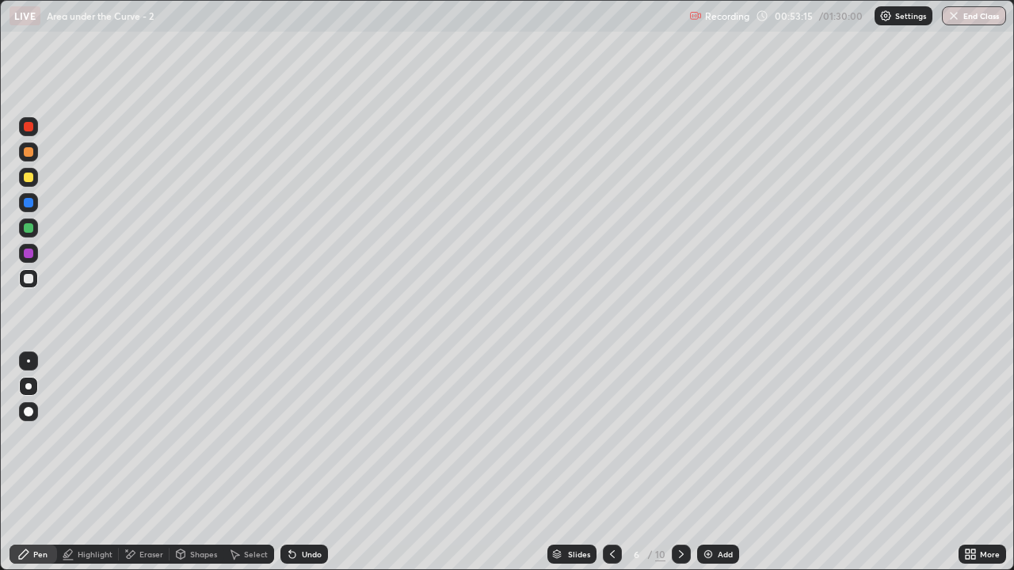
click at [200, 469] on div "Shapes" at bounding box center [196, 554] width 54 height 19
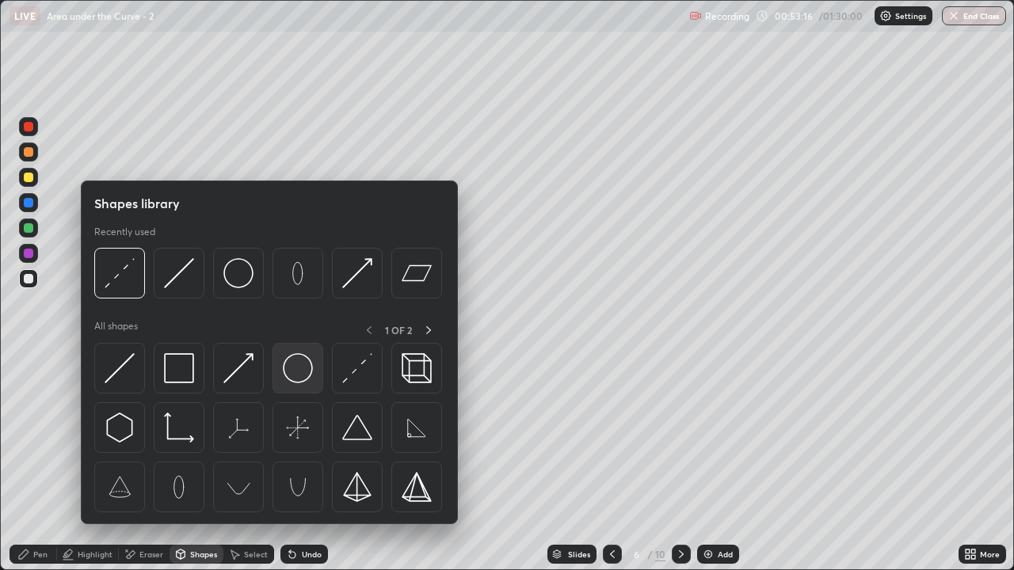
click at [300, 372] on img at bounding box center [298, 368] width 30 height 30
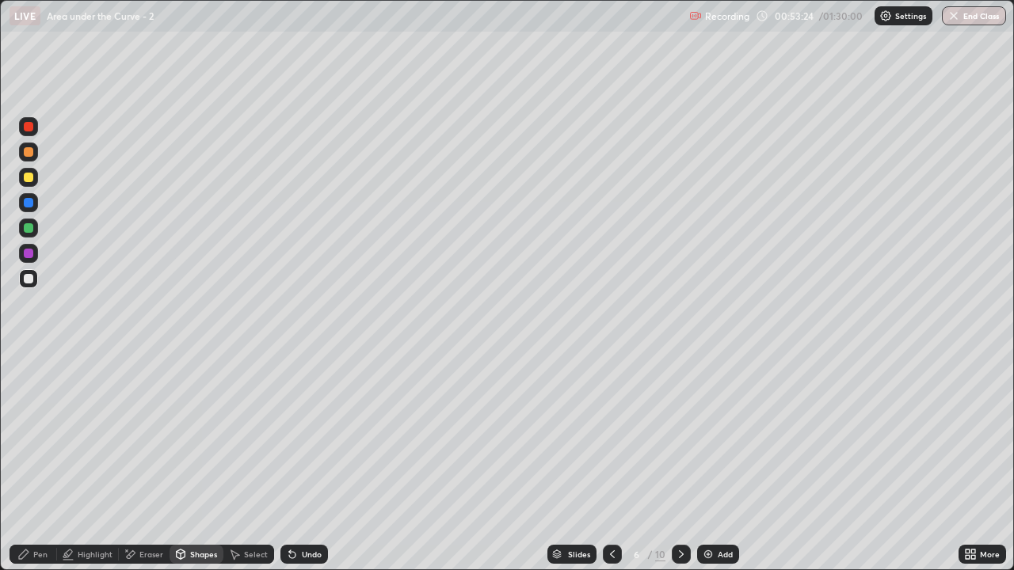
click at [199, 469] on div "Shapes" at bounding box center [203, 554] width 27 height 8
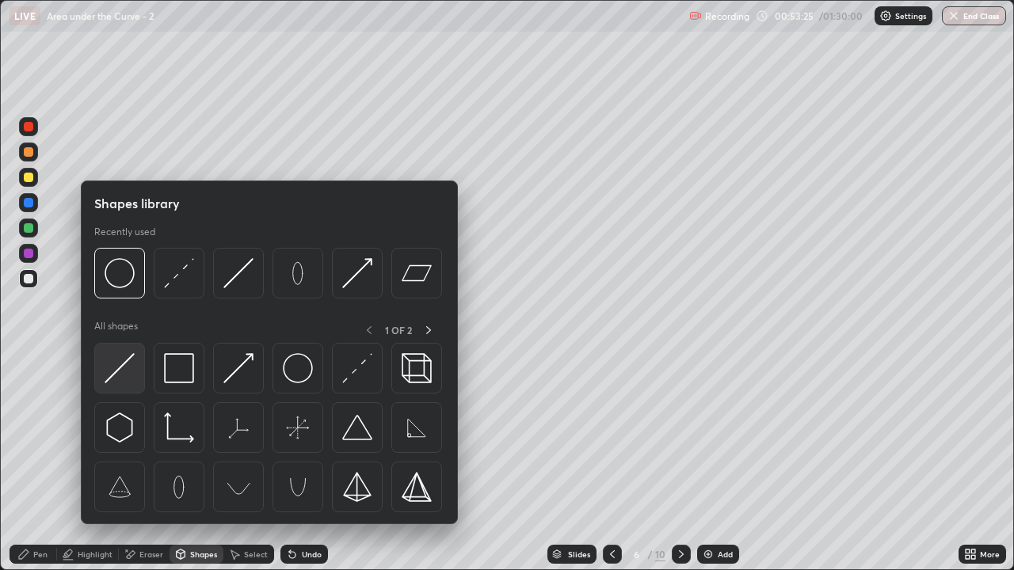
click at [117, 371] on img at bounding box center [120, 368] width 30 height 30
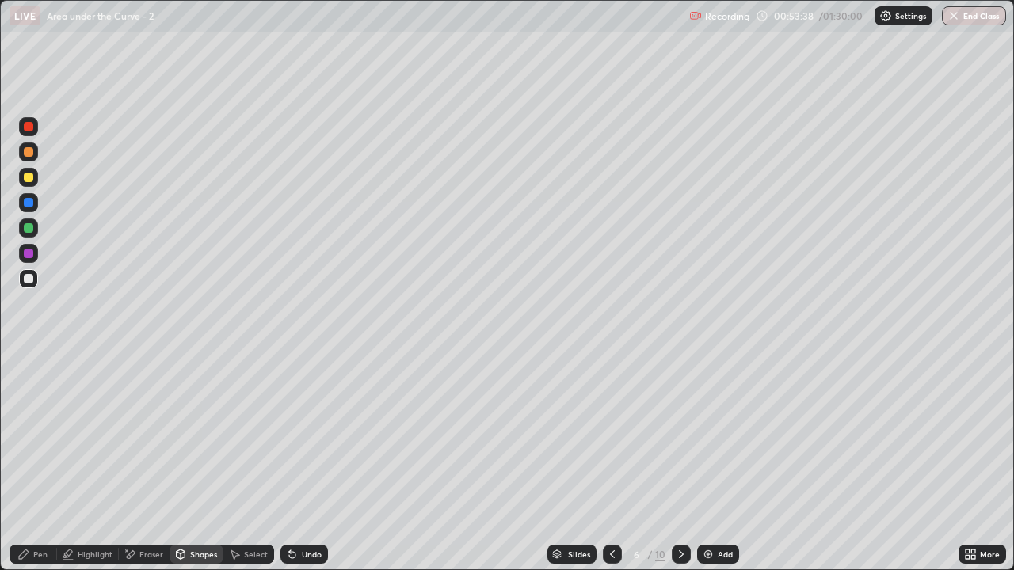
click at [30, 181] on div at bounding box center [29, 178] width 10 height 10
click at [36, 469] on div "Pen" at bounding box center [34, 554] width 48 height 19
click at [97, 469] on div "Highlight" at bounding box center [95, 554] width 35 height 8
click at [26, 154] on div at bounding box center [29, 152] width 10 height 10
click at [48, 469] on div "Pen" at bounding box center [34, 554] width 48 height 19
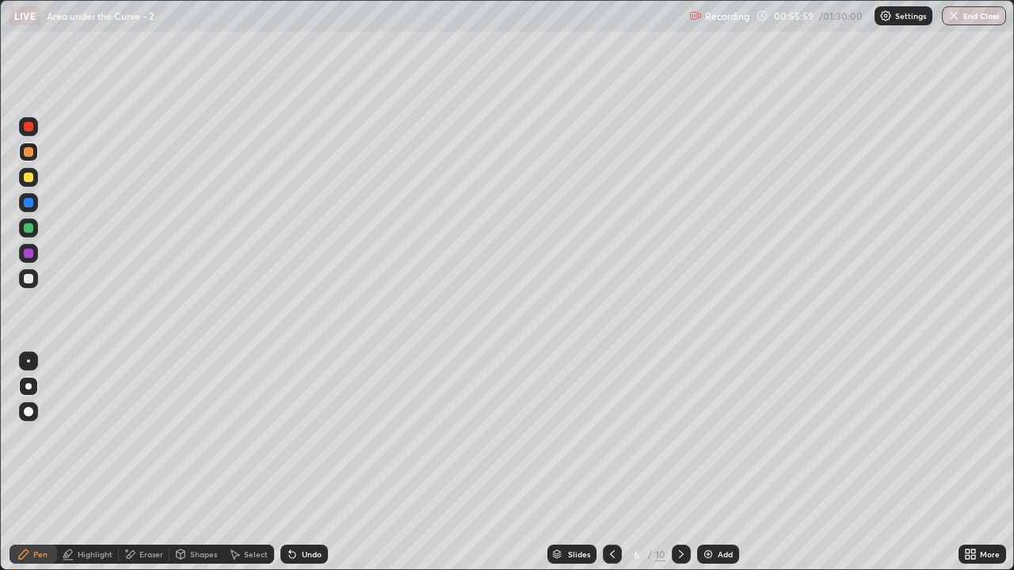
click at [612, 469] on icon at bounding box center [612, 554] width 13 height 13
click at [679, 469] on icon at bounding box center [681, 554] width 13 height 13
click at [677, 469] on icon at bounding box center [681, 554] width 13 height 13
click at [678, 469] on icon at bounding box center [681, 554] width 13 height 13
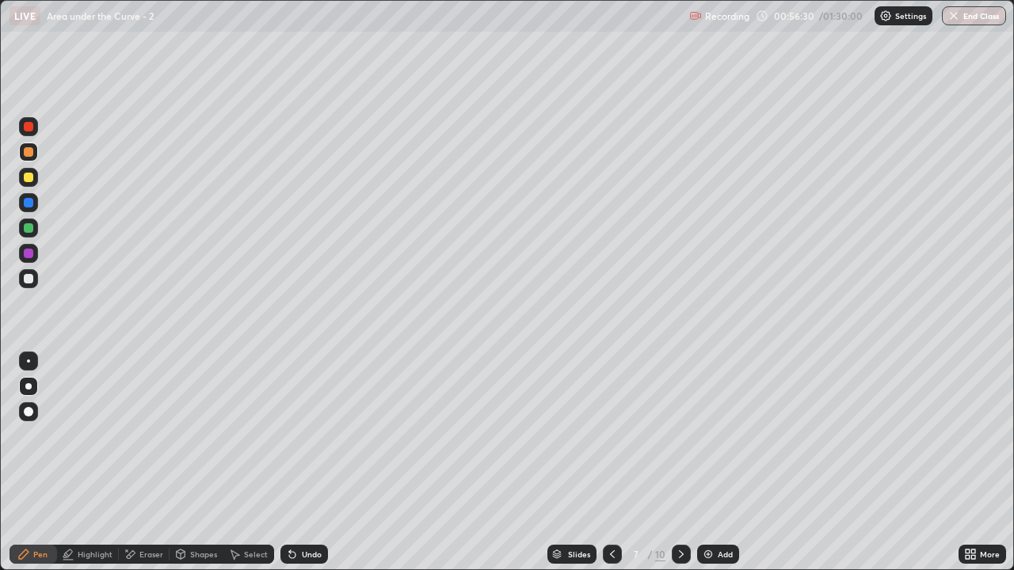
click at [679, 469] on icon at bounding box center [681, 554] width 13 height 13
click at [143, 469] on div "Eraser" at bounding box center [151, 554] width 24 height 8
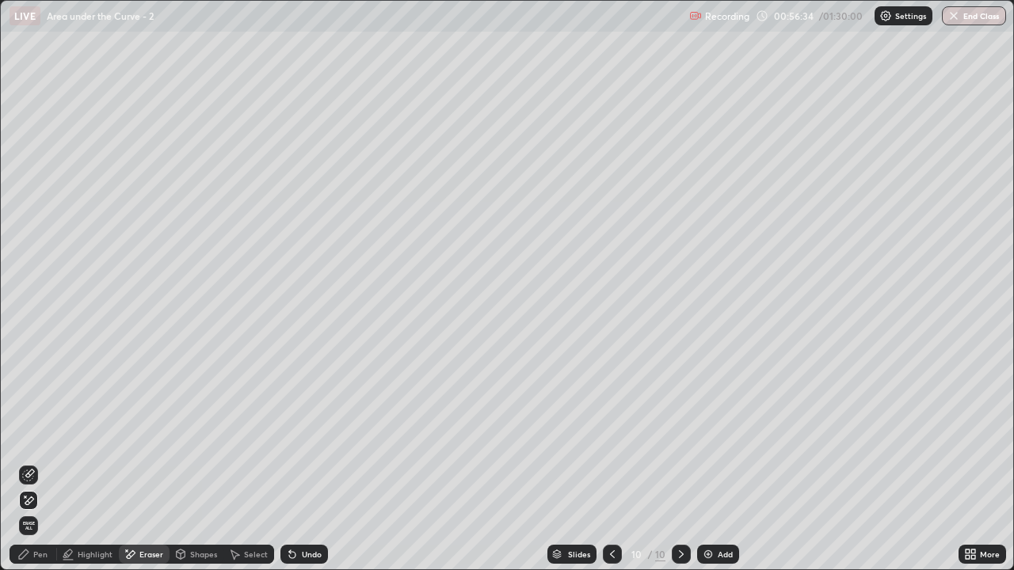
click at [32, 469] on span "Erase all" at bounding box center [28, 526] width 17 height 10
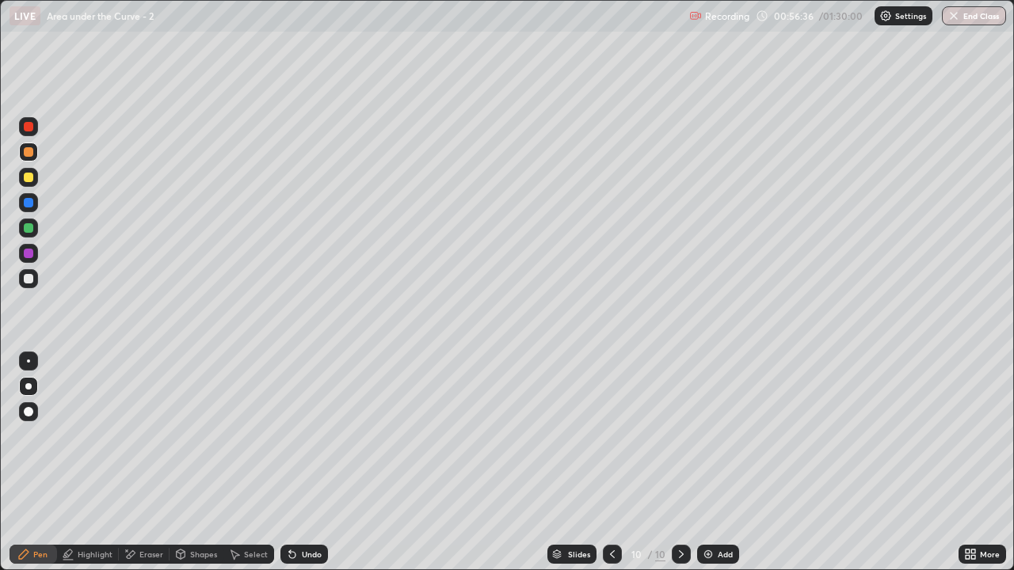
click at [28, 280] on div at bounding box center [29, 279] width 10 height 10
click at [304, 469] on div "Undo" at bounding box center [312, 554] width 20 height 8
click at [302, 469] on div "Undo" at bounding box center [312, 554] width 20 height 8
click at [151, 469] on div "Eraser" at bounding box center [144, 554] width 51 height 19
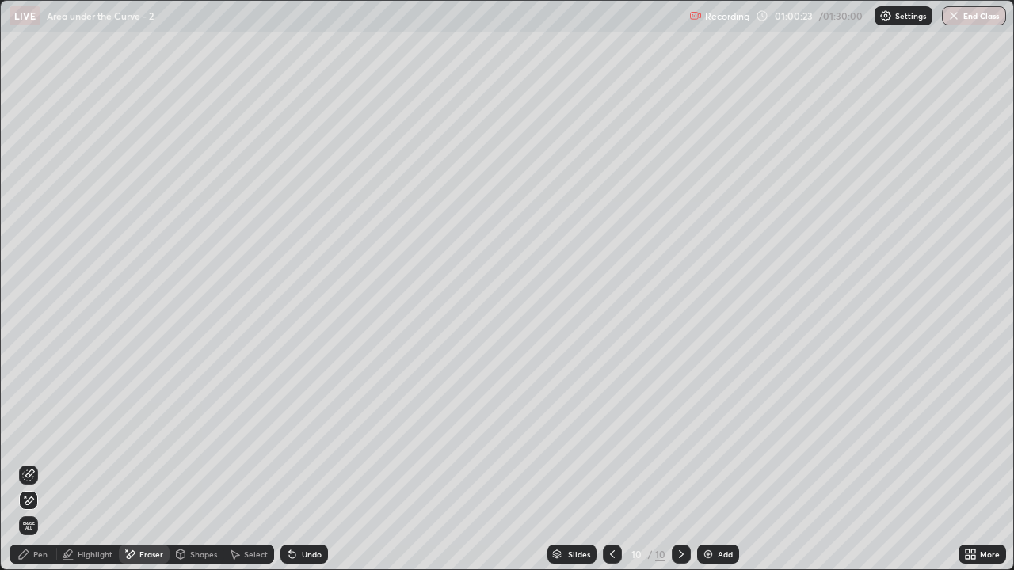
click at [28, 469] on span "Erase all" at bounding box center [28, 526] width 17 height 10
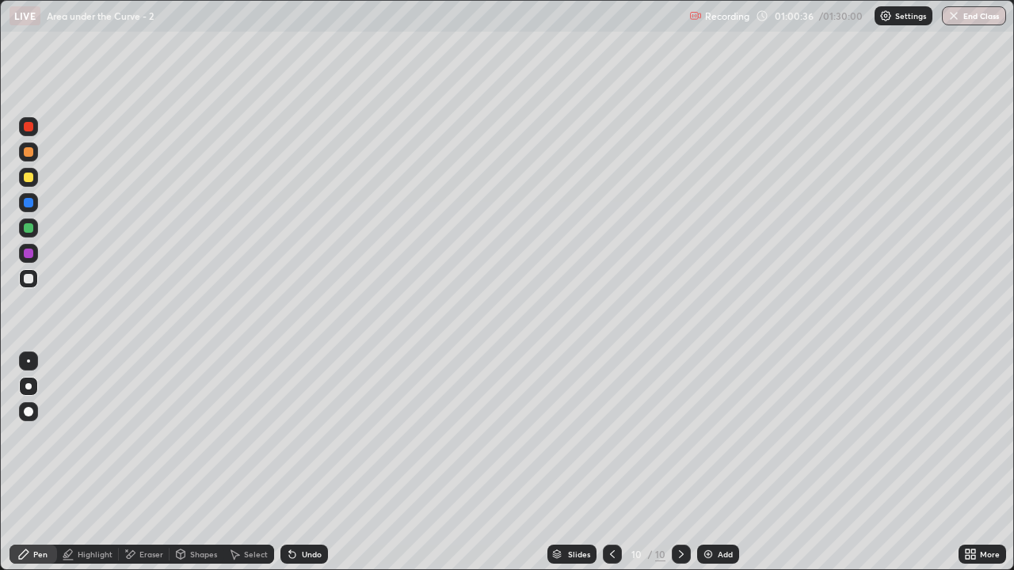
click at [28, 232] on div at bounding box center [29, 228] width 10 height 10
click at [188, 469] on div "Shapes" at bounding box center [196, 554] width 54 height 19
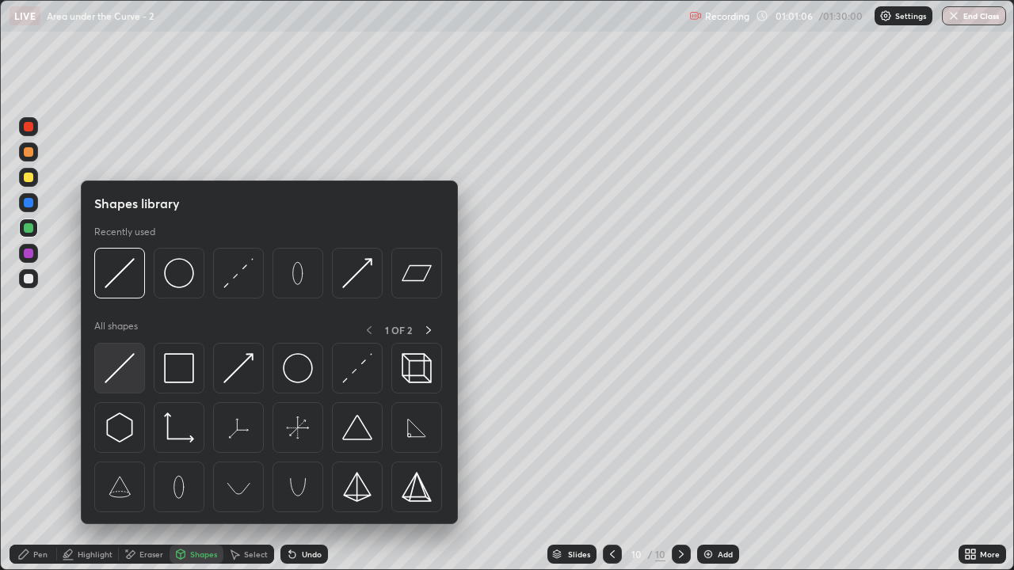
click at [118, 377] on img at bounding box center [120, 368] width 30 height 30
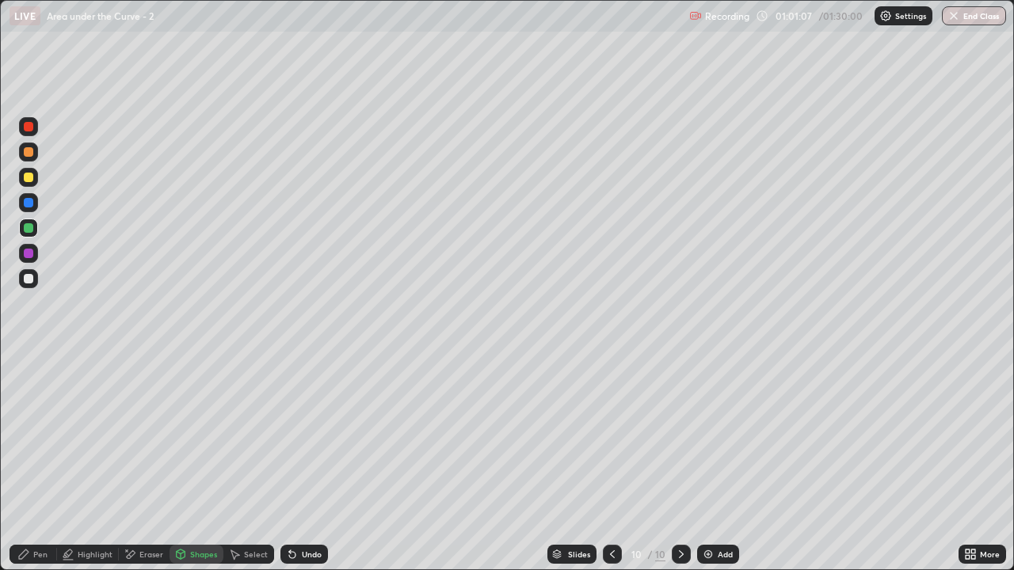
click at [29, 285] on div at bounding box center [28, 278] width 19 height 19
click at [201, 469] on div "Shapes" at bounding box center [203, 554] width 27 height 8
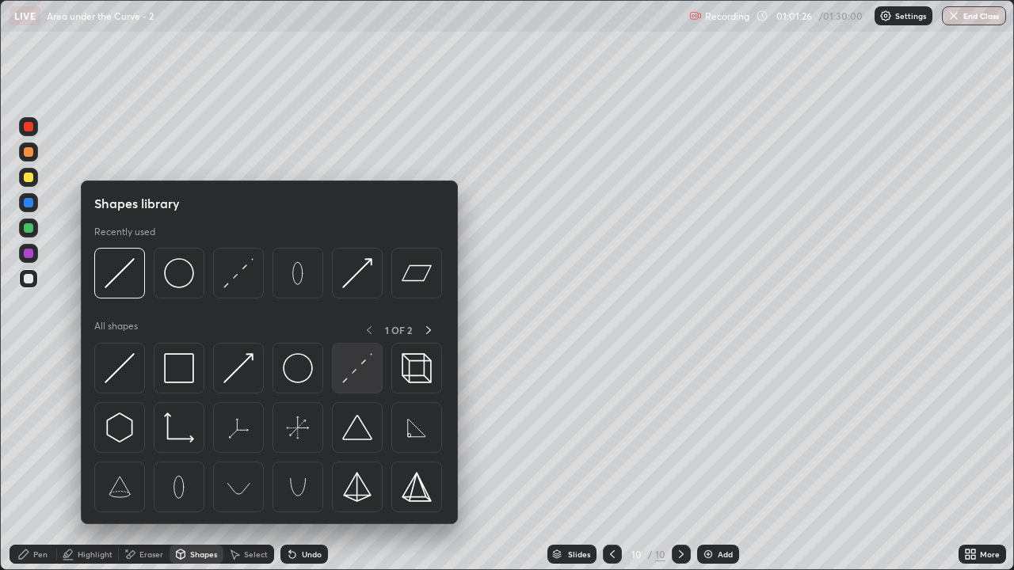
click at [348, 370] on img at bounding box center [357, 368] width 30 height 30
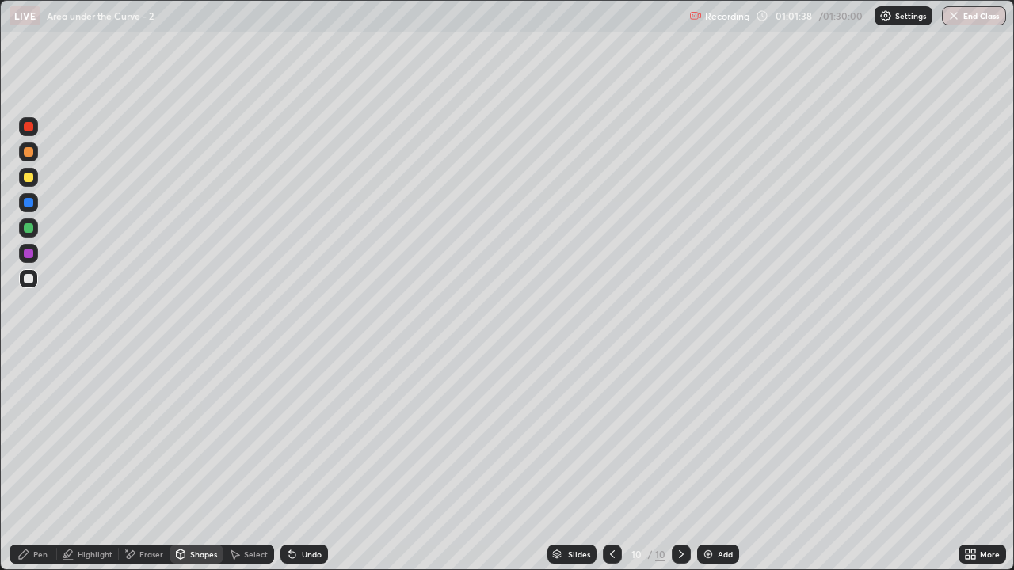
click at [32, 469] on div "Pen" at bounding box center [34, 554] width 48 height 19
click at [27, 228] on div at bounding box center [29, 228] width 10 height 10
click at [296, 469] on icon at bounding box center [292, 554] width 13 height 13
click at [302, 469] on div "Undo" at bounding box center [312, 554] width 20 height 8
click at [305, 469] on div "Undo" at bounding box center [304, 554] width 48 height 19
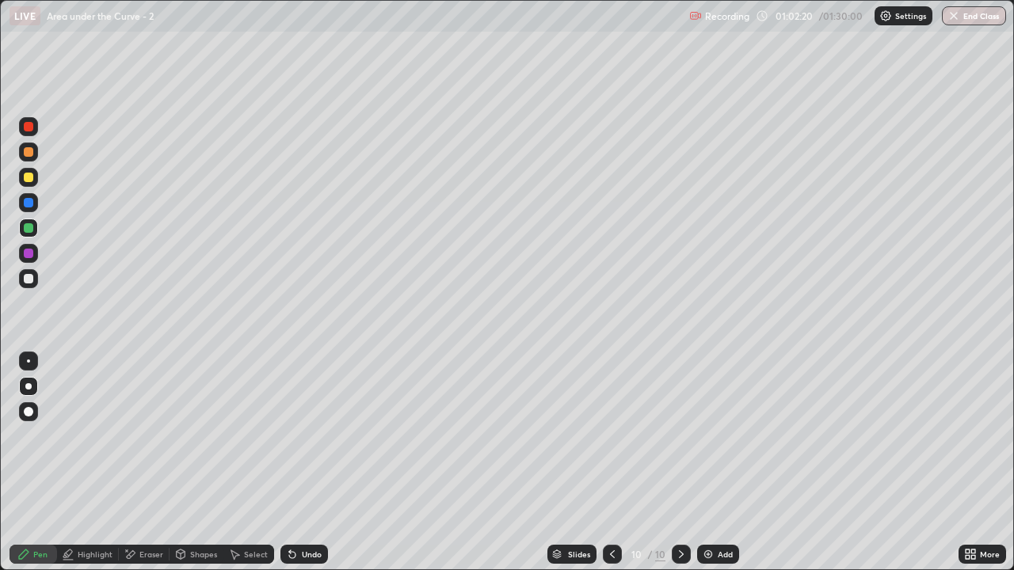
click at [310, 469] on div "Undo" at bounding box center [312, 554] width 20 height 8
click at [314, 469] on div "Undo" at bounding box center [312, 554] width 20 height 8
click at [200, 469] on div "Shapes" at bounding box center [203, 554] width 27 height 8
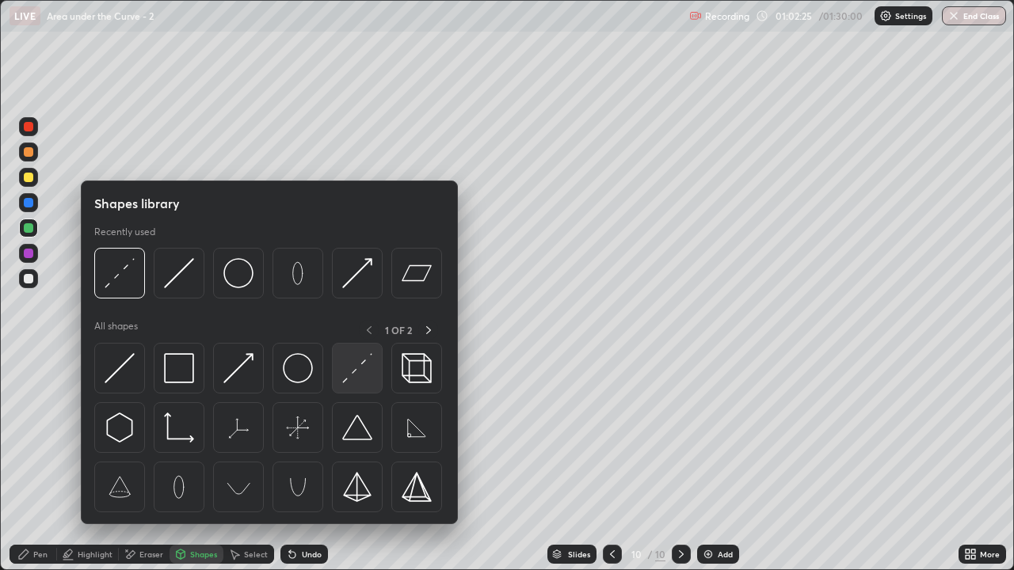
click at [363, 366] on img at bounding box center [357, 368] width 30 height 30
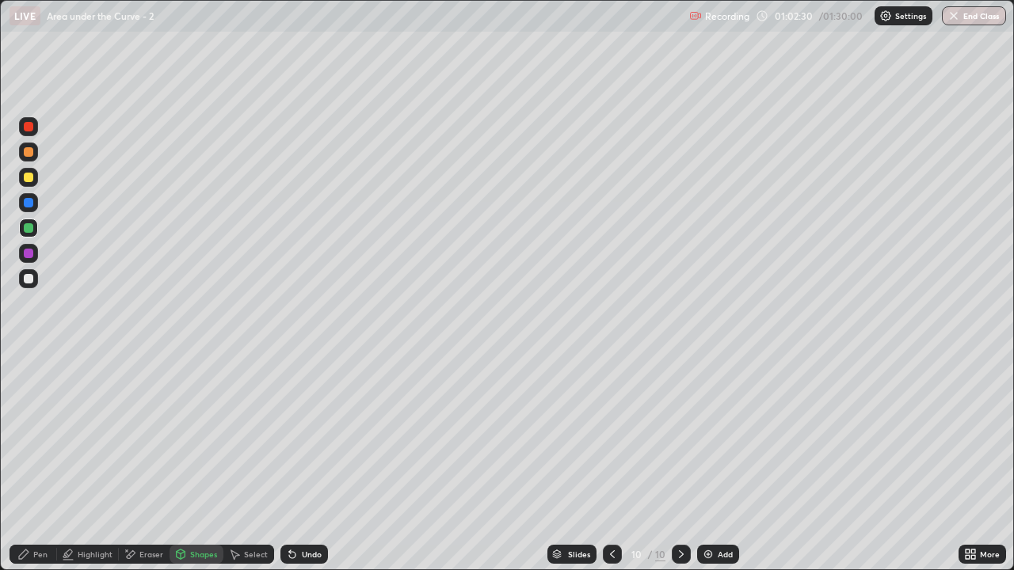
click at [42, 469] on div "Pen" at bounding box center [34, 554] width 48 height 19
click at [93, 469] on div "Highlight" at bounding box center [95, 554] width 35 height 8
click at [201, 469] on div "Shapes" at bounding box center [203, 554] width 27 height 8
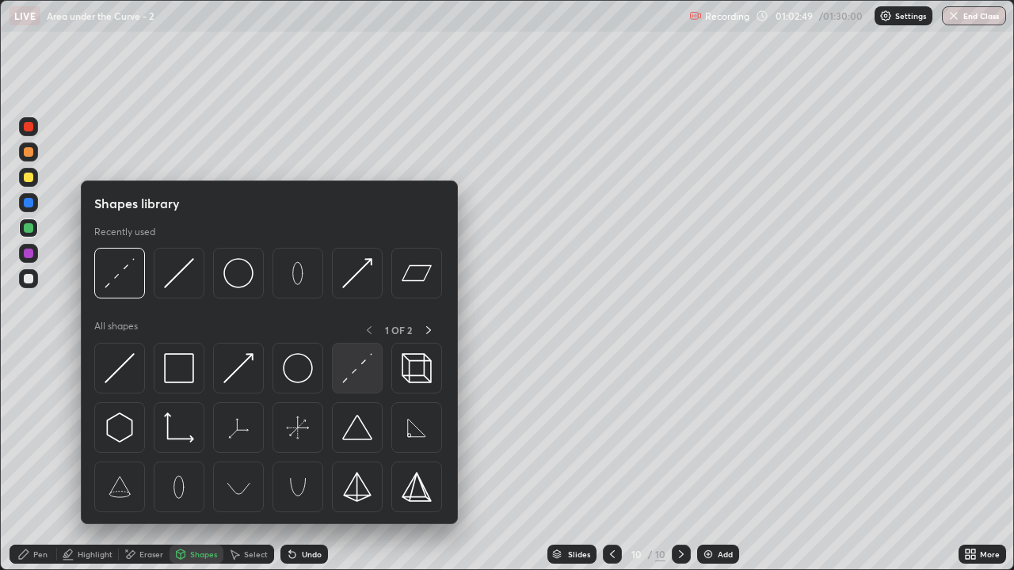
click at [360, 371] on img at bounding box center [357, 368] width 30 height 30
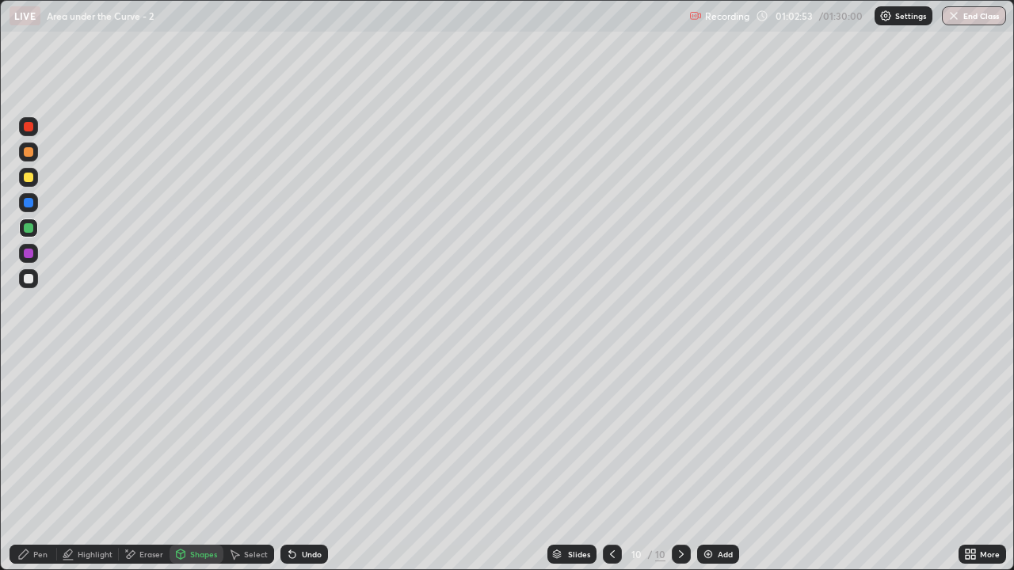
click at [25, 469] on div "Pen" at bounding box center [34, 554] width 48 height 19
click at [97, 469] on div "Highlight" at bounding box center [88, 554] width 62 height 19
click at [20, 469] on div "Pen" at bounding box center [34, 554] width 48 height 19
click at [31, 280] on div at bounding box center [29, 279] width 10 height 10
click at [305, 469] on div "Undo" at bounding box center [304, 554] width 48 height 19
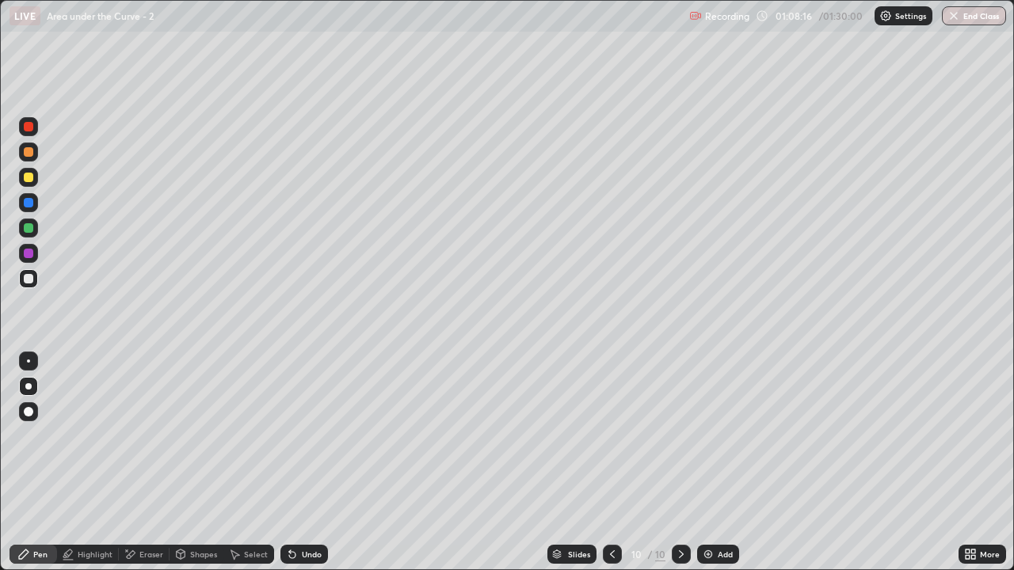
click at [726, 469] on div "Add" at bounding box center [724, 554] width 15 height 8
click at [24, 175] on div at bounding box center [29, 178] width 10 height 10
click at [25, 180] on div at bounding box center [29, 178] width 10 height 10
click at [191, 469] on div "Shapes" at bounding box center [203, 554] width 27 height 8
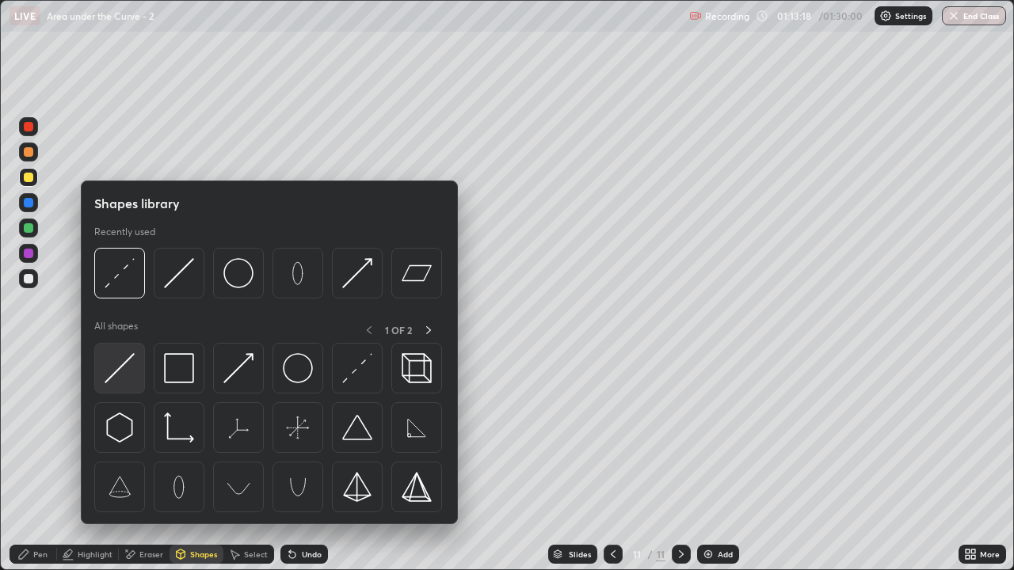
click at [124, 367] on img at bounding box center [120, 368] width 30 height 30
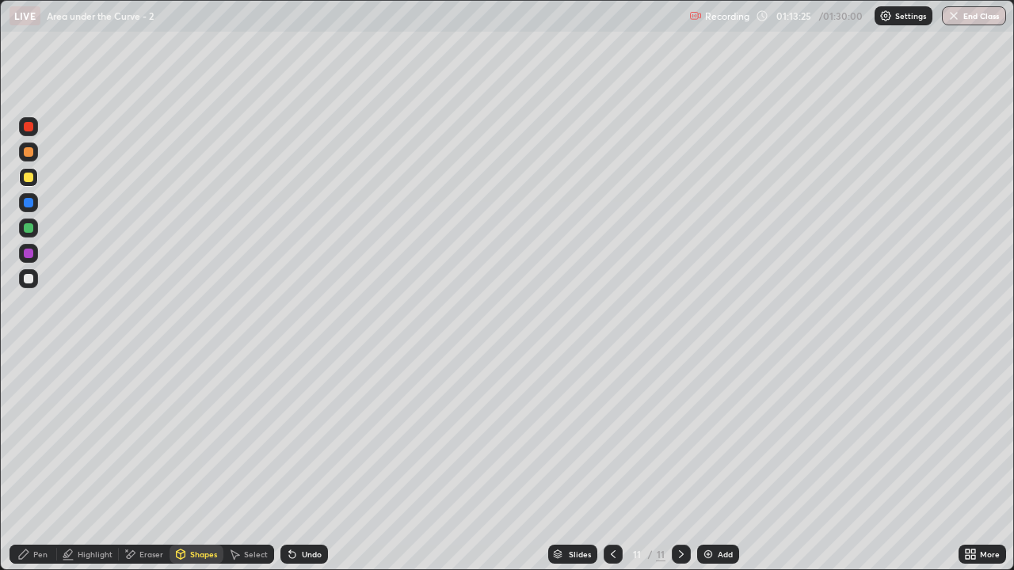
click at [32, 278] on div at bounding box center [29, 279] width 10 height 10
click at [302, 469] on div "Undo" at bounding box center [312, 554] width 20 height 8
click at [296, 469] on div "Undo" at bounding box center [304, 554] width 48 height 19
click at [38, 469] on div "Pen" at bounding box center [40, 554] width 14 height 8
click at [29, 231] on div at bounding box center [29, 228] width 10 height 10
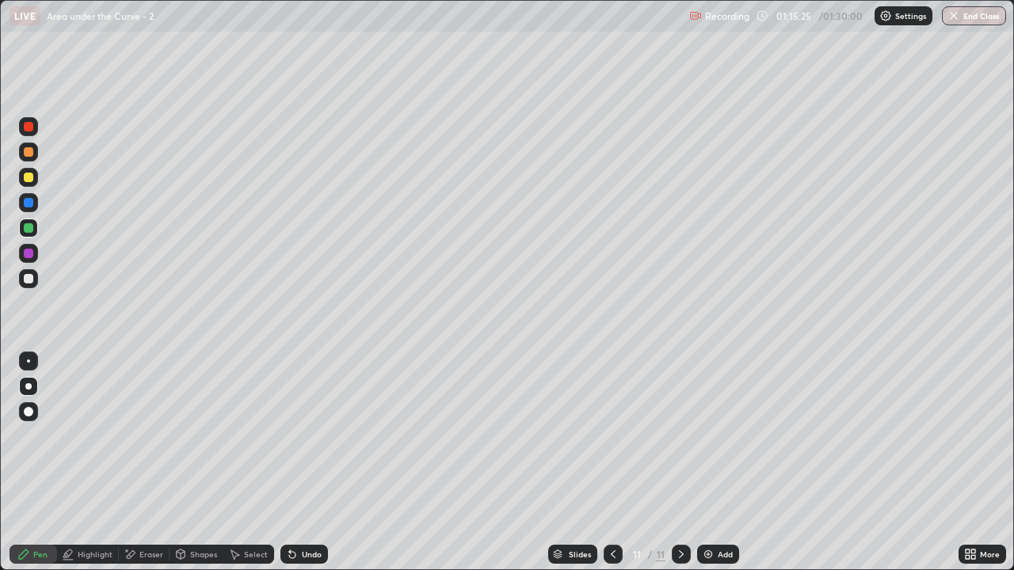
click at [312, 469] on div "Undo" at bounding box center [312, 554] width 20 height 8
click at [609, 469] on icon at bounding box center [613, 554] width 13 height 13
click at [679, 469] on div at bounding box center [681, 554] width 19 height 19
click at [192, 469] on div "Shapes" at bounding box center [203, 554] width 27 height 8
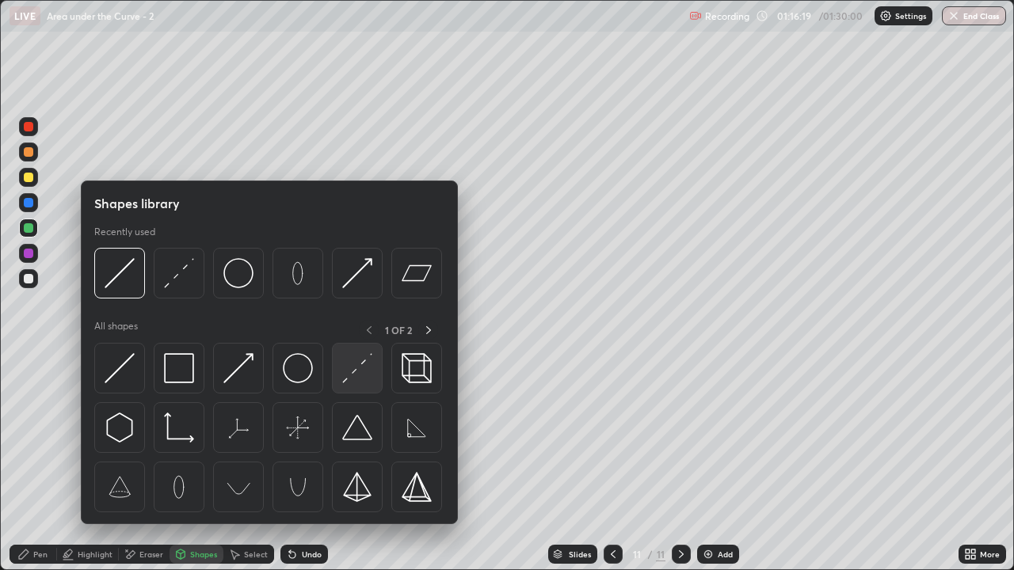
click at [367, 367] on img at bounding box center [357, 368] width 30 height 30
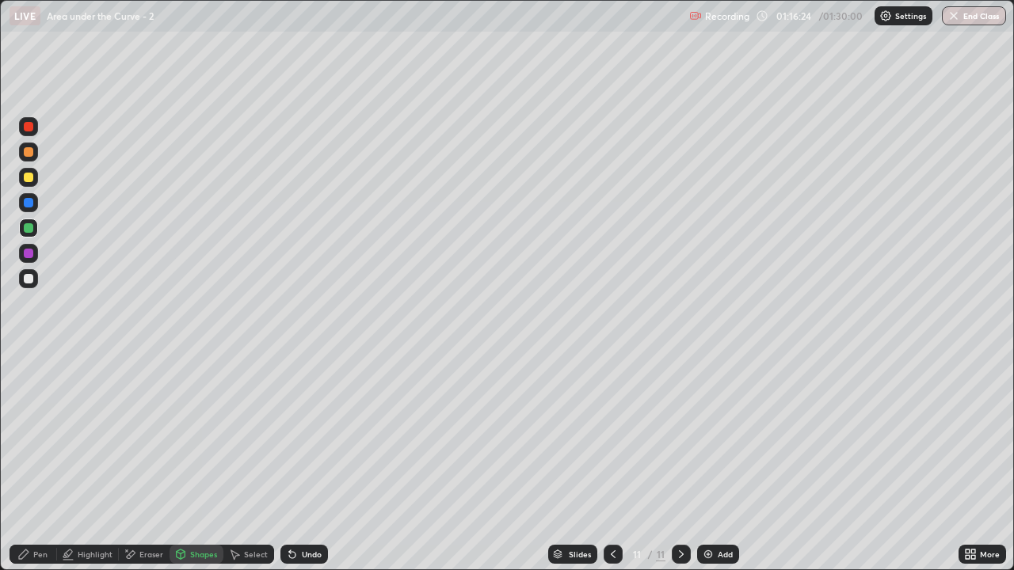
click at [29, 469] on icon at bounding box center [23, 554] width 13 height 13
click at [100, 469] on div "Highlight" at bounding box center [95, 554] width 35 height 8
click at [26, 283] on div at bounding box center [29, 279] width 10 height 10
click at [35, 469] on div "Pen" at bounding box center [34, 554] width 48 height 19
click at [24, 181] on div at bounding box center [29, 178] width 10 height 10
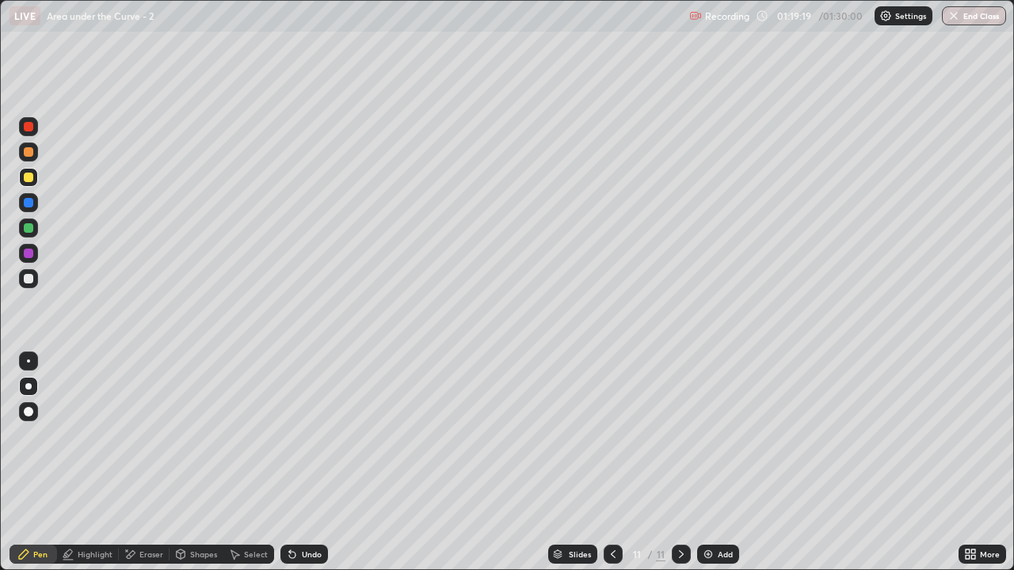
click at [142, 469] on div "Eraser" at bounding box center [144, 554] width 51 height 19
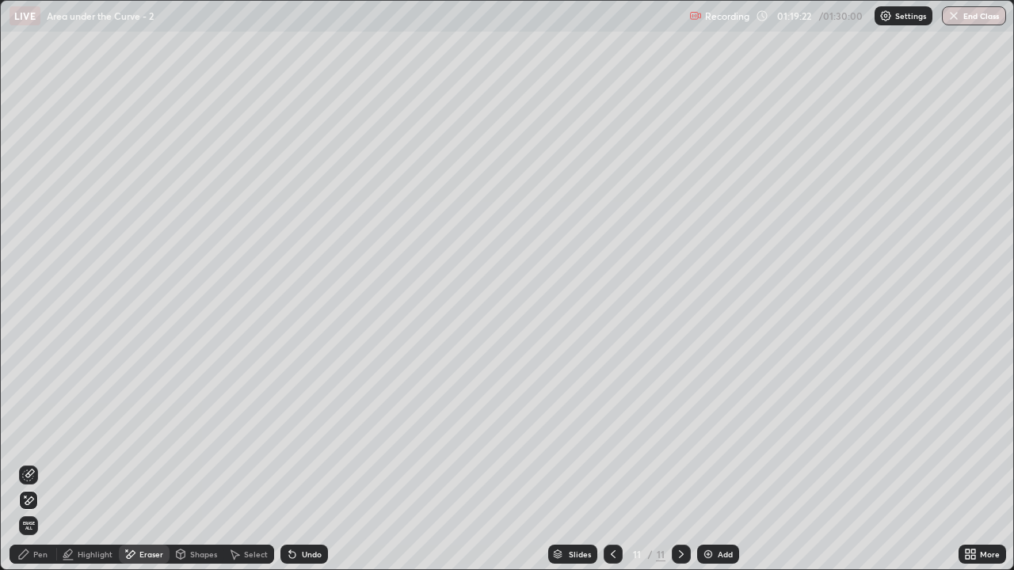
click at [32, 469] on div "Pen" at bounding box center [34, 554] width 48 height 19
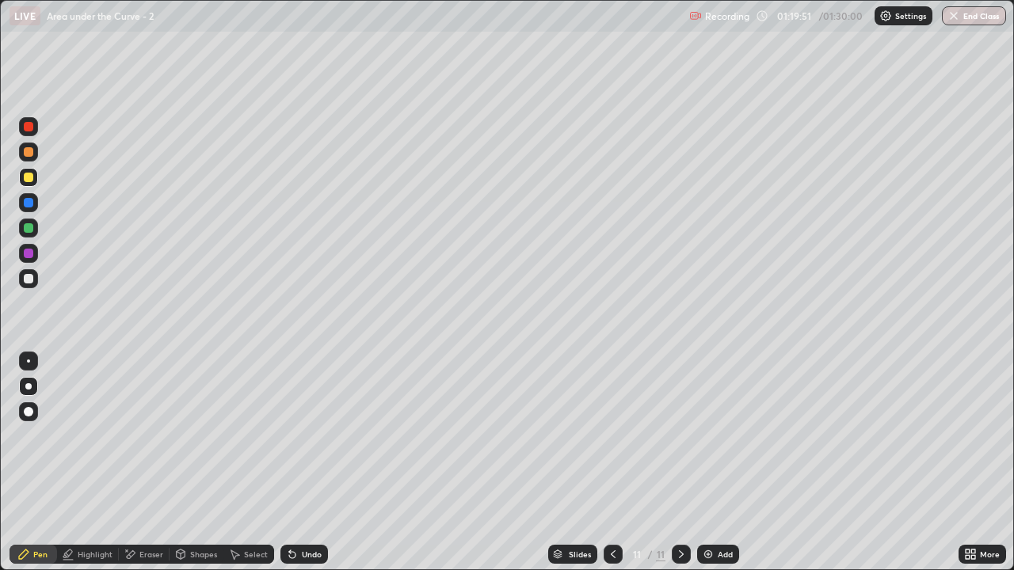
click at [148, 469] on div "Eraser" at bounding box center [151, 554] width 24 height 8
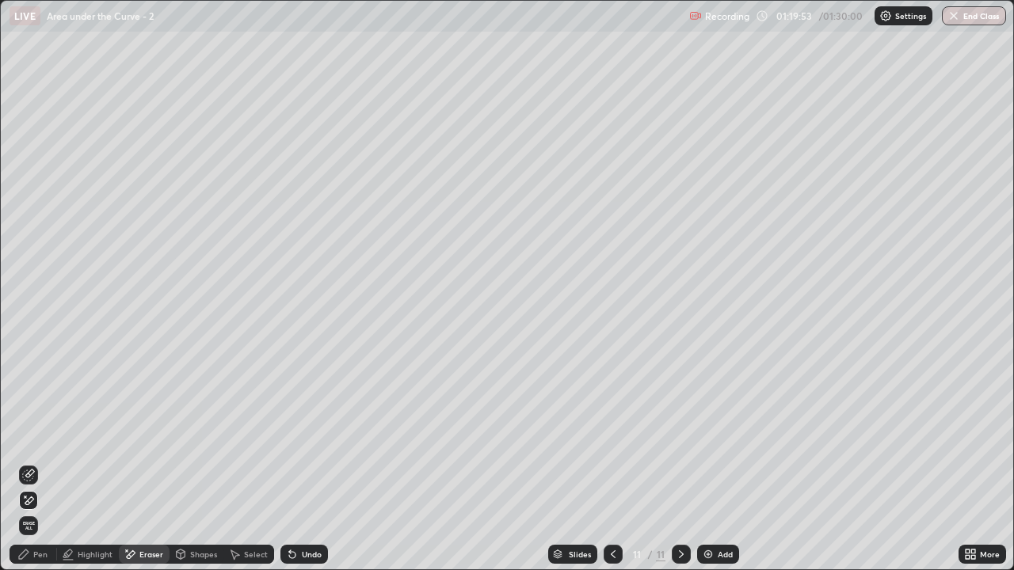
click at [36, 469] on div "Pen" at bounding box center [40, 554] width 14 height 8
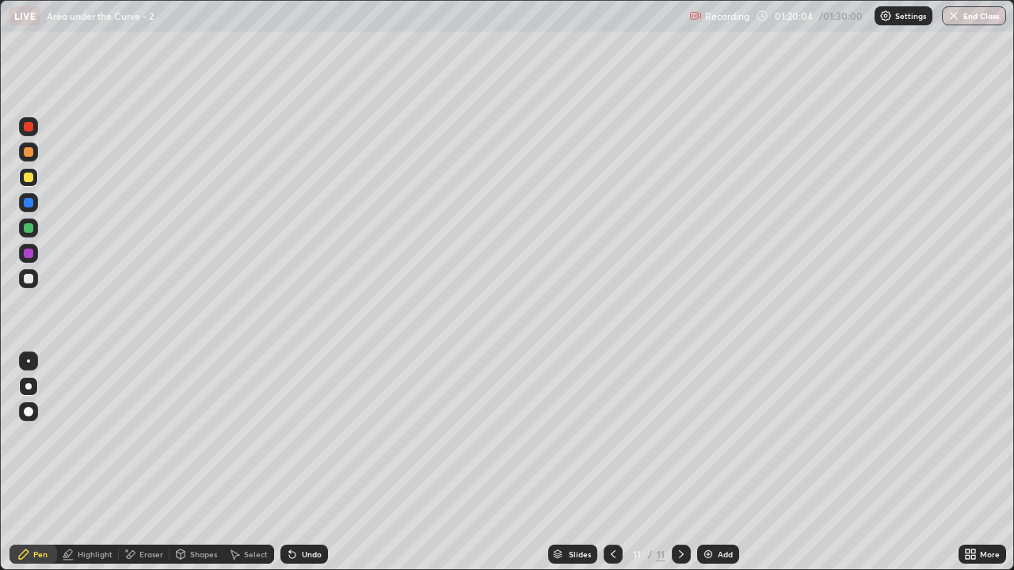
click at [150, 469] on div "Eraser" at bounding box center [151, 554] width 24 height 8
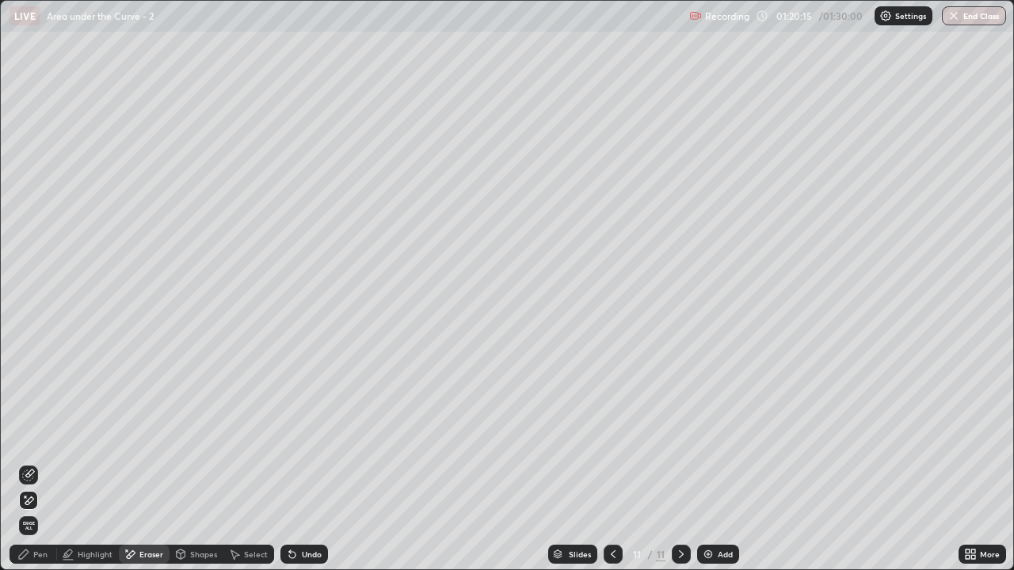
click at [39, 469] on div "Pen" at bounding box center [34, 554] width 48 height 19
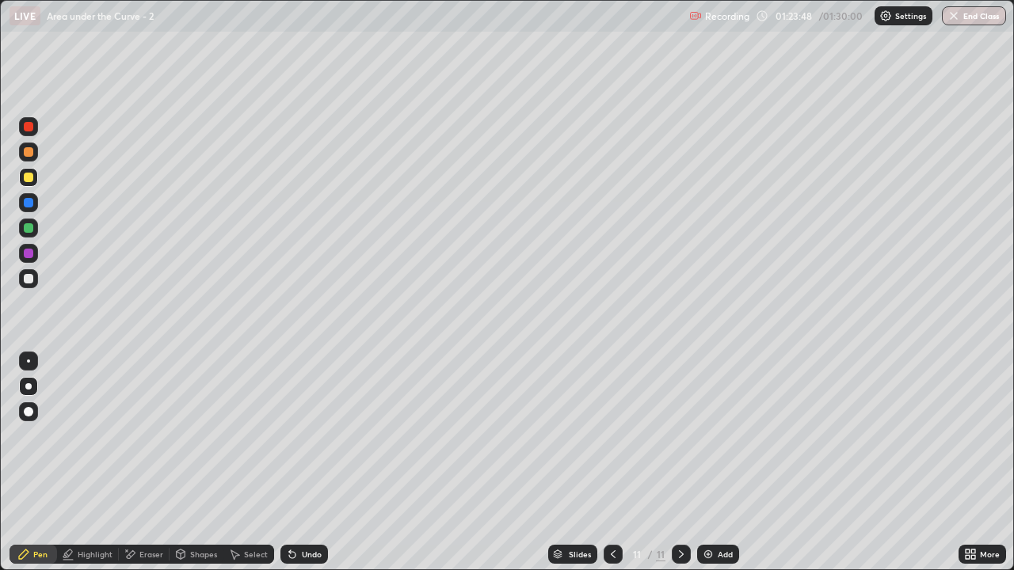
click at [714, 469] on div "Add" at bounding box center [718, 554] width 42 height 19
click at [309, 469] on div "Undo" at bounding box center [304, 554] width 48 height 19
click at [181, 469] on icon at bounding box center [181, 557] width 0 height 6
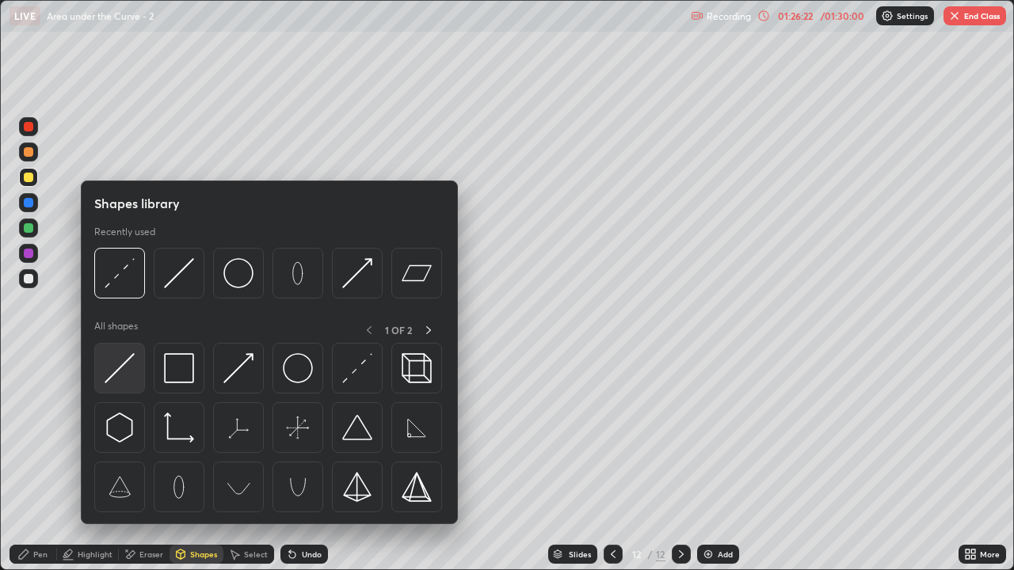
click at [122, 374] on img at bounding box center [120, 368] width 30 height 30
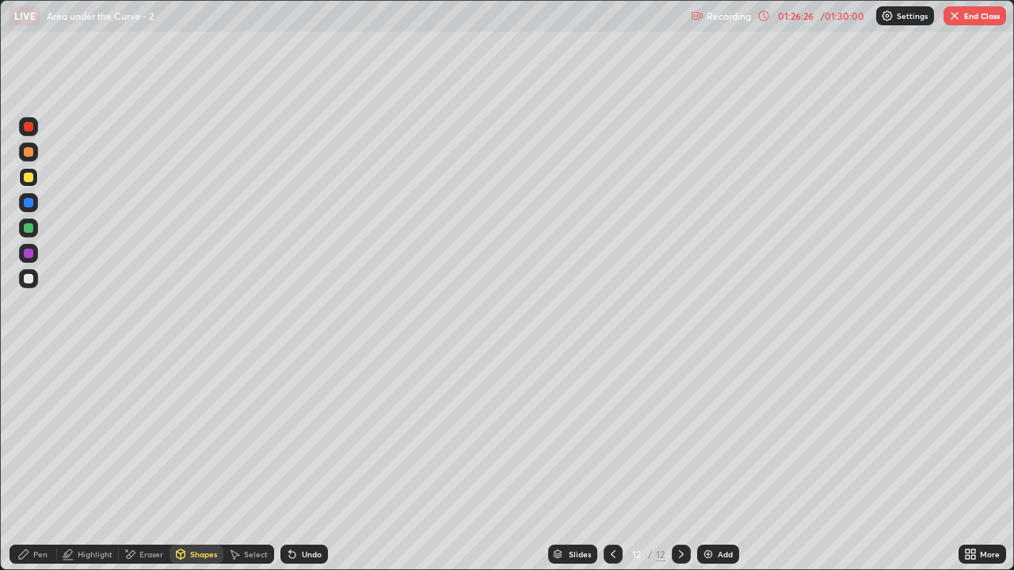
click at [29, 279] on div at bounding box center [29, 279] width 10 height 10
click at [304, 469] on div "Undo" at bounding box center [312, 554] width 20 height 8
click at [40, 469] on div "Pen" at bounding box center [40, 554] width 14 height 8
click at [196, 469] on div "Shapes" at bounding box center [203, 554] width 27 height 8
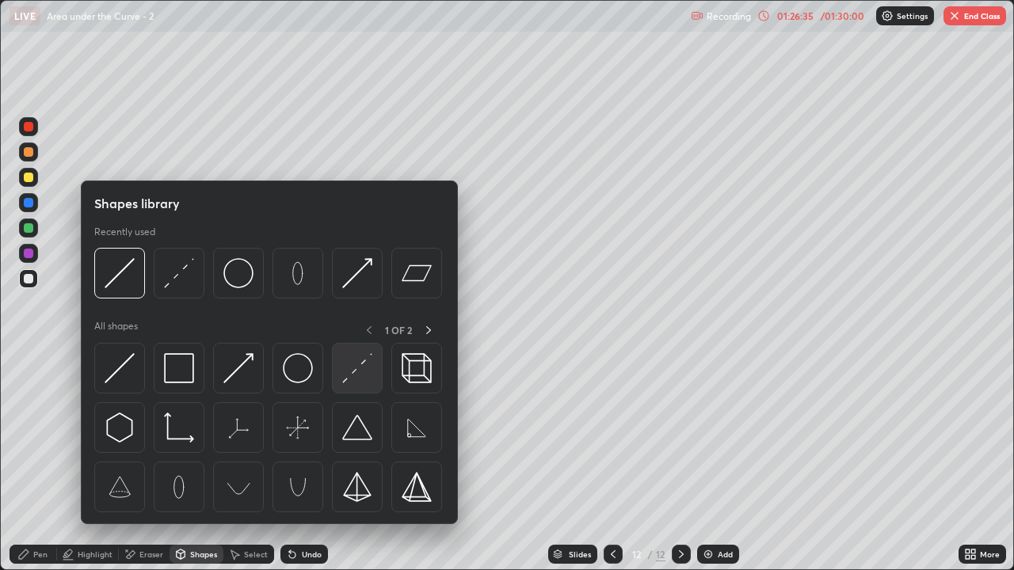
click at [358, 374] on img at bounding box center [357, 368] width 30 height 30
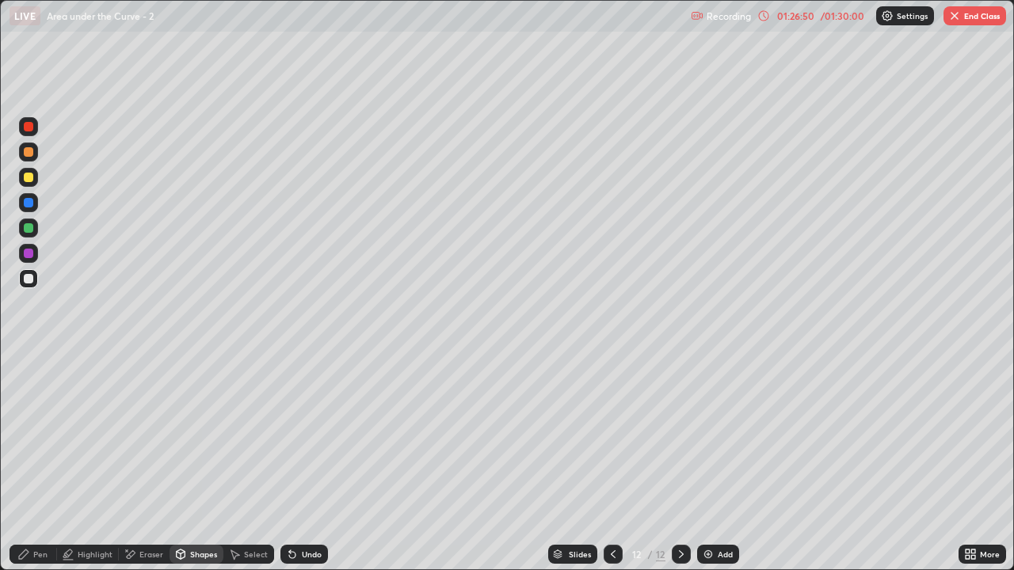
click at [36, 469] on div "Pen" at bounding box center [34, 554] width 48 height 19
click at [306, 469] on div "Undo" at bounding box center [312, 554] width 20 height 8
click at [143, 469] on div "Eraser" at bounding box center [144, 554] width 51 height 19
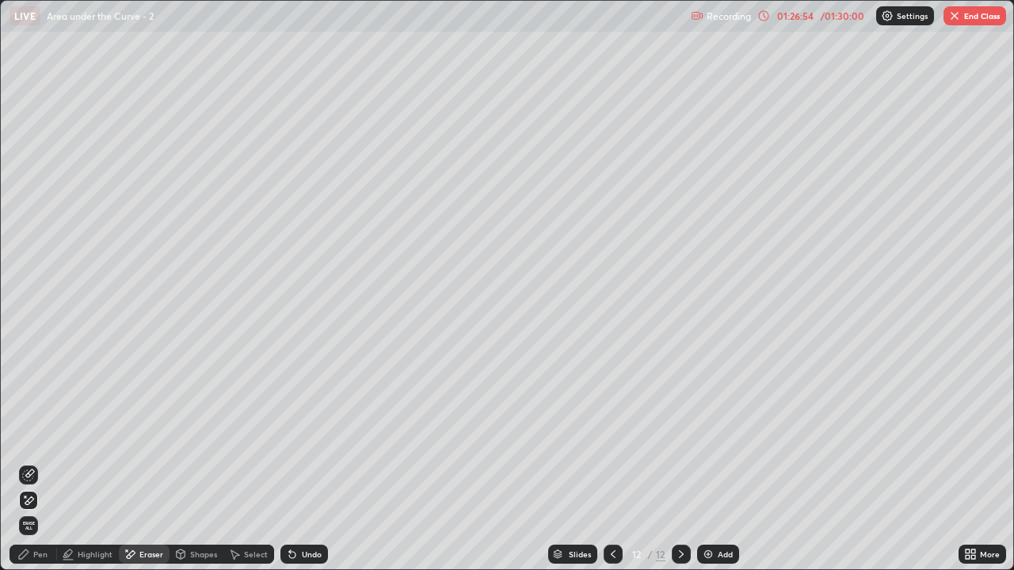
click at [184, 469] on div "Shapes" at bounding box center [196, 554] width 54 height 19
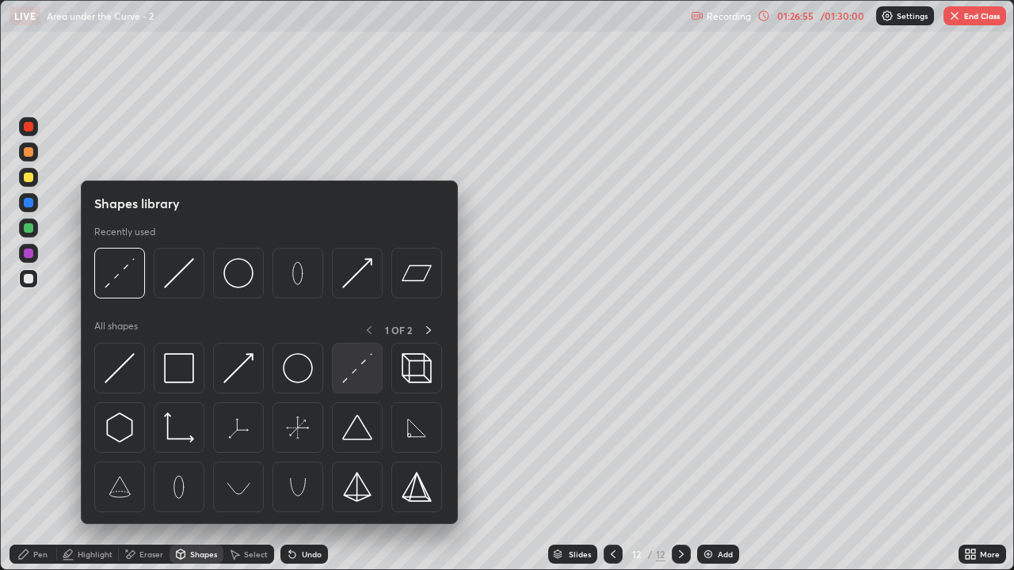
click at [347, 373] on img at bounding box center [357, 368] width 30 height 30
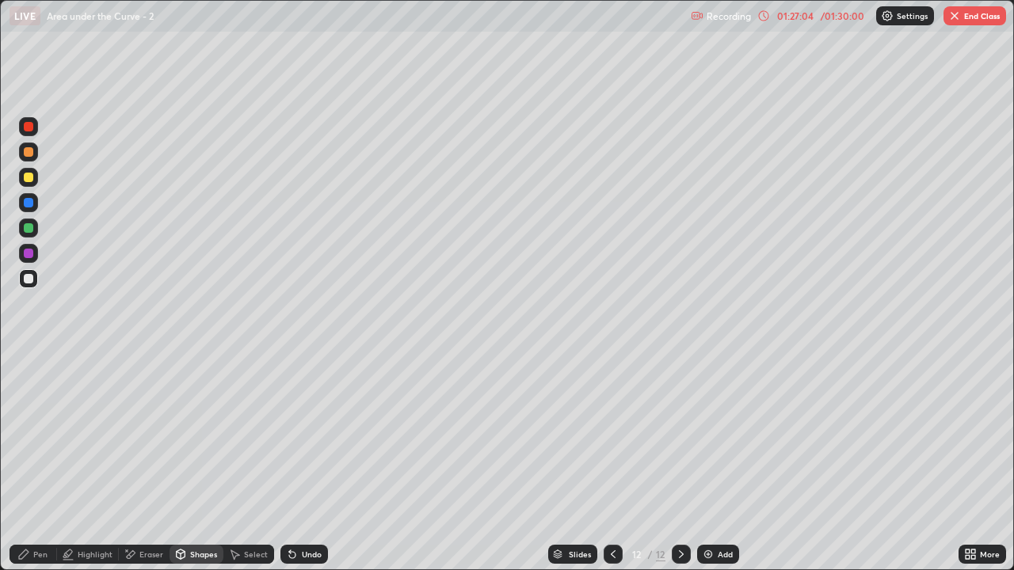
click at [31, 469] on div "Pen" at bounding box center [34, 554] width 48 height 19
click at [97, 469] on div "Highlight" at bounding box center [95, 554] width 35 height 8
click at [25, 180] on div at bounding box center [29, 178] width 10 height 10
click at [37, 469] on div "Pen" at bounding box center [34, 554] width 48 height 19
click at [29, 276] on div at bounding box center [29, 279] width 10 height 10
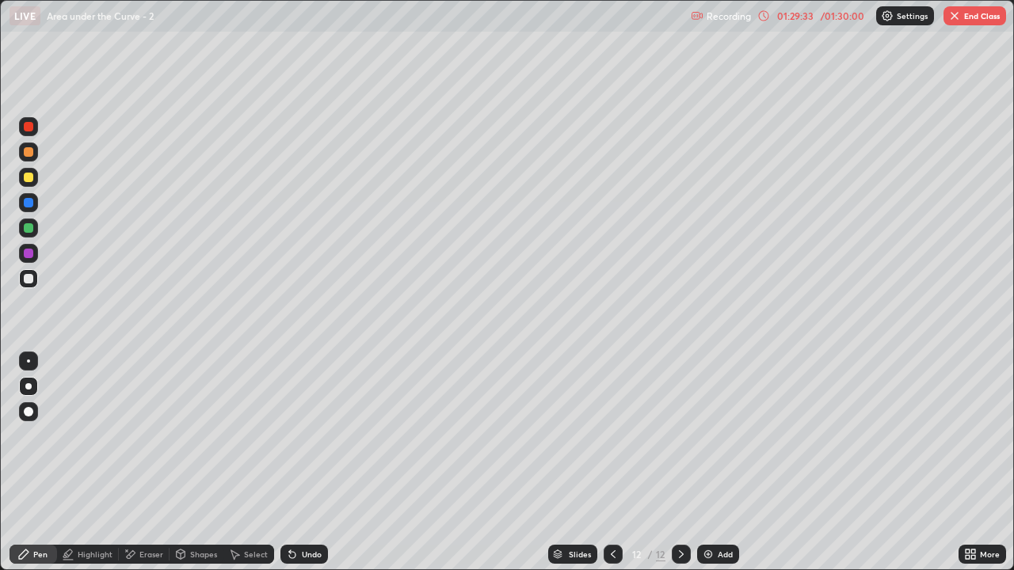
click at [139, 469] on div "Eraser" at bounding box center [144, 554] width 51 height 19
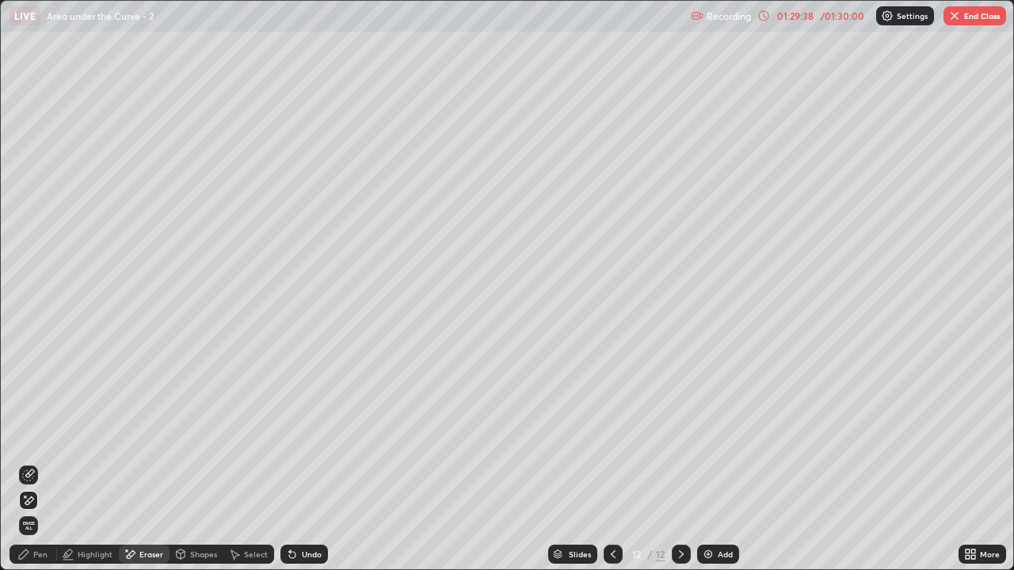
click at [36, 469] on div "Pen" at bounding box center [34, 554] width 48 height 19
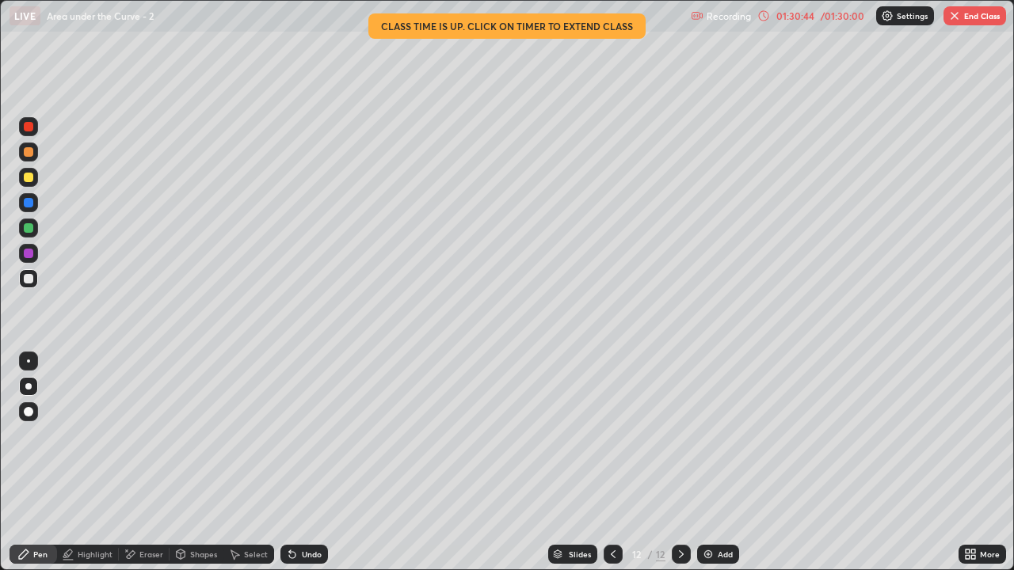
click at [134, 469] on icon at bounding box center [130, 554] width 13 height 13
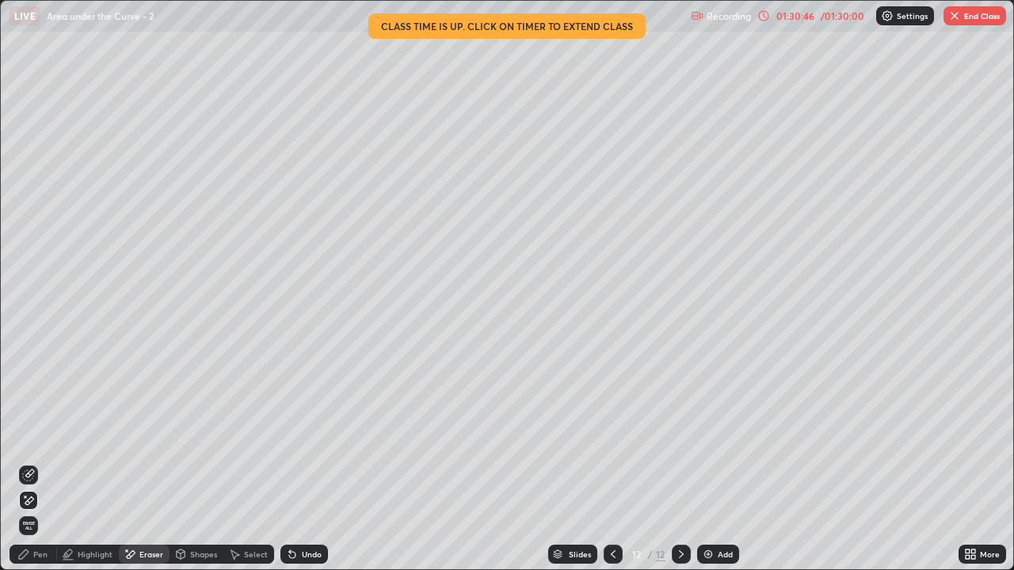
click at [36, 469] on div "Pen" at bounding box center [34, 554] width 48 height 19
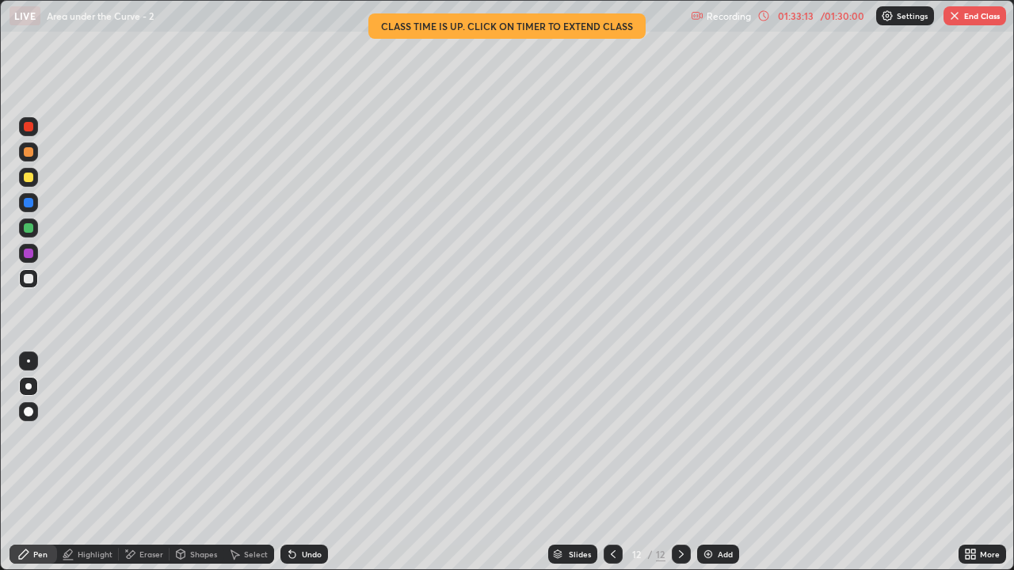
click at [966, 18] on button "End Class" at bounding box center [974, 15] width 63 height 19
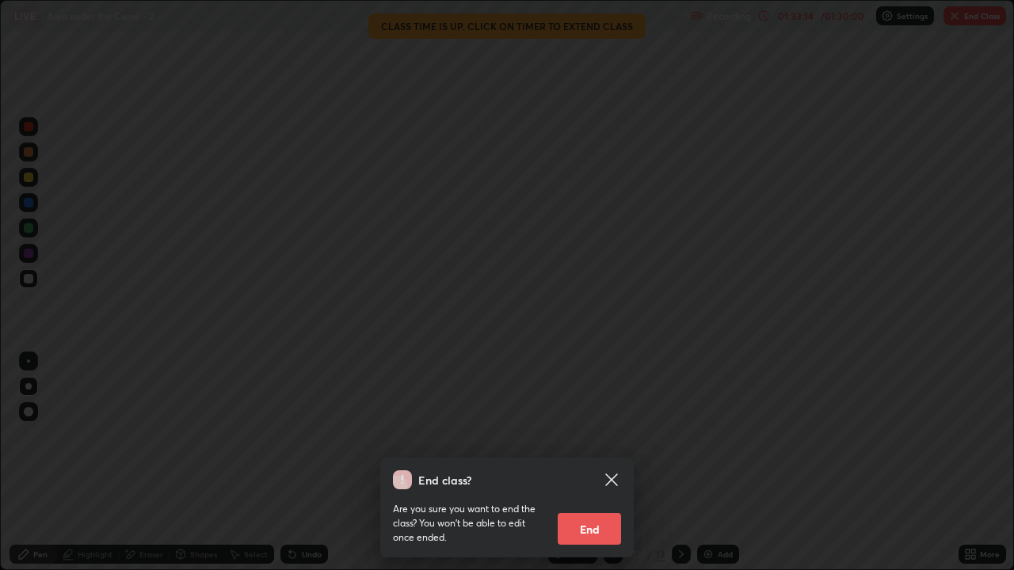
click at [594, 469] on button "End" at bounding box center [589, 529] width 63 height 32
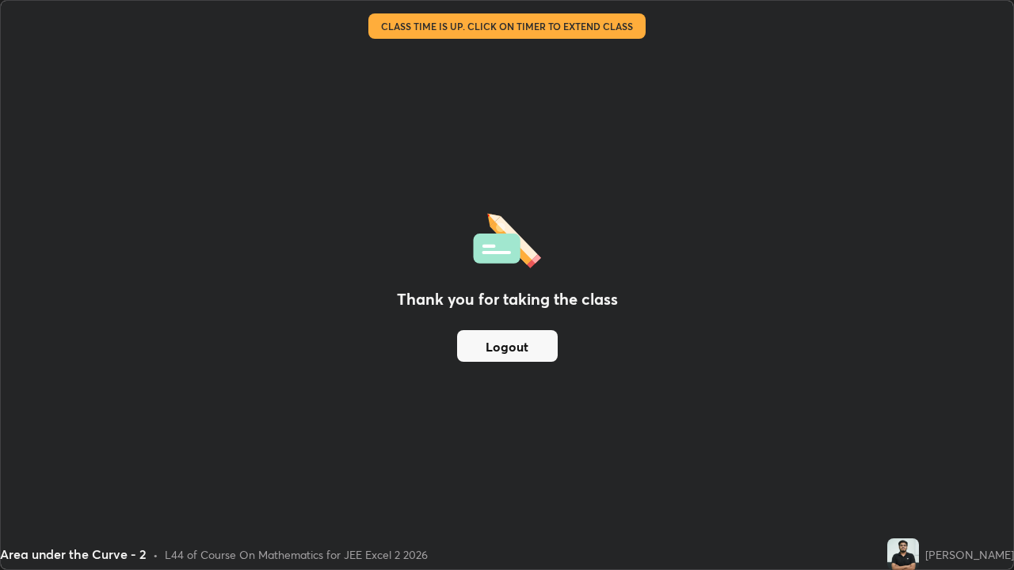
click at [541, 348] on button "Logout" at bounding box center [507, 346] width 101 height 32
